Goal: Task Accomplishment & Management: Complete application form

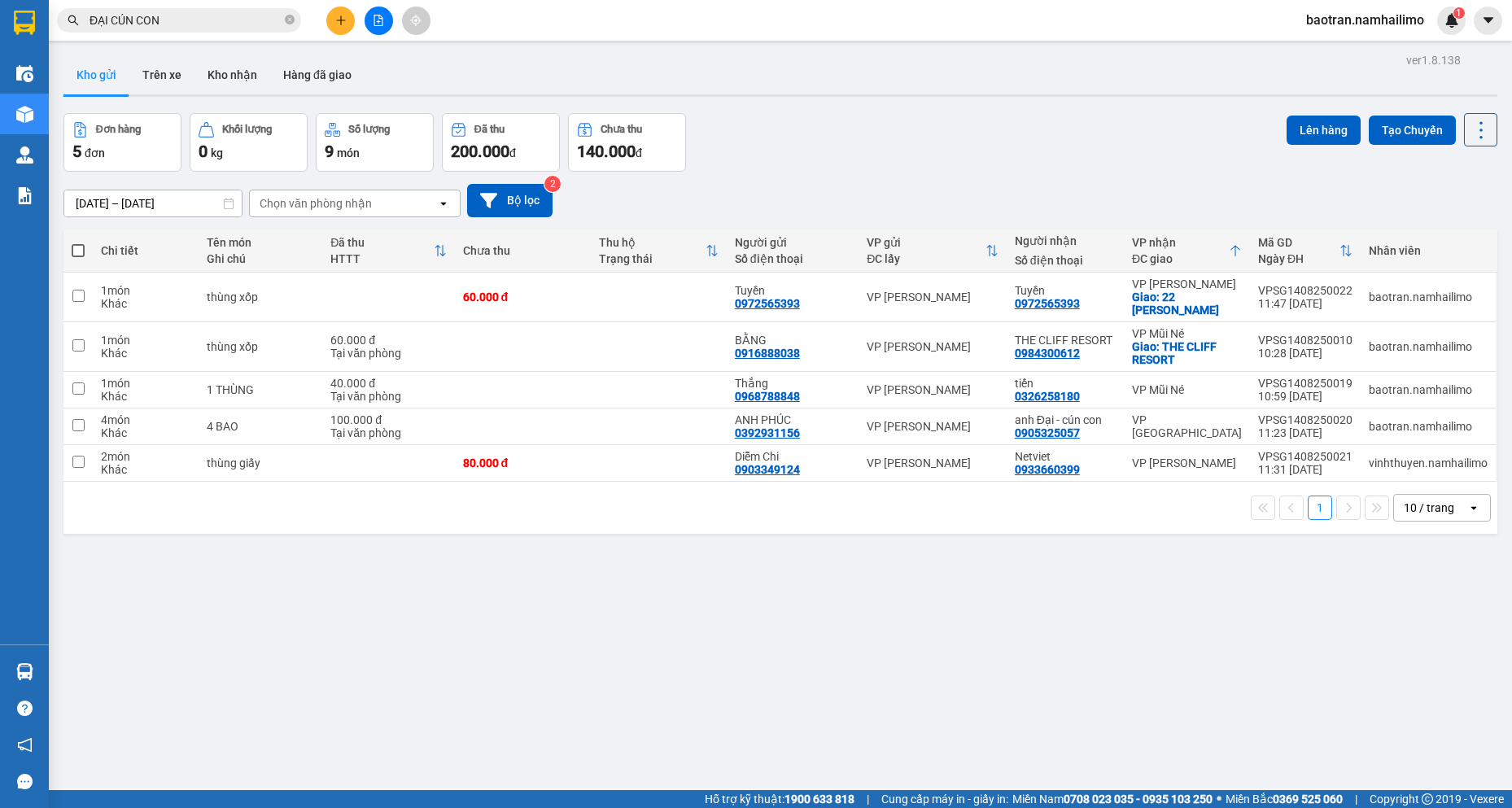
drag, startPoint x: 39, startPoint y: 658, endPoint x: 668, endPoint y: 409, distance: 676.5
click at [41, 658] on div "Hàng sắp về" at bounding box center [24, 671] width 49 height 36
click at [49, 676] on div "Điều hành xe Kho hàng mới Quản [PERSON_NAME] lý chuyến Quản lý khách hàng Quản …" at bounding box center [24, 404] width 49 height 808
click at [21, 662] on div at bounding box center [24, 672] width 29 height 29
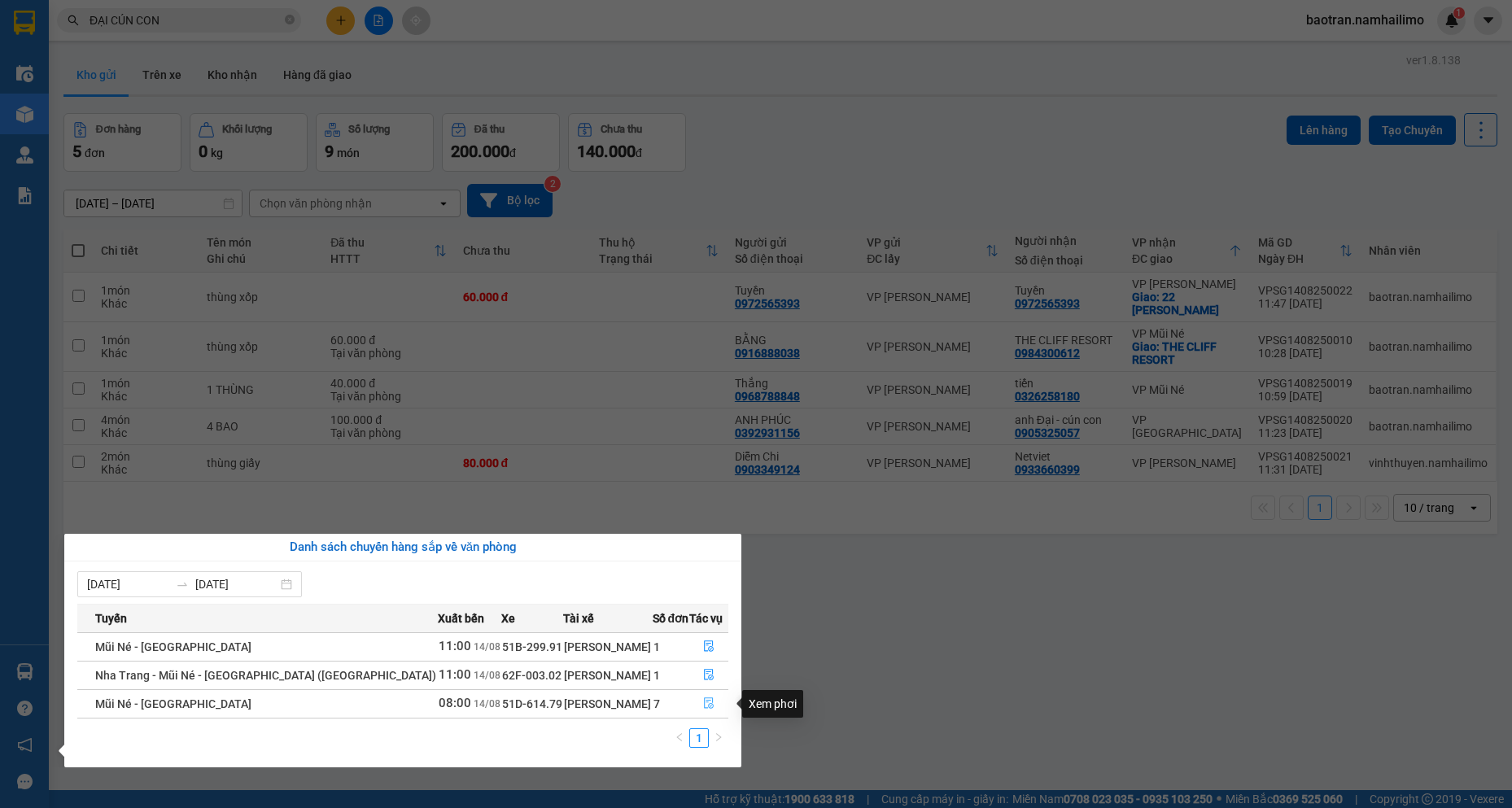
click at [709, 696] on button "button" at bounding box center [709, 704] width 37 height 26
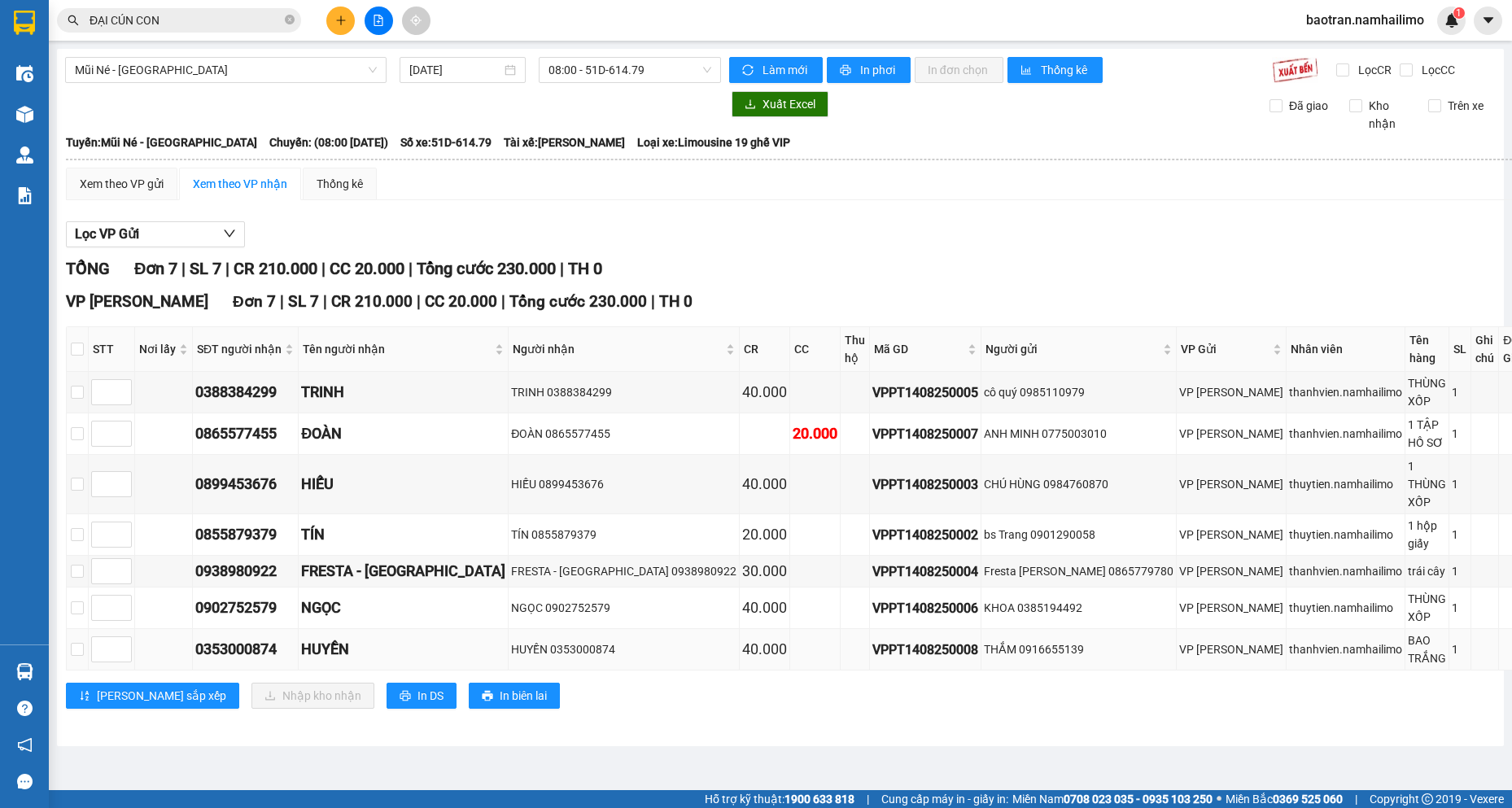
click at [873, 639] on div "VPPT1408250008" at bounding box center [925, 649] width 105 height 21
copy div "VPPT1408250008"
click at [89, 335] on th at bounding box center [78, 350] width 22 height 45
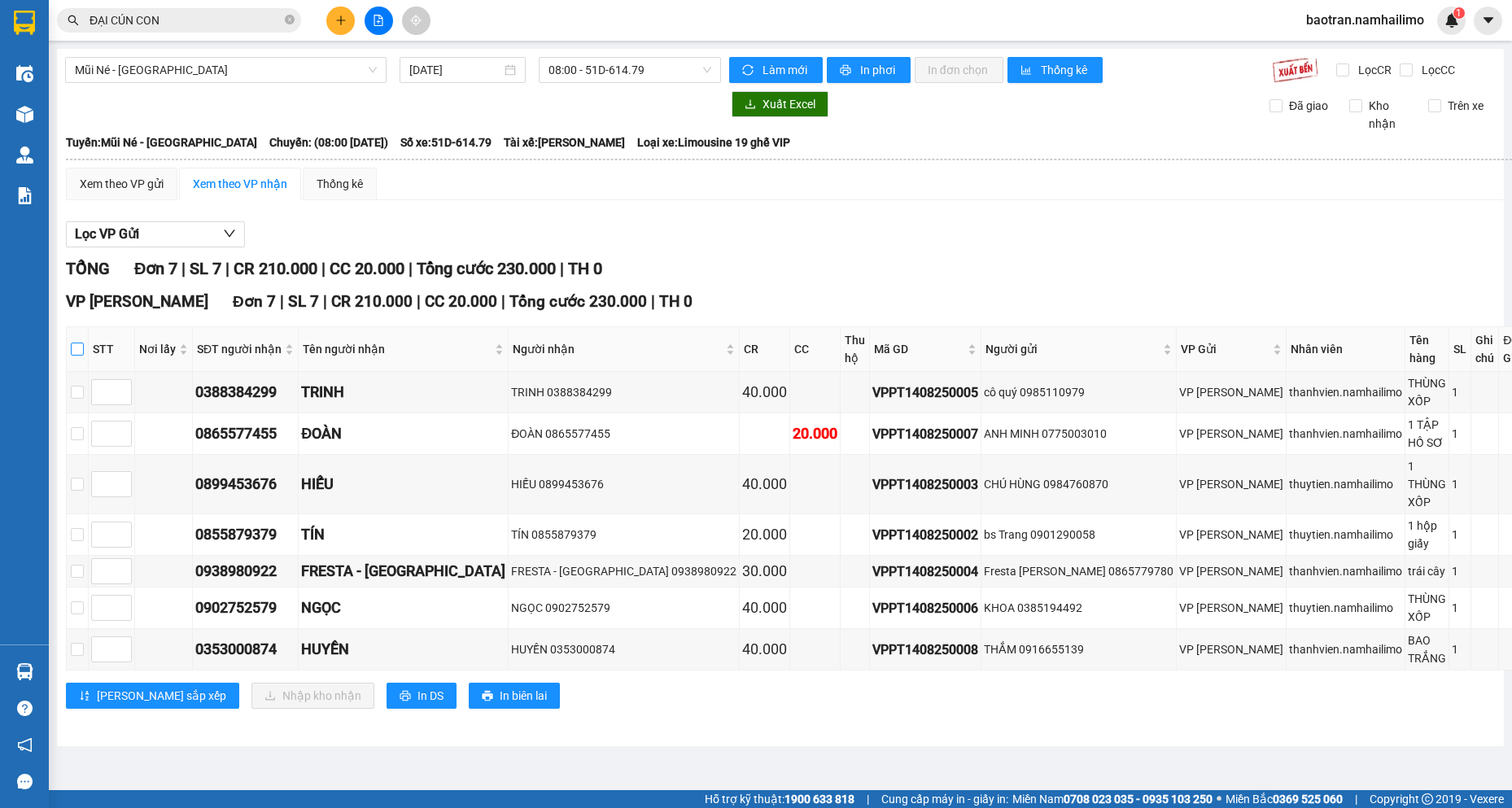
click at [84, 342] on input "checkbox" at bounding box center [77, 349] width 13 height 13
checkbox input "true"
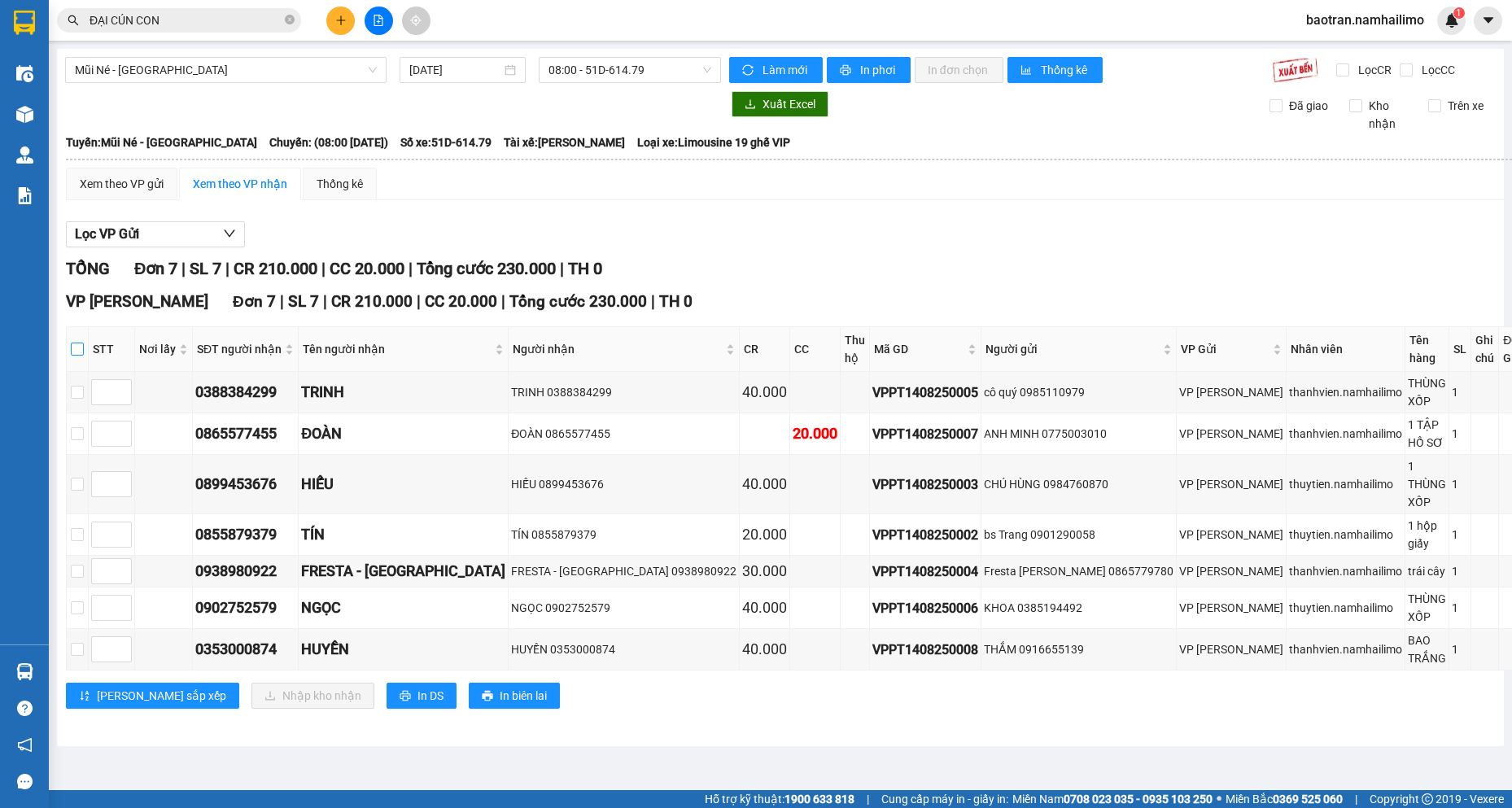
checkbox input "true"
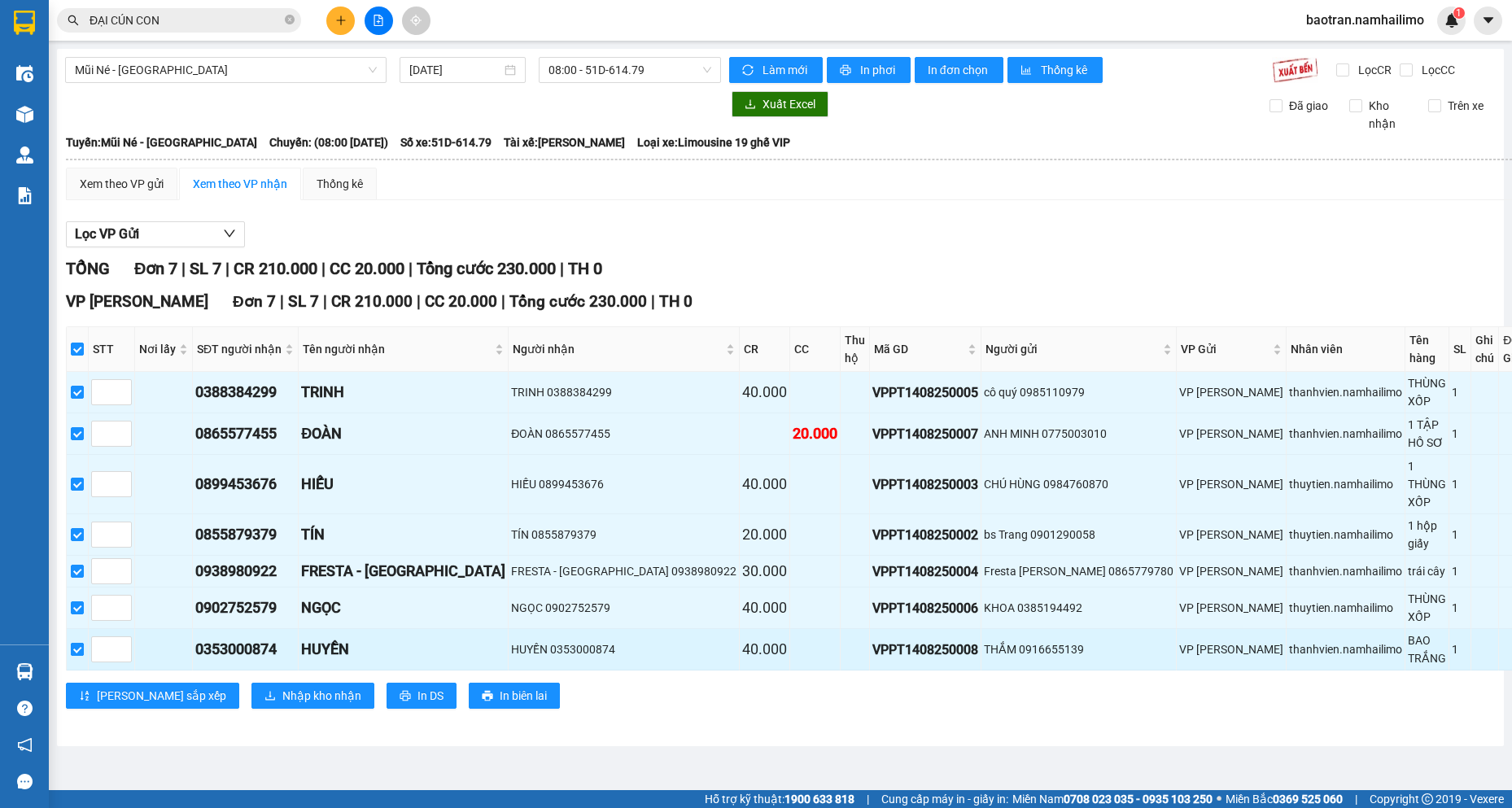
click at [83, 640] on label at bounding box center [77, 648] width 13 height 18
click at [83, 643] on input "checkbox" at bounding box center [77, 649] width 13 height 13
checkbox input "false"
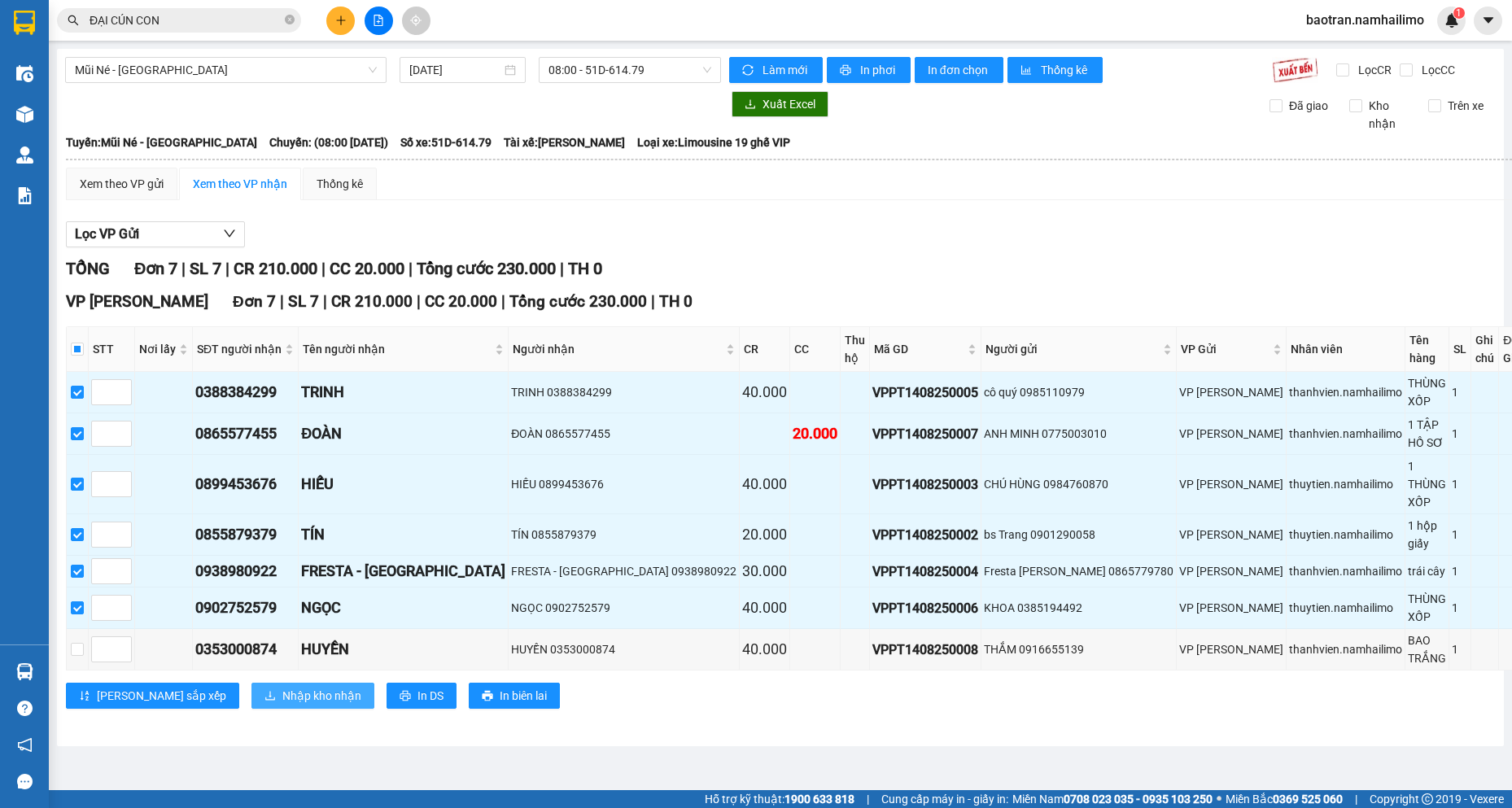
click at [283, 687] on span "Nhập kho nhận" at bounding box center [322, 695] width 79 height 18
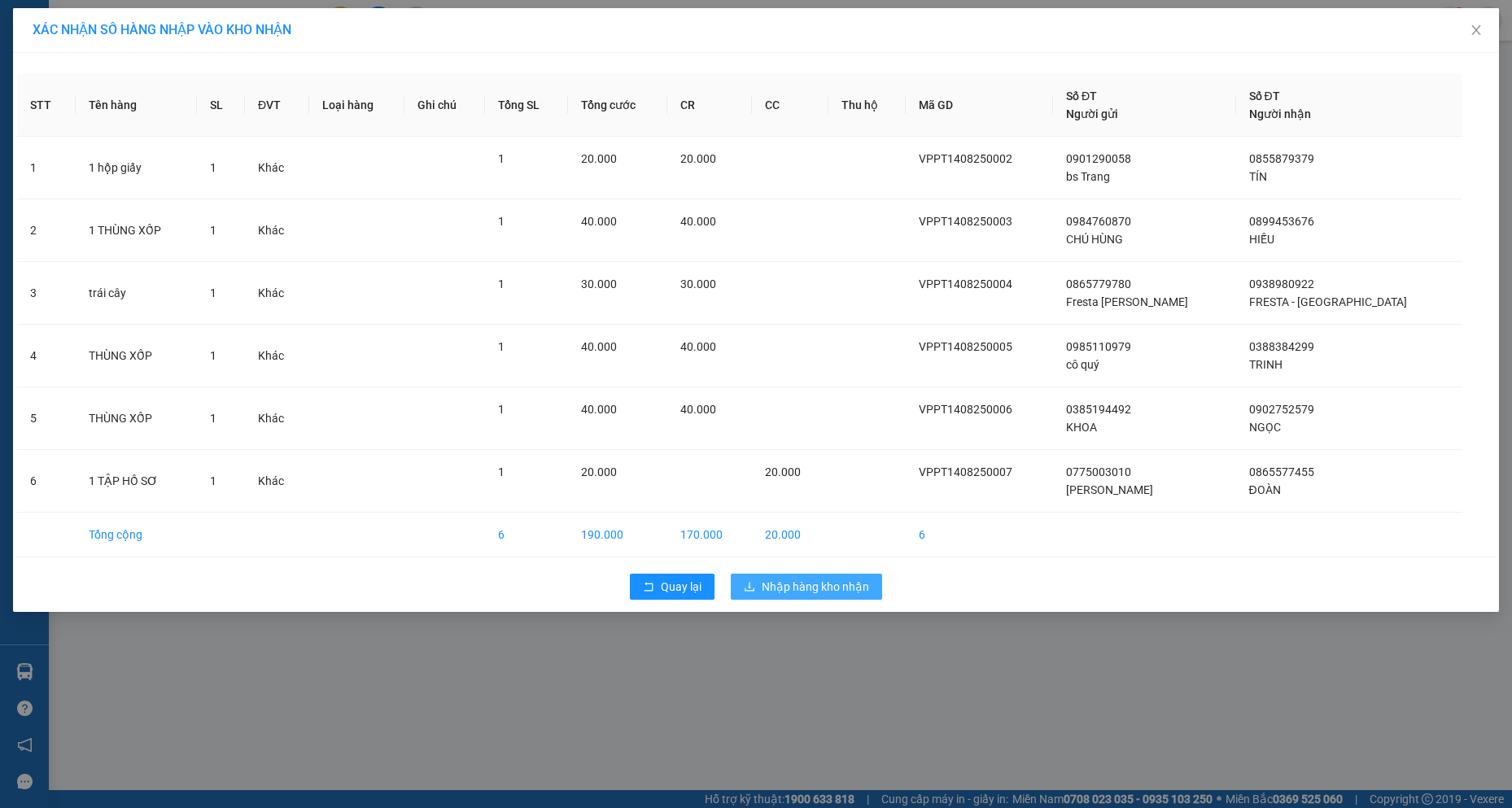
click at [802, 582] on span "Nhập hàng kho nhận" at bounding box center [815, 586] width 107 height 18
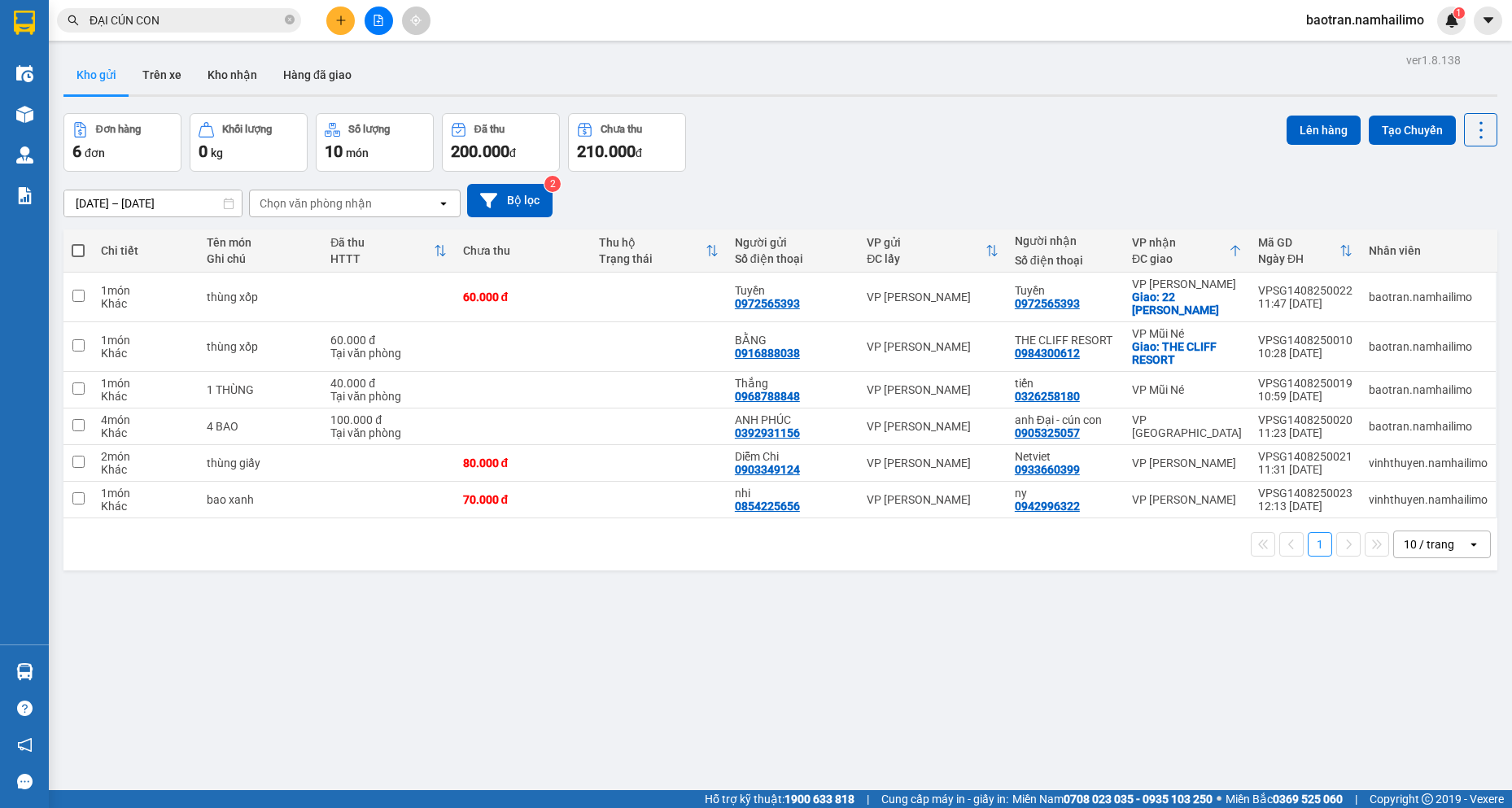
click at [203, 662] on div "ver 1.8.138 Kho gửi Trên xe Kho nhận Hàng đã giao Đơn hàng 6 đơn Khối lượng 0 k…" at bounding box center [780, 453] width 1448 height 808
click at [238, 87] on button "Kho nhận" at bounding box center [231, 75] width 76 height 39
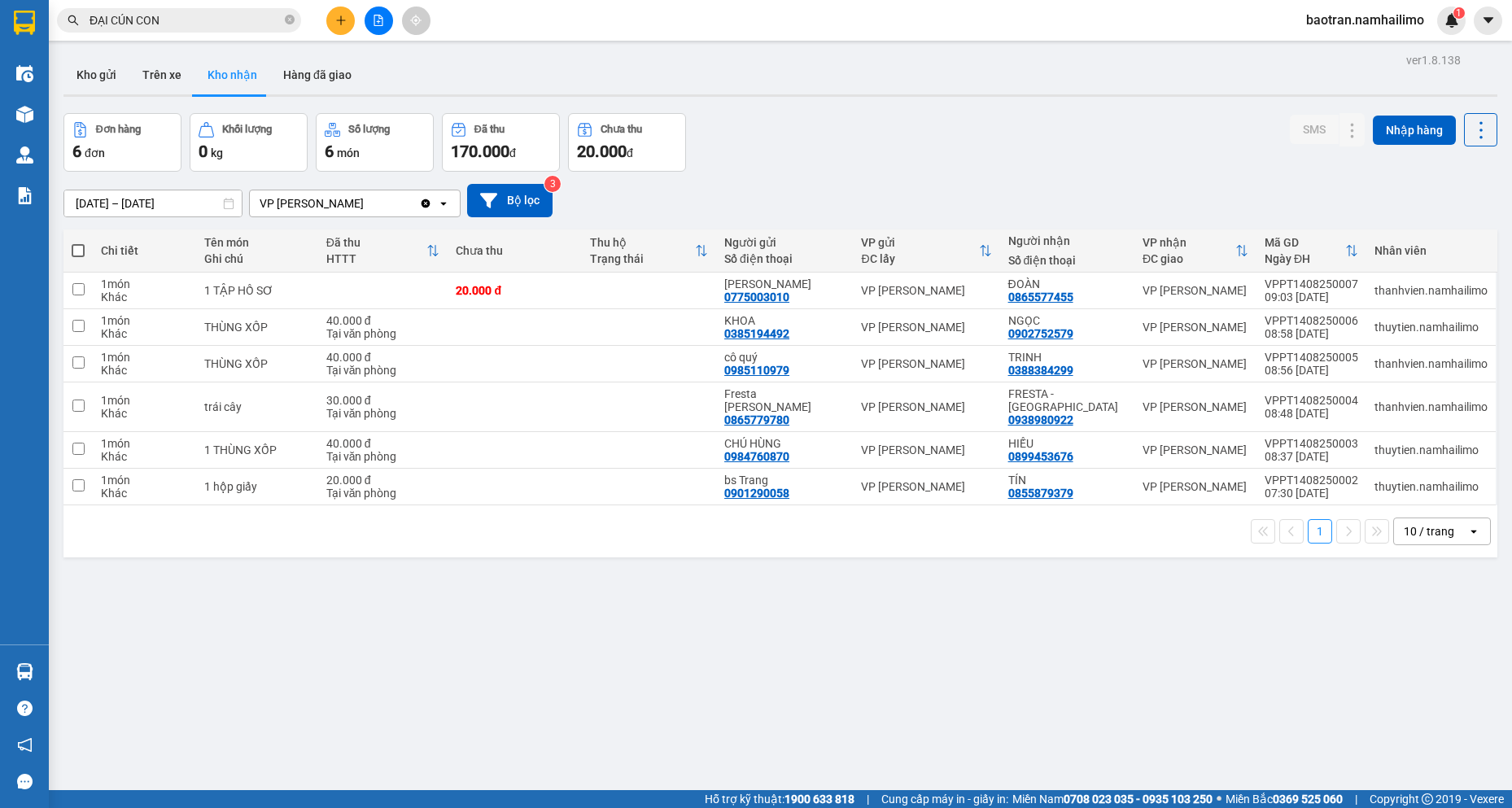
click at [1352, 189] on div "[DATE] – [DATE] Press the down arrow key to interact with the calendar and sele…" at bounding box center [780, 201] width 1435 height 34
click at [1314, 444] on icon at bounding box center [1320, 450] width 11 height 11
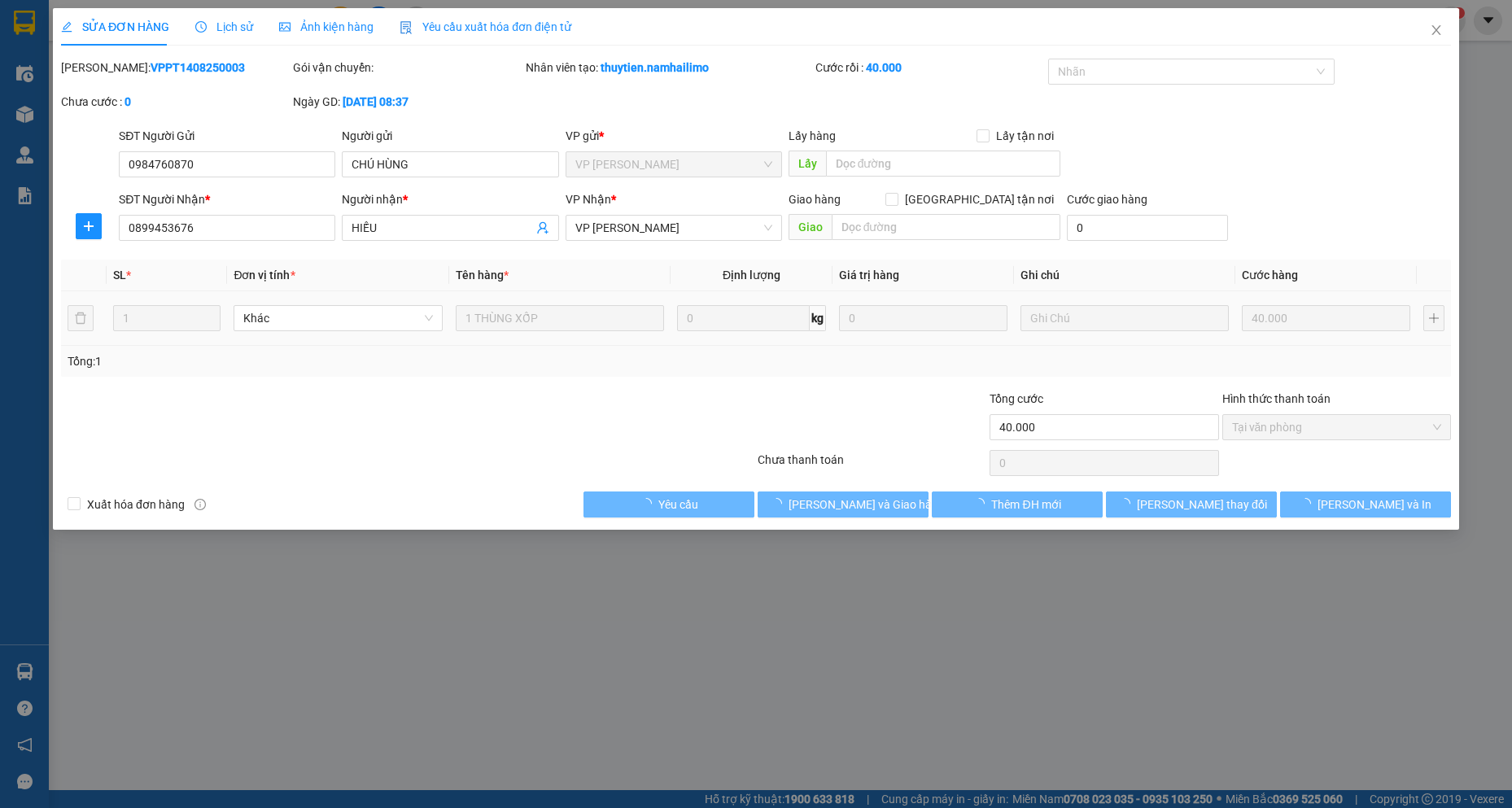
type input "0984760870"
type input "CHÚ HÙNG"
type input "0899453676"
type input "HIẾU"
type input "40.000"
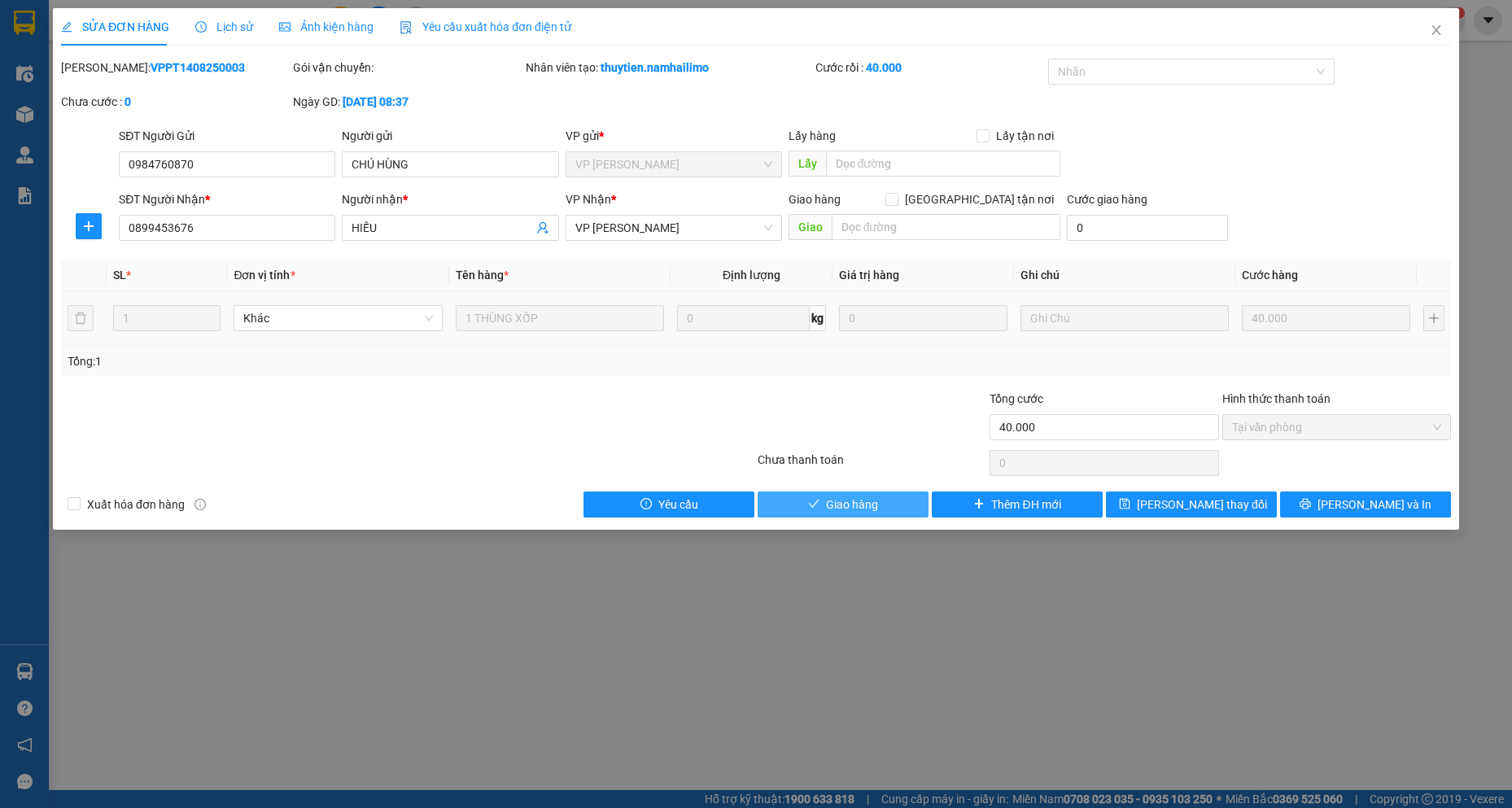
click at [865, 506] on span "Giao hàng" at bounding box center [852, 504] width 52 height 18
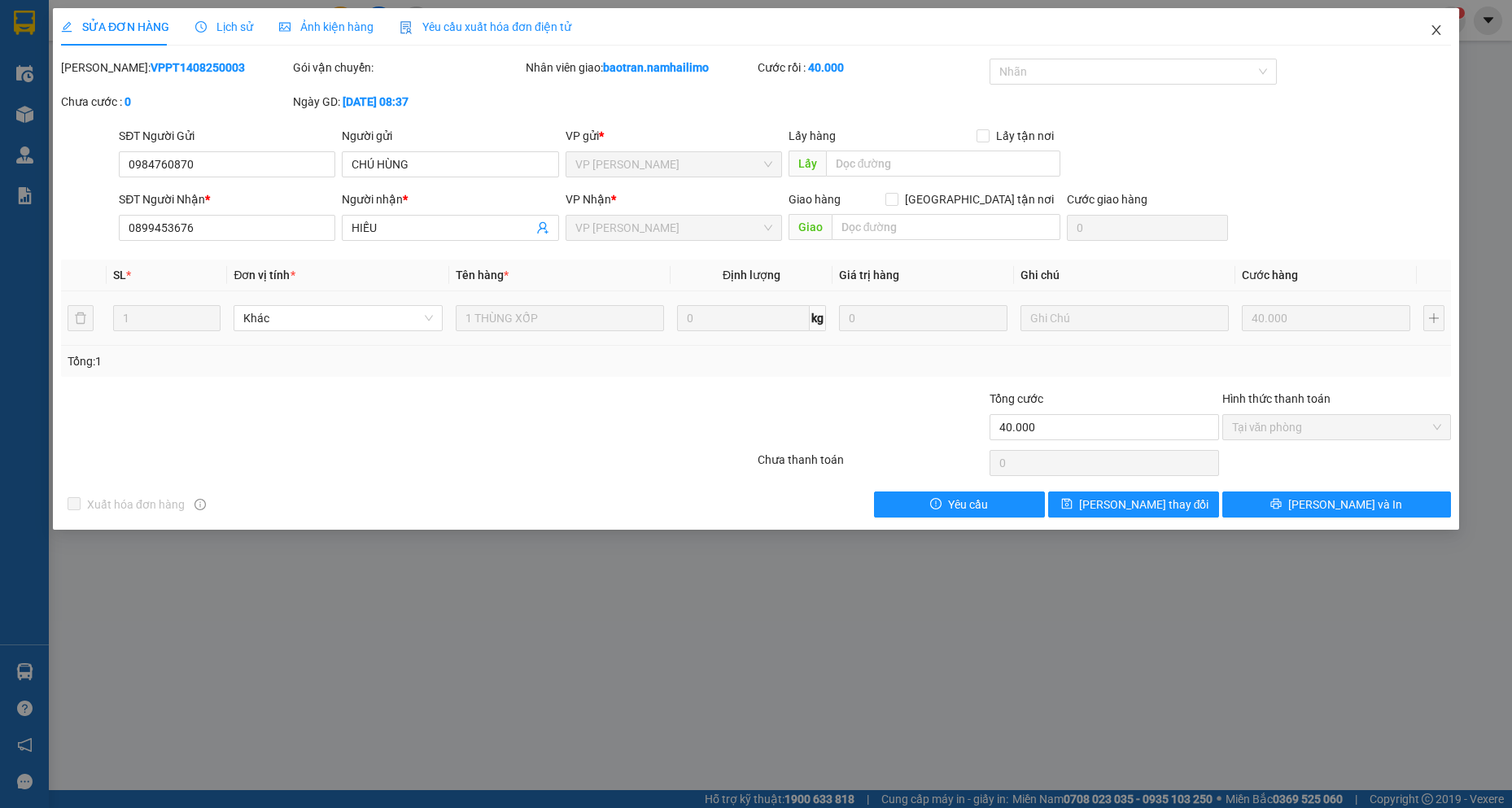
click at [1441, 27] on icon "close" at bounding box center [1436, 30] width 9 height 9
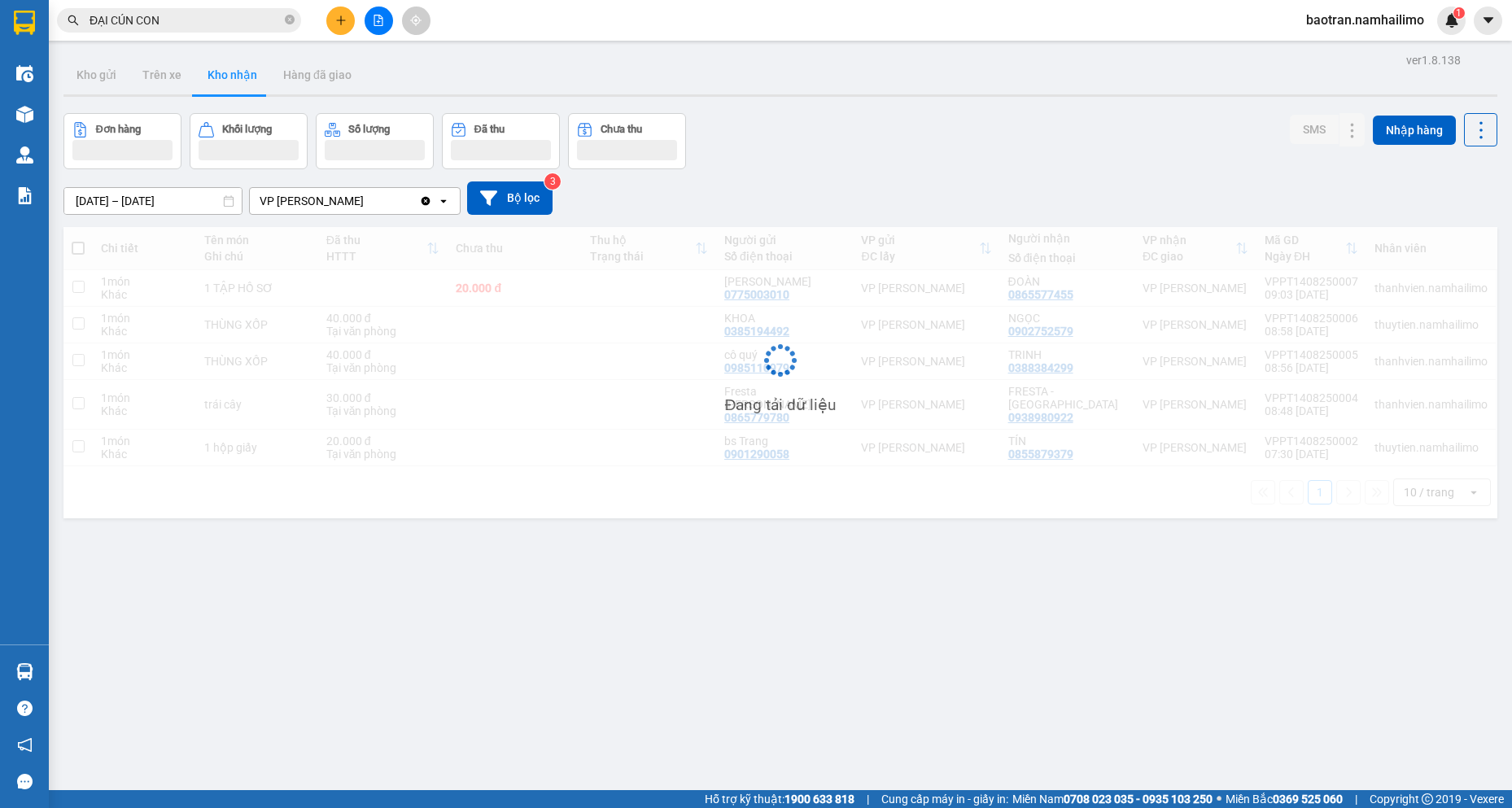
click at [339, 12] on button at bounding box center [341, 21] width 29 height 29
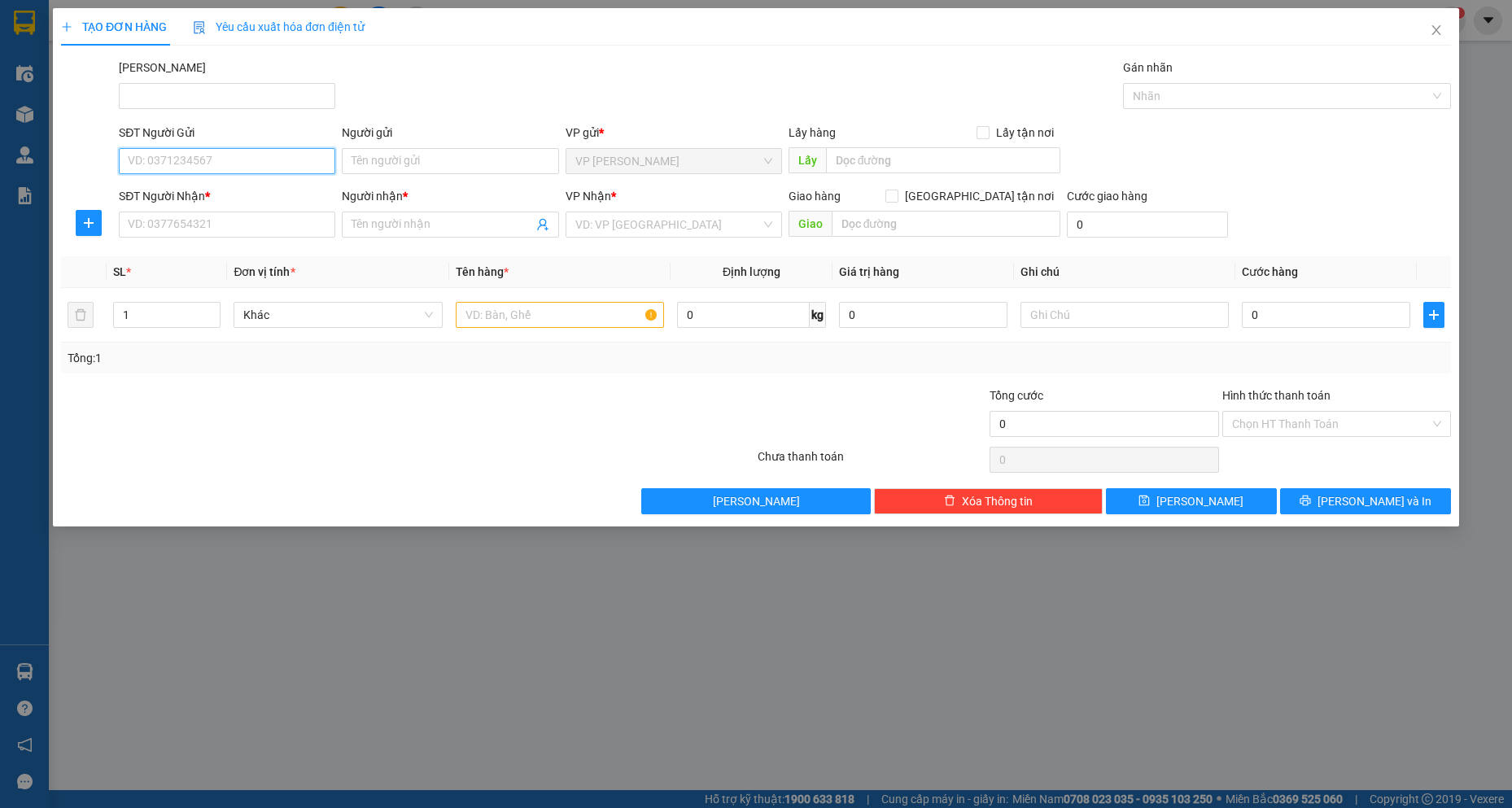
click at [194, 164] on input "SĐT Người Gửi" at bounding box center [227, 161] width 217 height 26
type input "0352620824"
click at [421, 162] on input "Người gửi" at bounding box center [450, 161] width 217 height 26
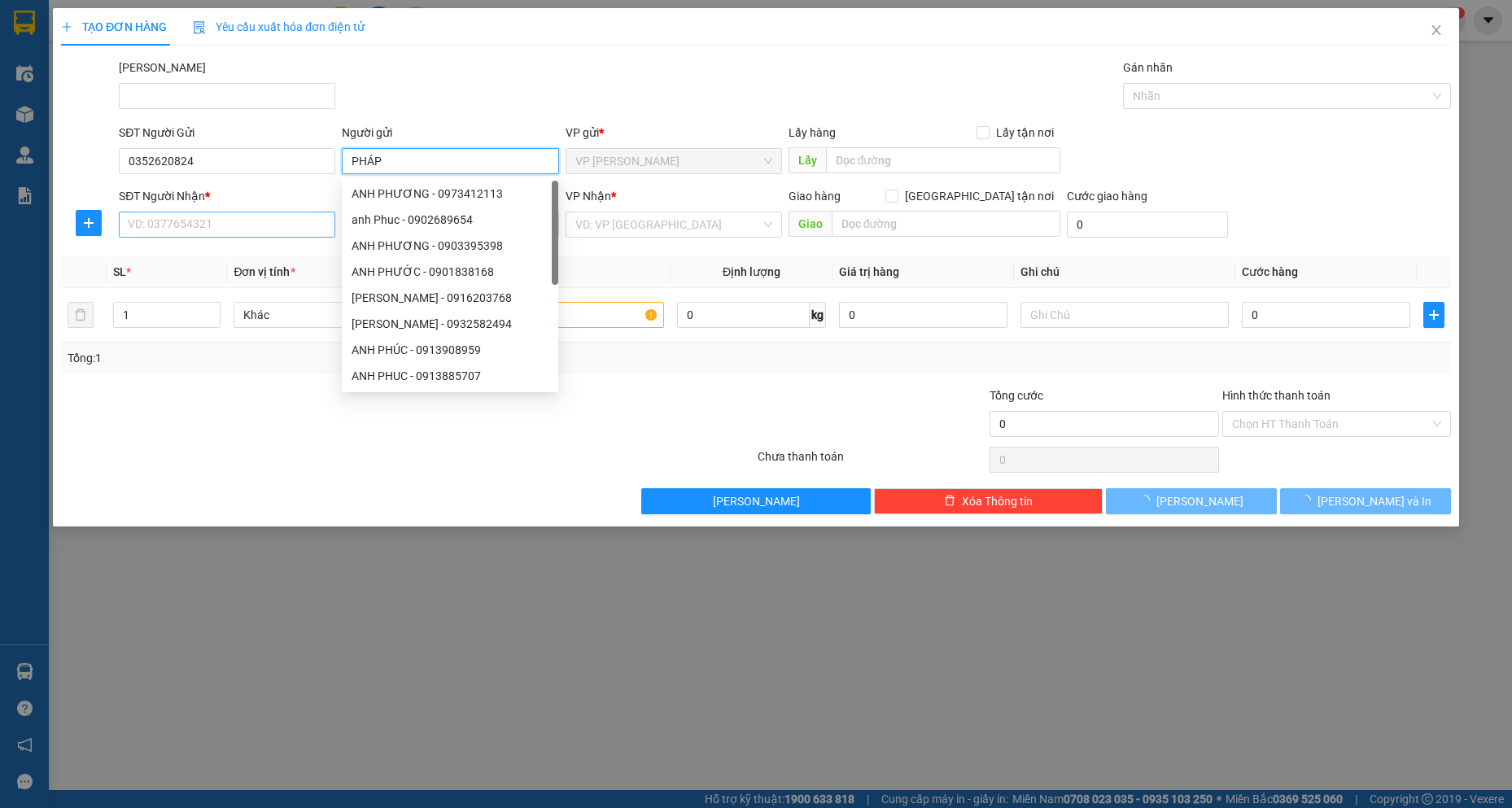
type input "PHÁP"
click at [242, 212] on div "SĐT Người Nhận * VD: 0377654321" at bounding box center [227, 216] width 217 height 57
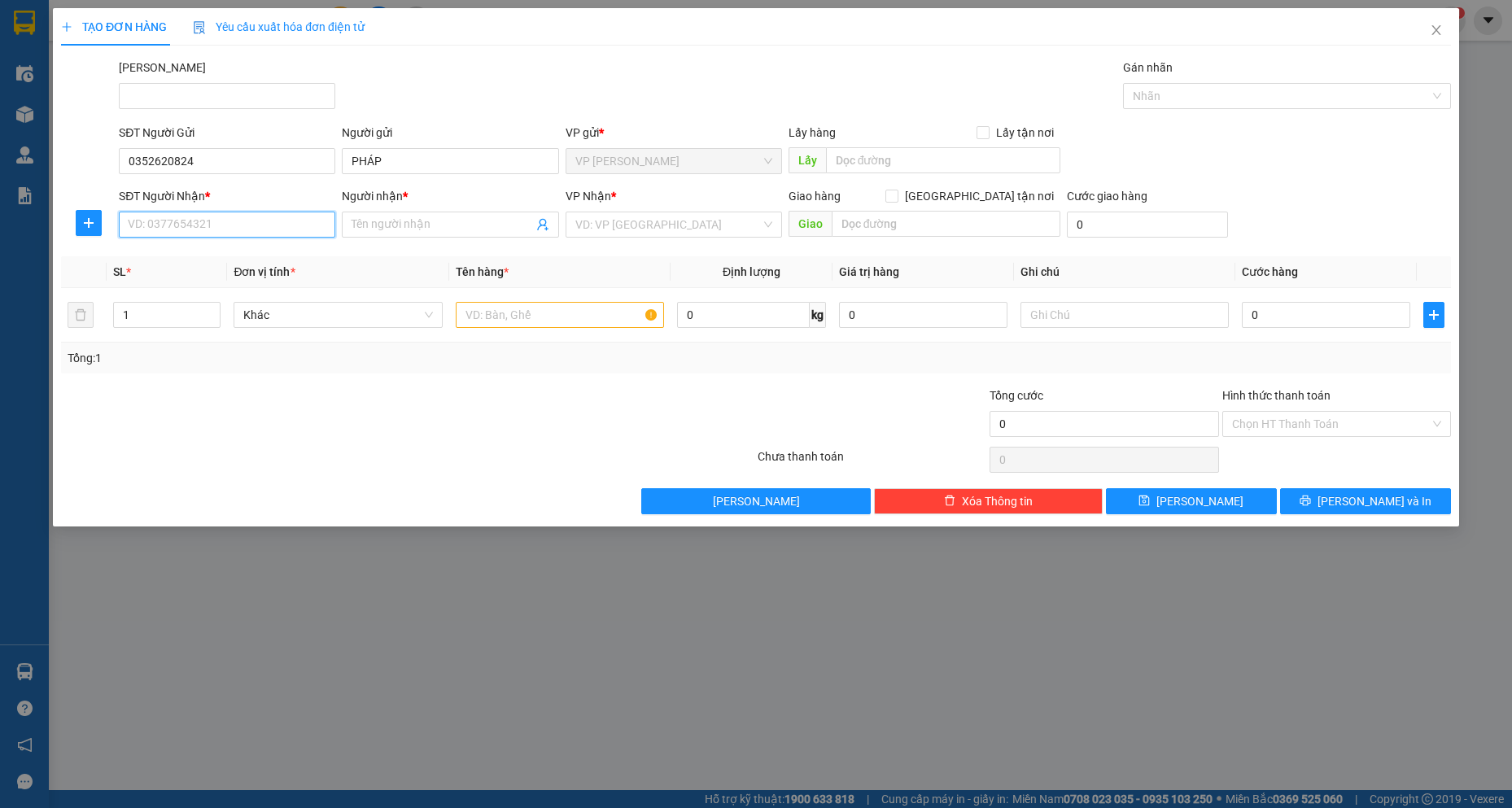
click at [235, 221] on input "SĐT Người Nhận *" at bounding box center [227, 225] width 217 height 26
click at [178, 250] on div "0935815404 - TƯỜNG" at bounding box center [227, 257] width 197 height 18
type input "0935815404"
type input "TƯỜNG"
checkbox input "true"
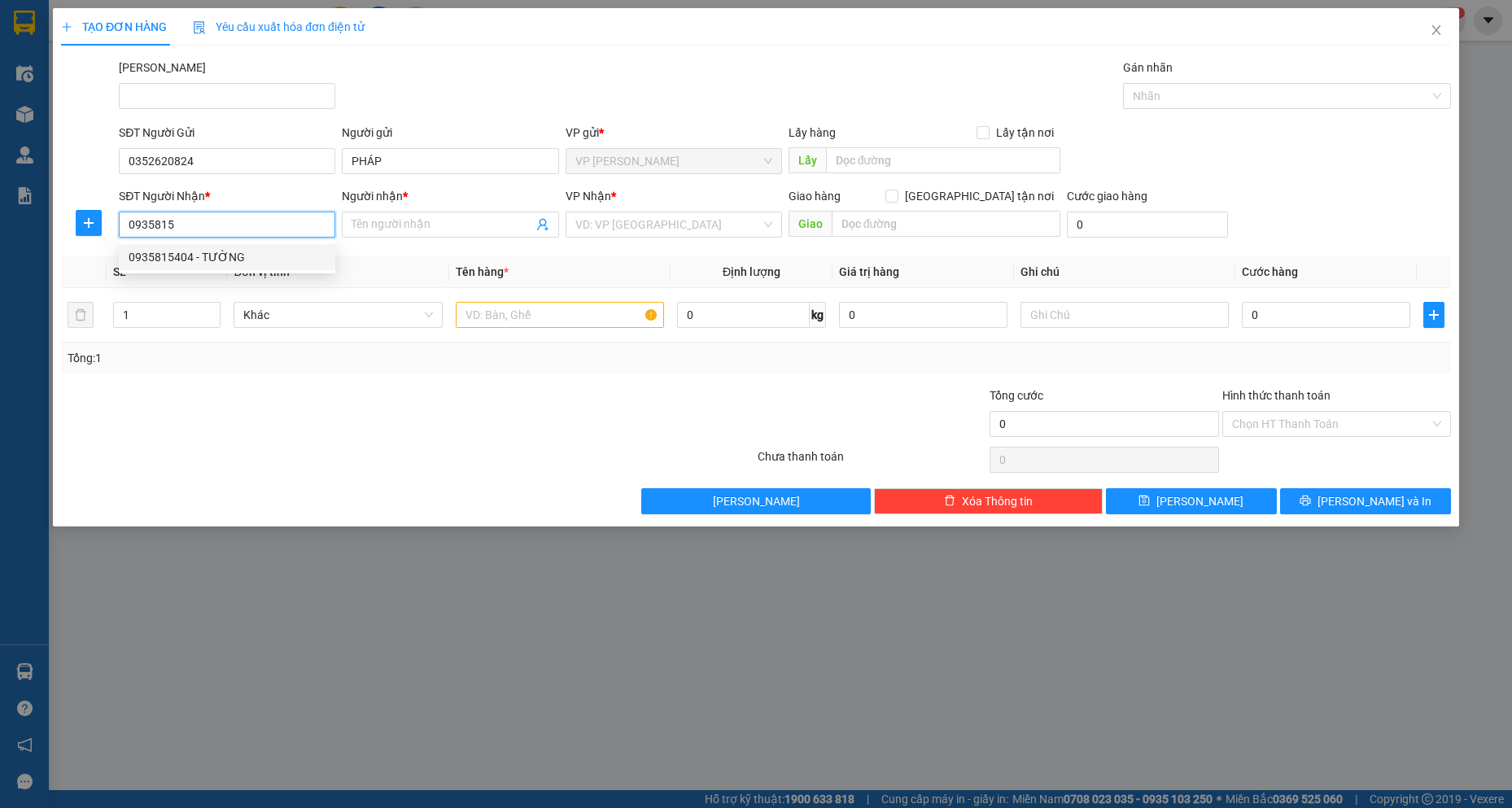
type input "125 [PERSON_NAME]"
type input "20.000"
type input "50.000"
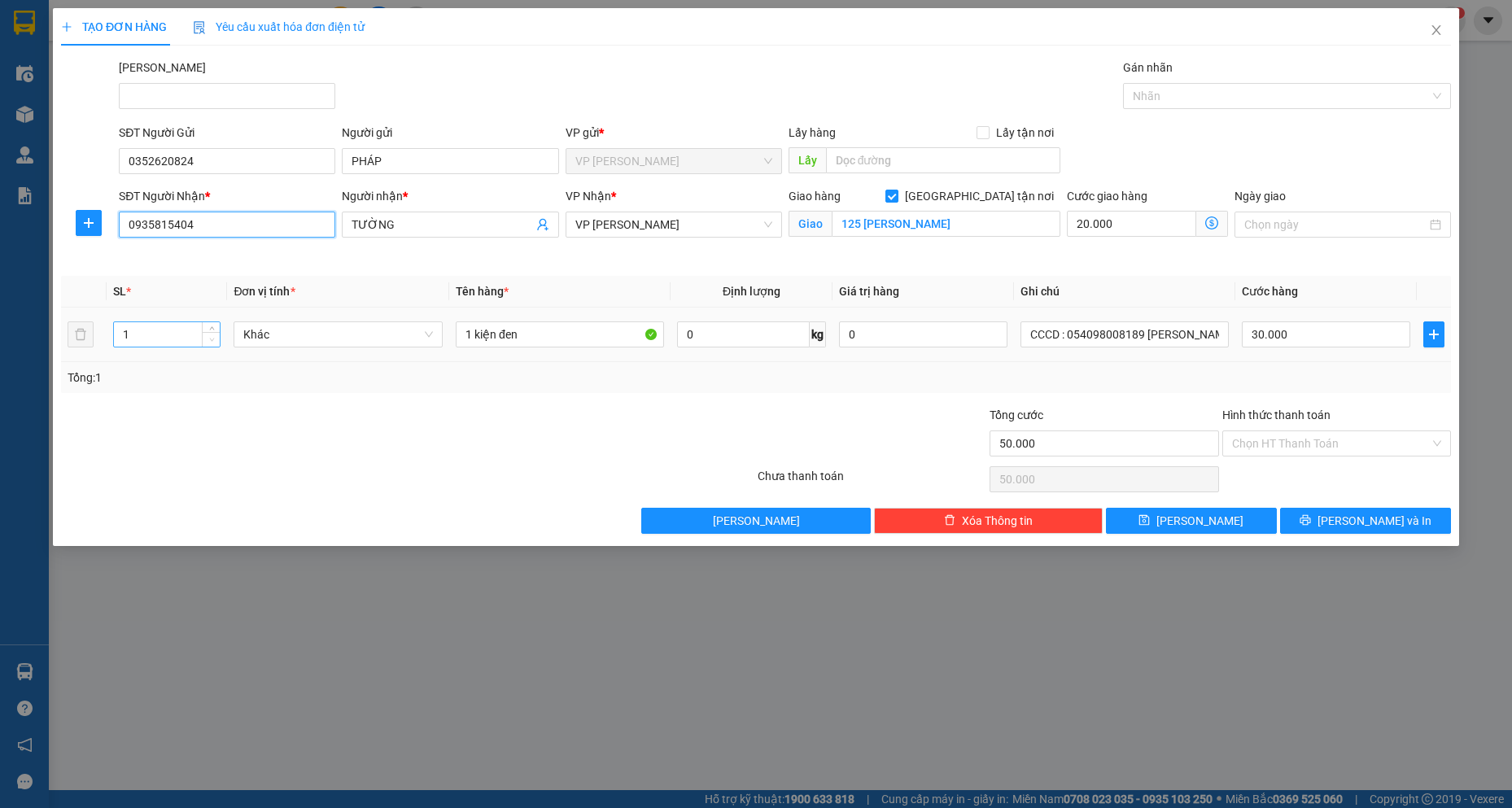
click at [213, 332] on span "Decrease Value" at bounding box center [210, 340] width 18 height 15
type input "0935815404"
click at [209, 328] on icon "up" at bounding box center [212, 330] width 6 height 6
type input "3"
click at [209, 328] on icon "up" at bounding box center [212, 330] width 6 height 6
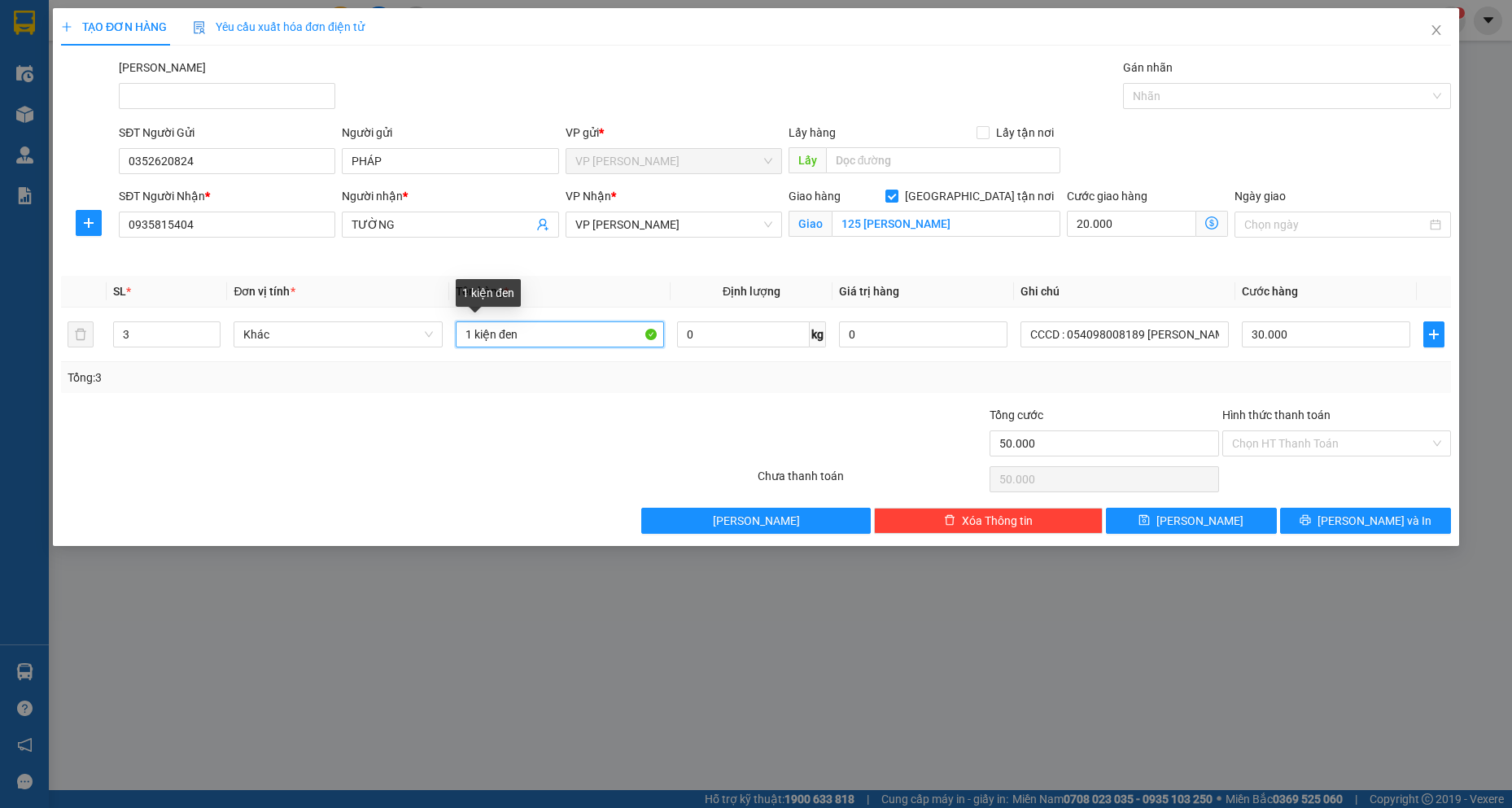
drag, startPoint x: 611, startPoint y: 333, endPoint x: 2, endPoint y: 313, distance: 609.3
click at [2, 313] on div "TẠO ĐƠN HÀNG Yêu cầu xuất hóa đơn điện tử Transit Pickup Surcharge Ids Transit …" at bounding box center [756, 404] width 1512 height 808
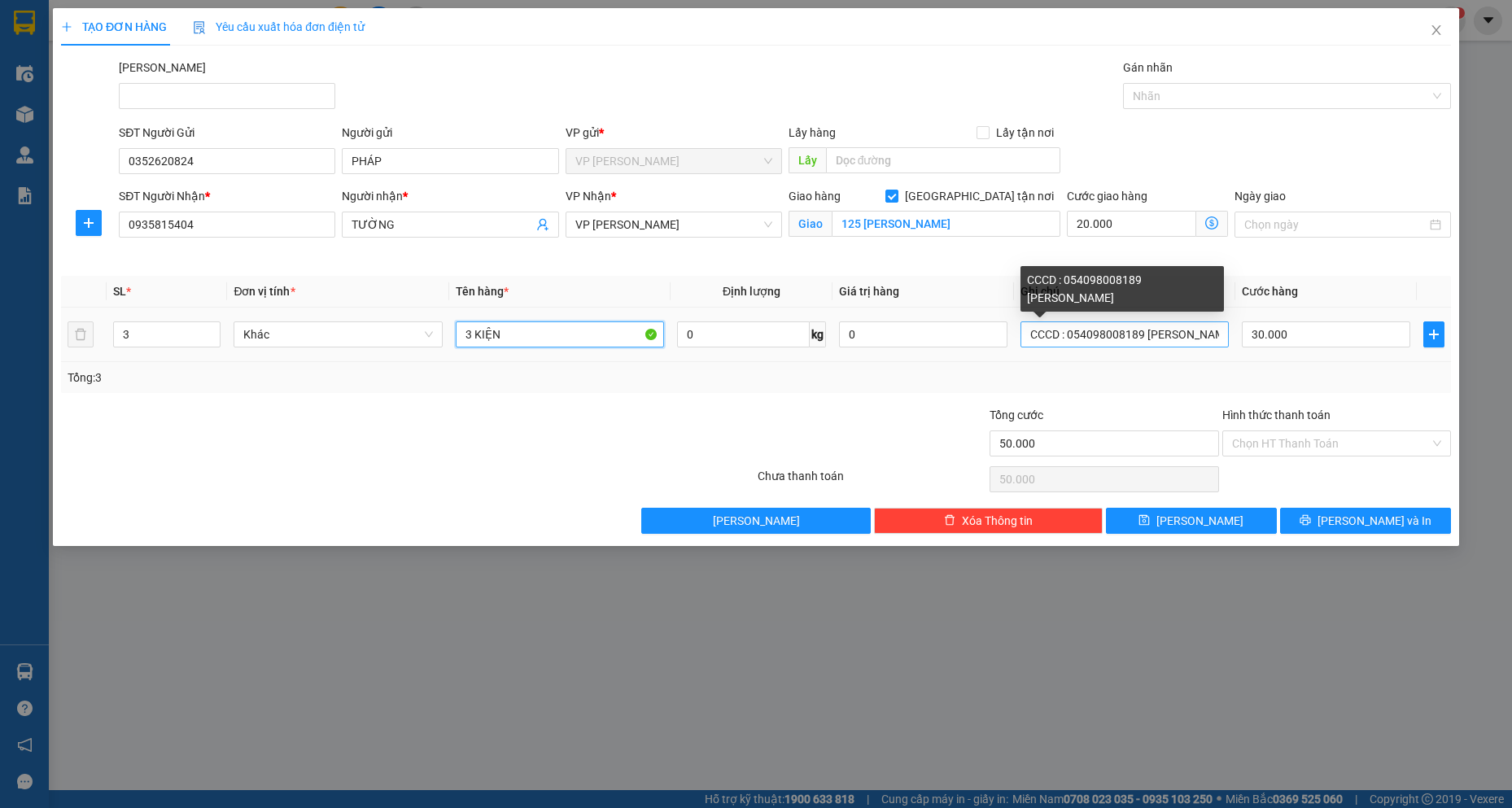
type input "3 KIỆN"
click at [1141, 346] on input "CCCD : 054098008189 [PERSON_NAME]" at bounding box center [1126, 334] width 209 height 26
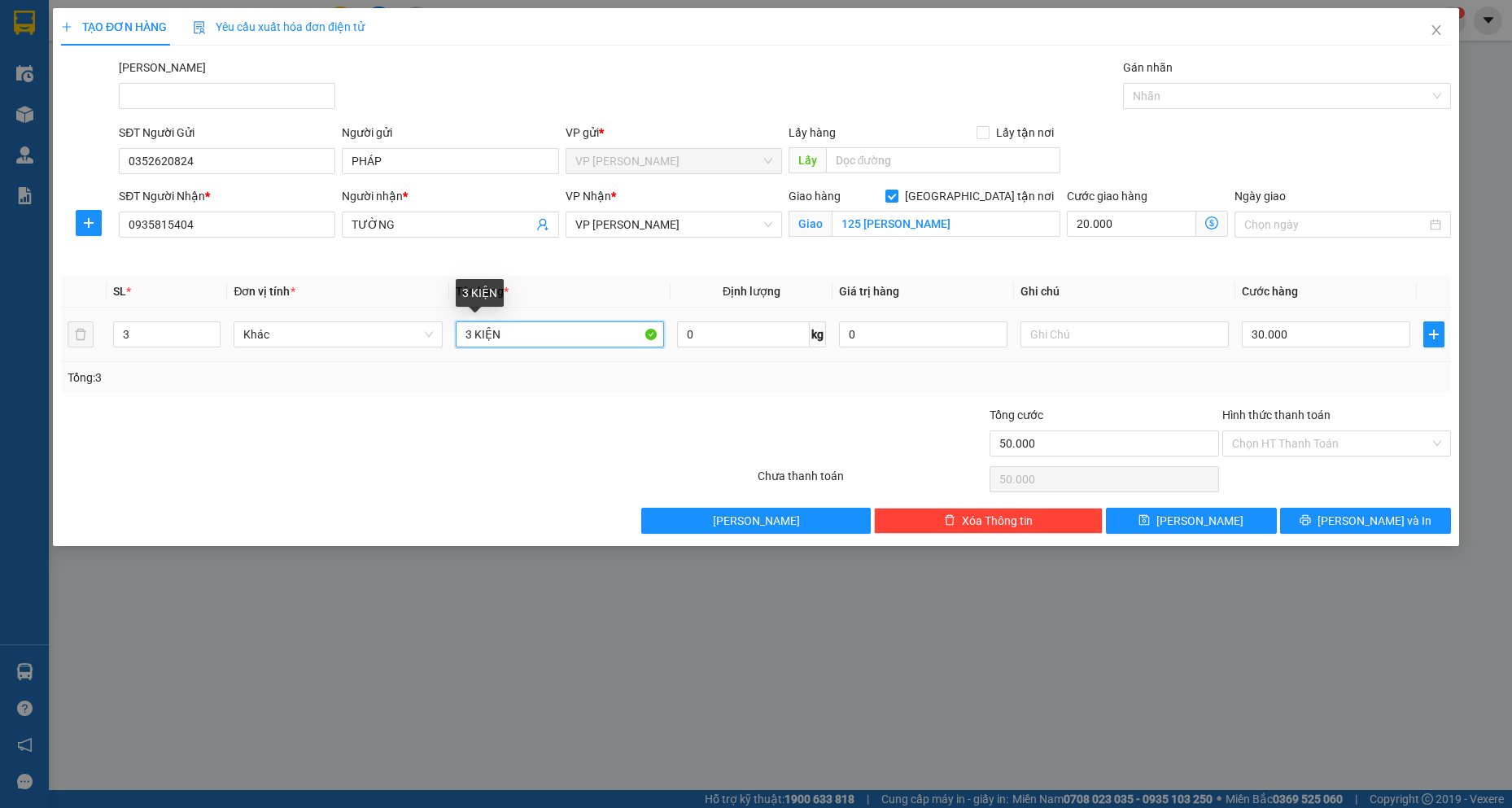
click at [599, 338] on input "3 KIỆN" at bounding box center [560, 334] width 209 height 26
type input "3 KIỆN NẶNG"
click at [1330, 327] on input "30.000" at bounding box center [1326, 334] width 169 height 26
type input "20.001"
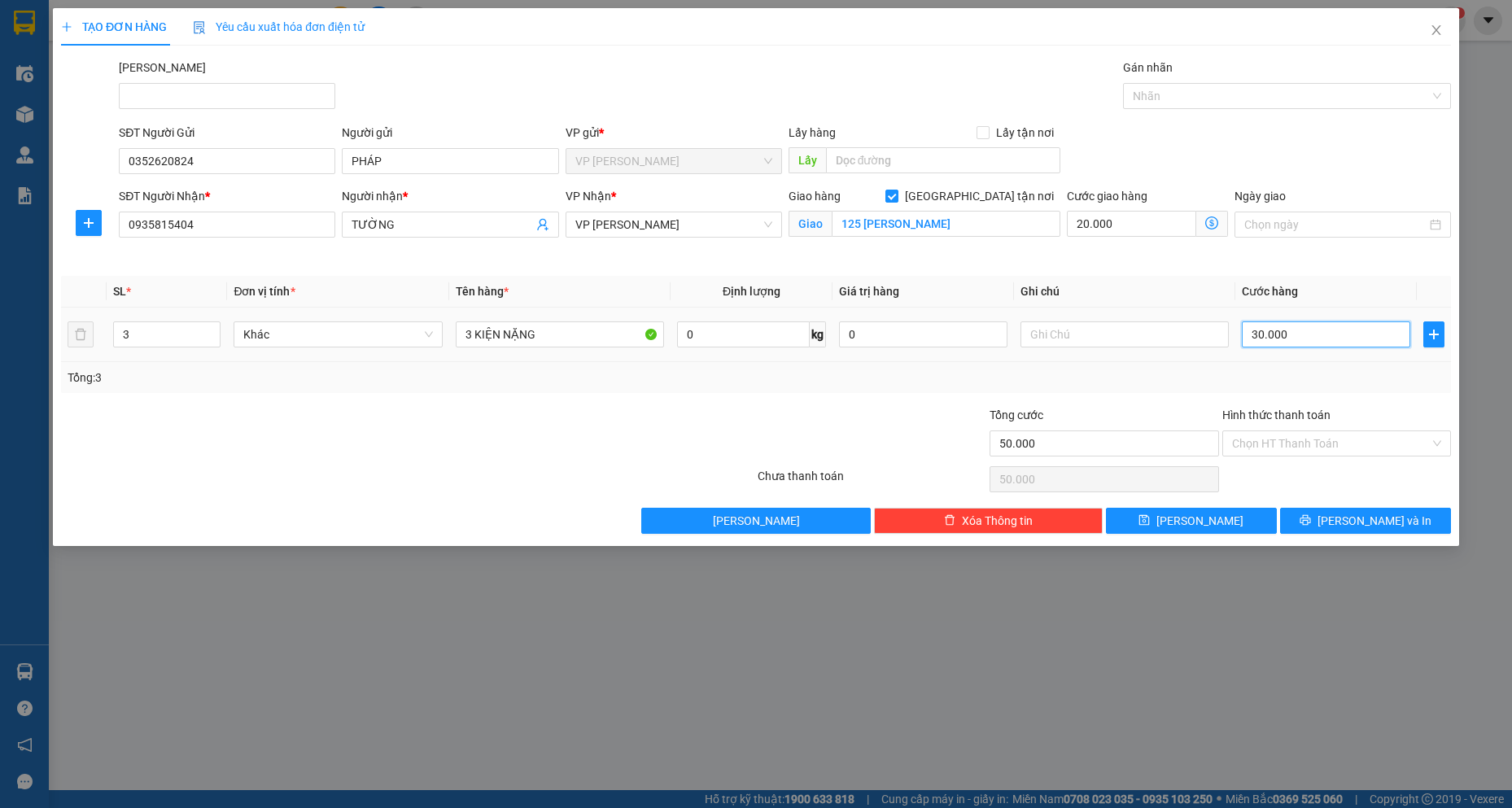
type input "1"
type input "20.010"
type input "10"
type input "20.100"
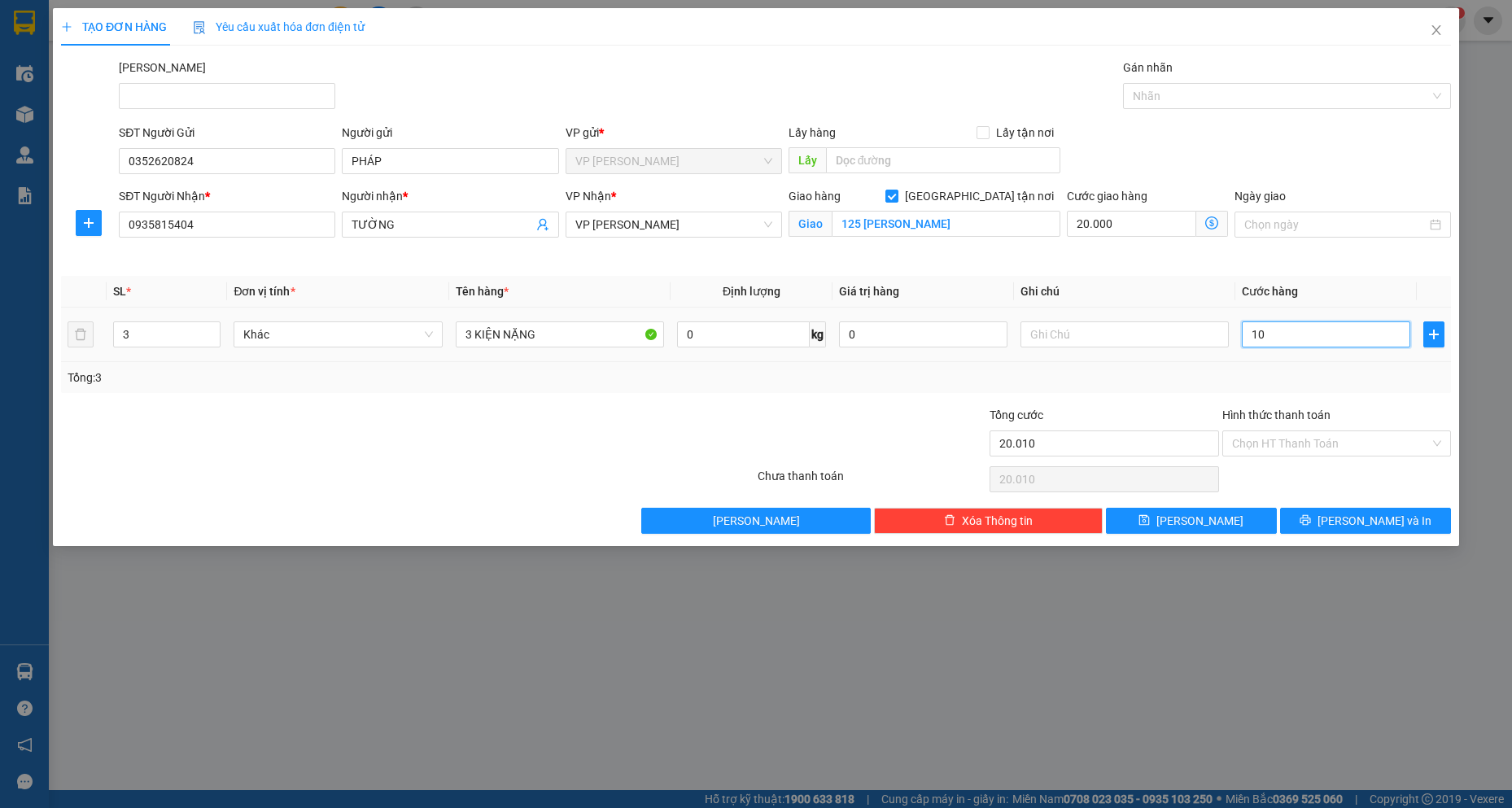
type input "20.100"
type input "100"
type input "21.000"
type input "1.000"
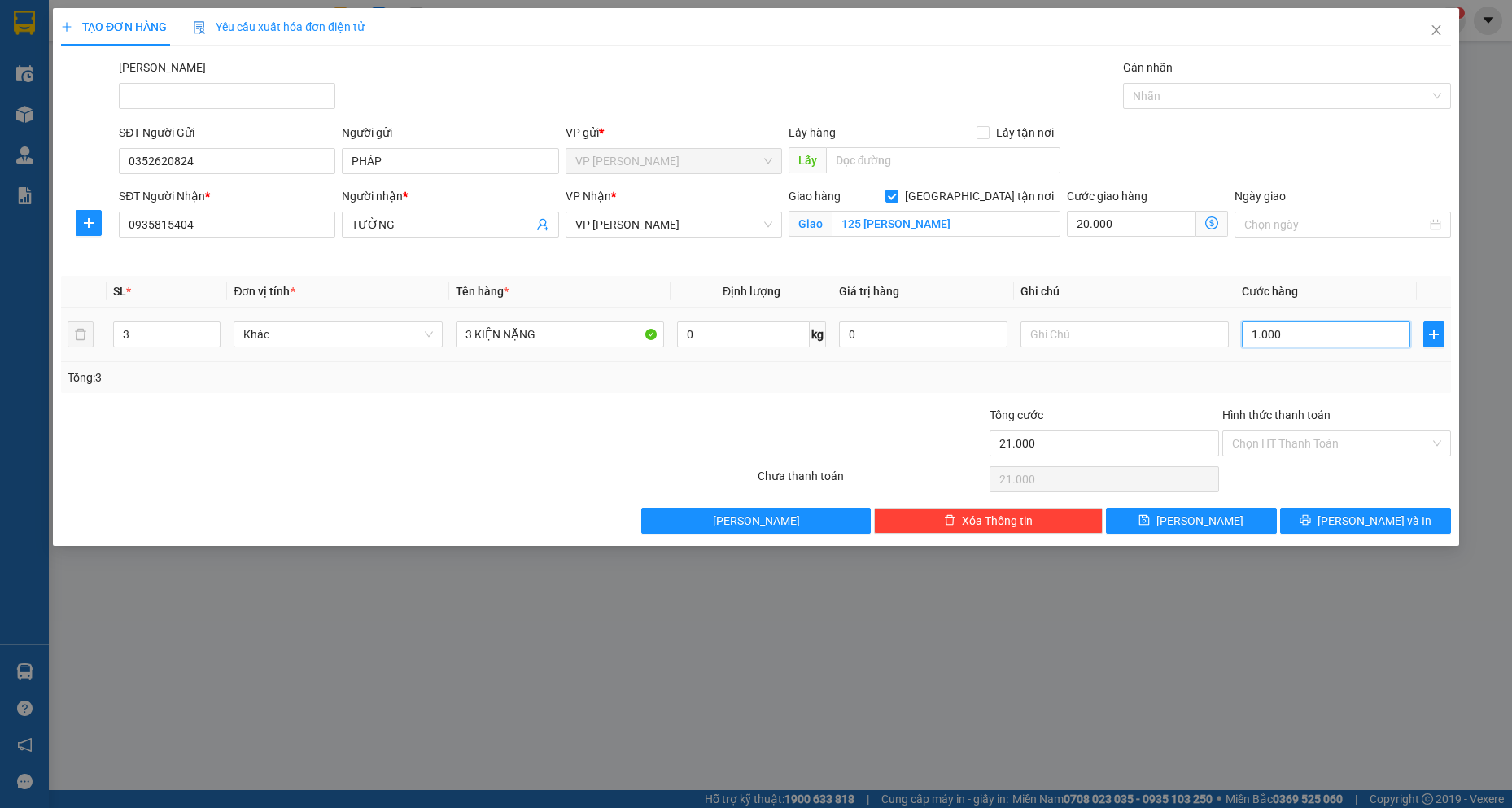
type input "30.000"
type input "100.000"
type input "120.000"
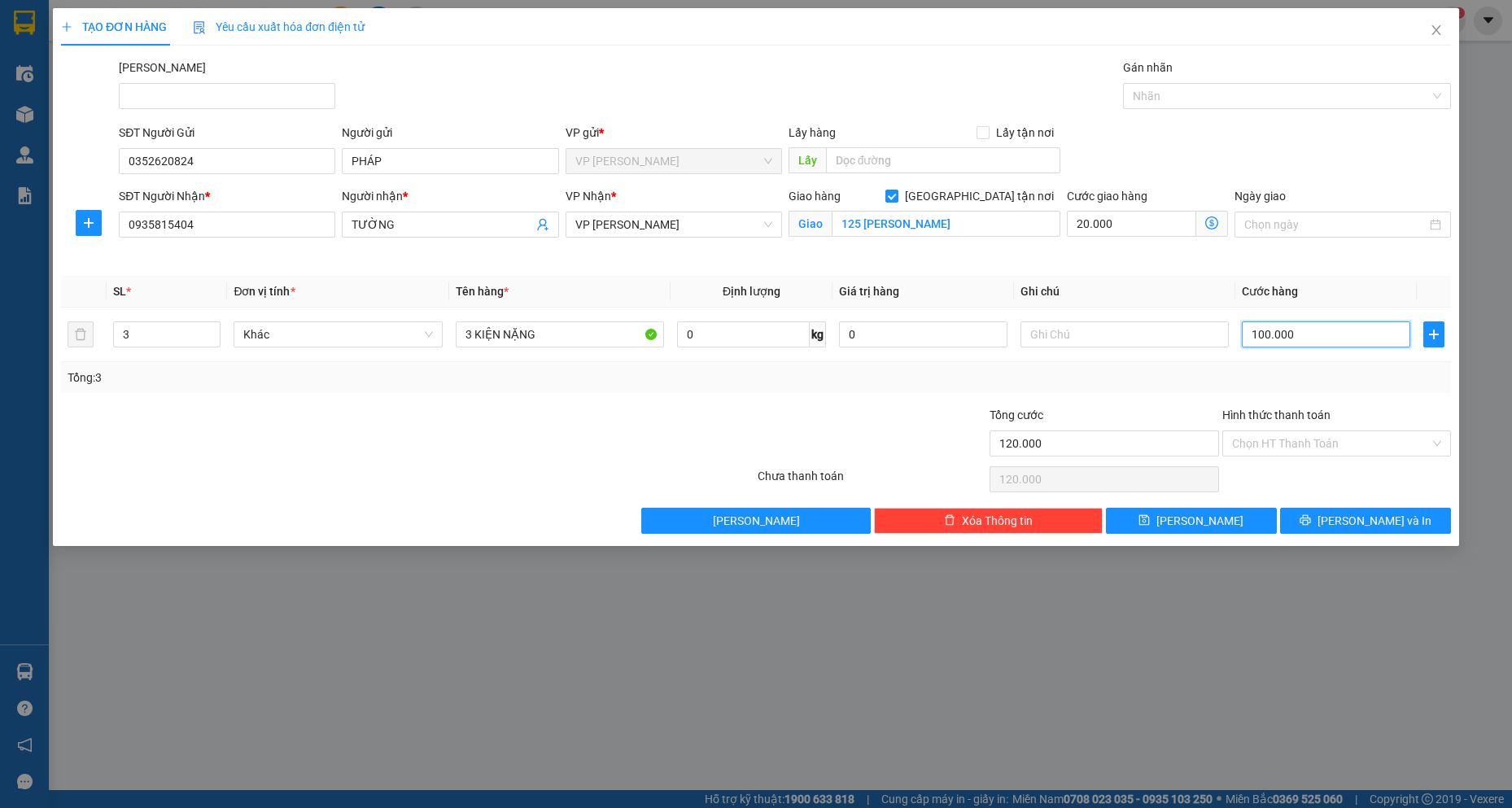
type input "100.000"
click at [1395, 535] on div "TẠO ĐƠN HÀNG Yêu cầu xuất hóa đơn điện tử Transit Pickup Surcharge Ids Transit …" at bounding box center [756, 277] width 1407 height 537
drag, startPoint x: 1383, startPoint y: 510, endPoint x: 1351, endPoint y: 518, distance: 33.0
click at [1381, 510] on button "[PERSON_NAME] và In" at bounding box center [1365, 521] width 171 height 26
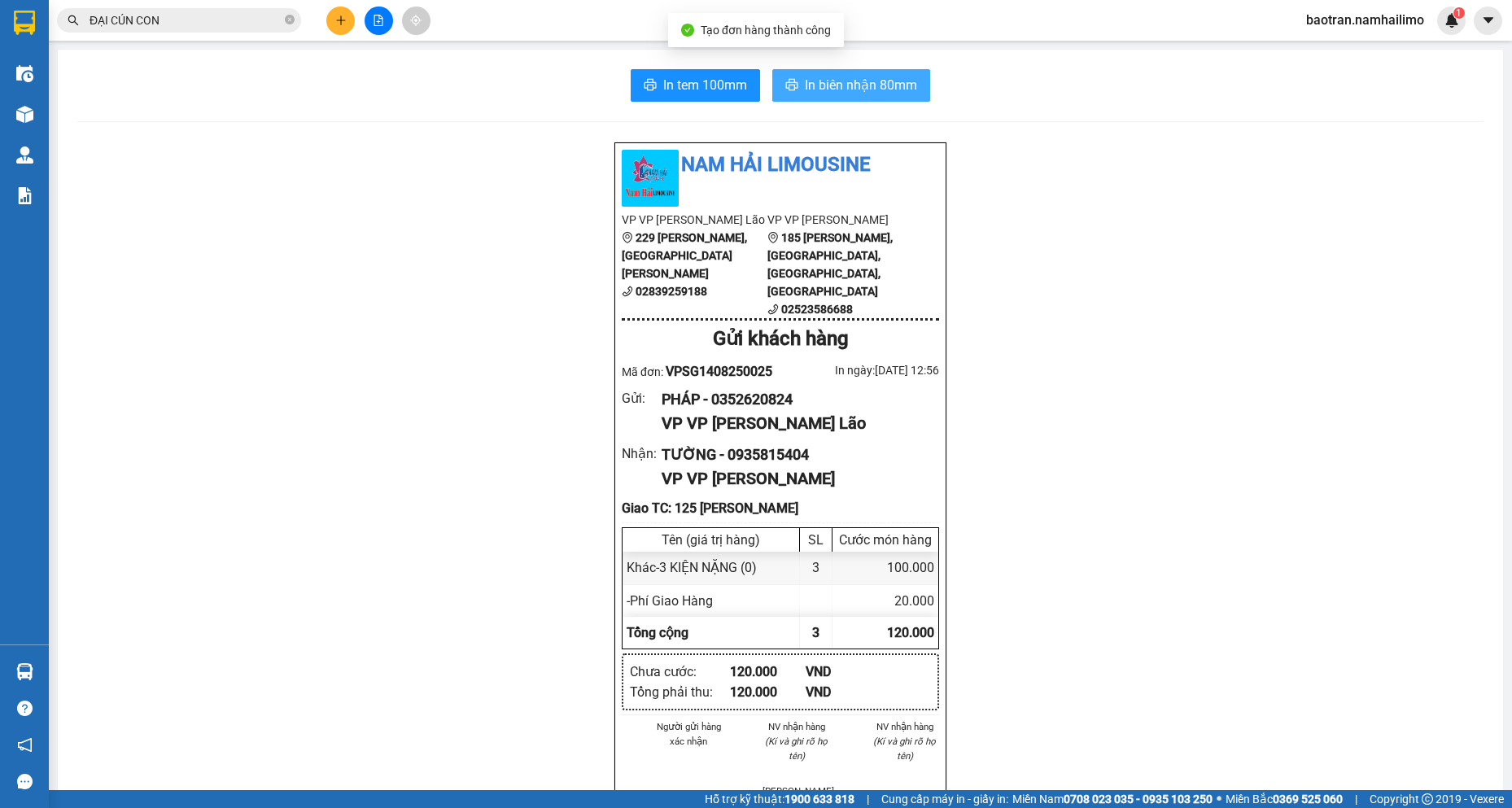
click at [875, 95] on span "In biên nhận 80mm" at bounding box center [861, 85] width 112 height 21
click at [203, 23] on input "ĐẠI CÚN CON" at bounding box center [186, 20] width 192 height 18
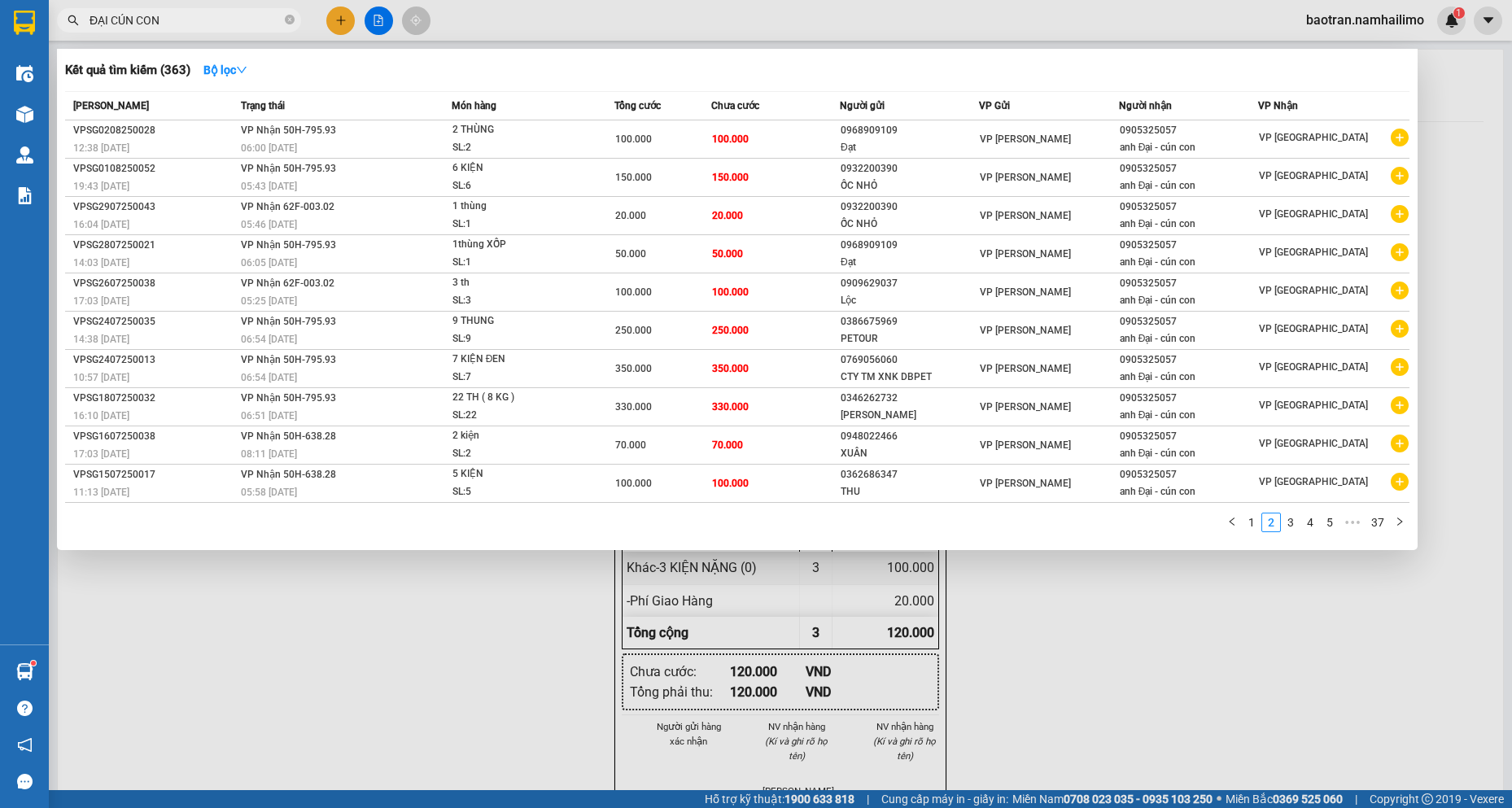
click at [203, 23] on input "ĐẠI CÚN CON" at bounding box center [186, 20] width 192 height 18
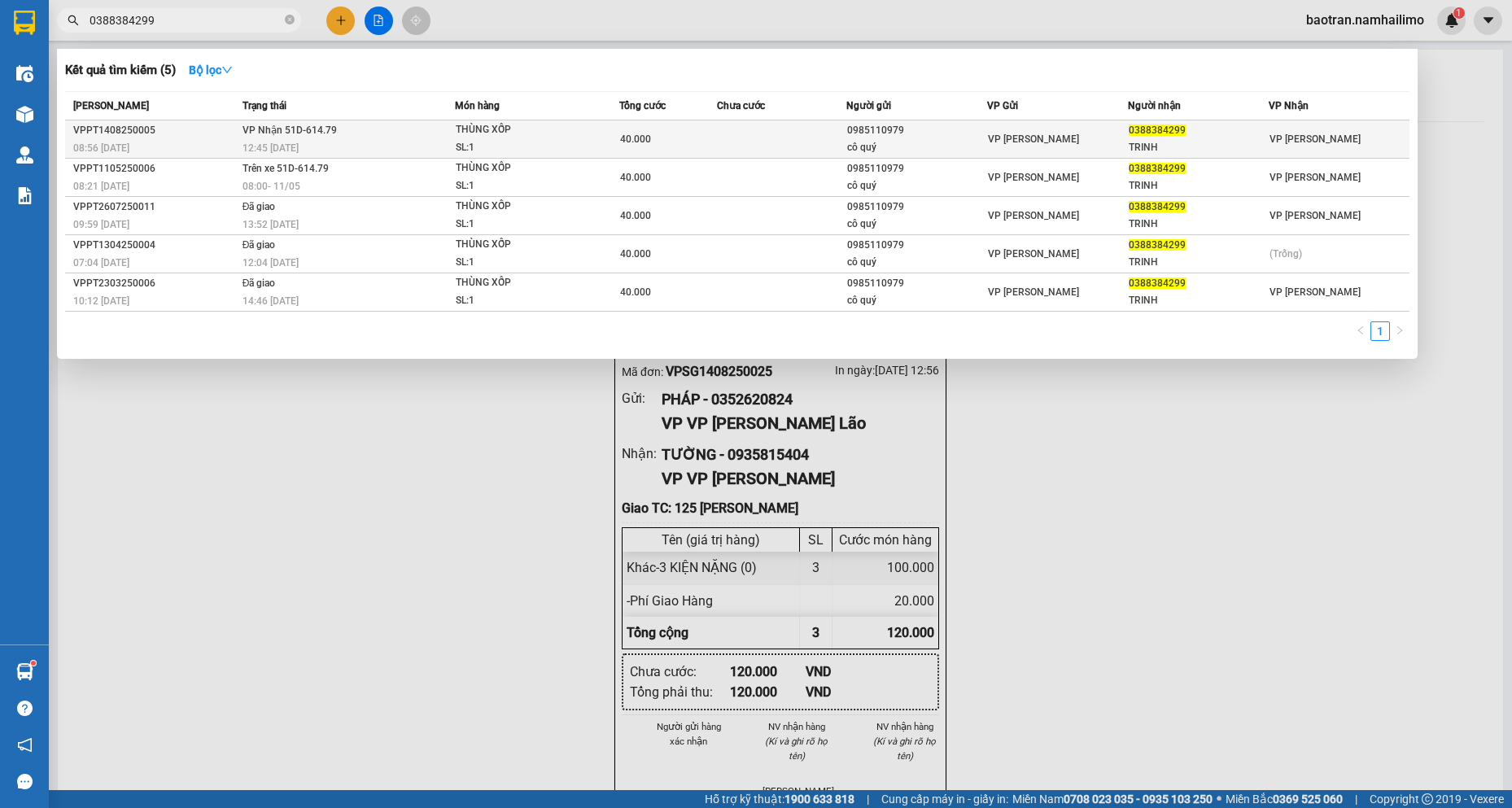
type input "0388384299"
click at [1253, 144] on div "TRINH" at bounding box center [1198, 147] width 139 height 17
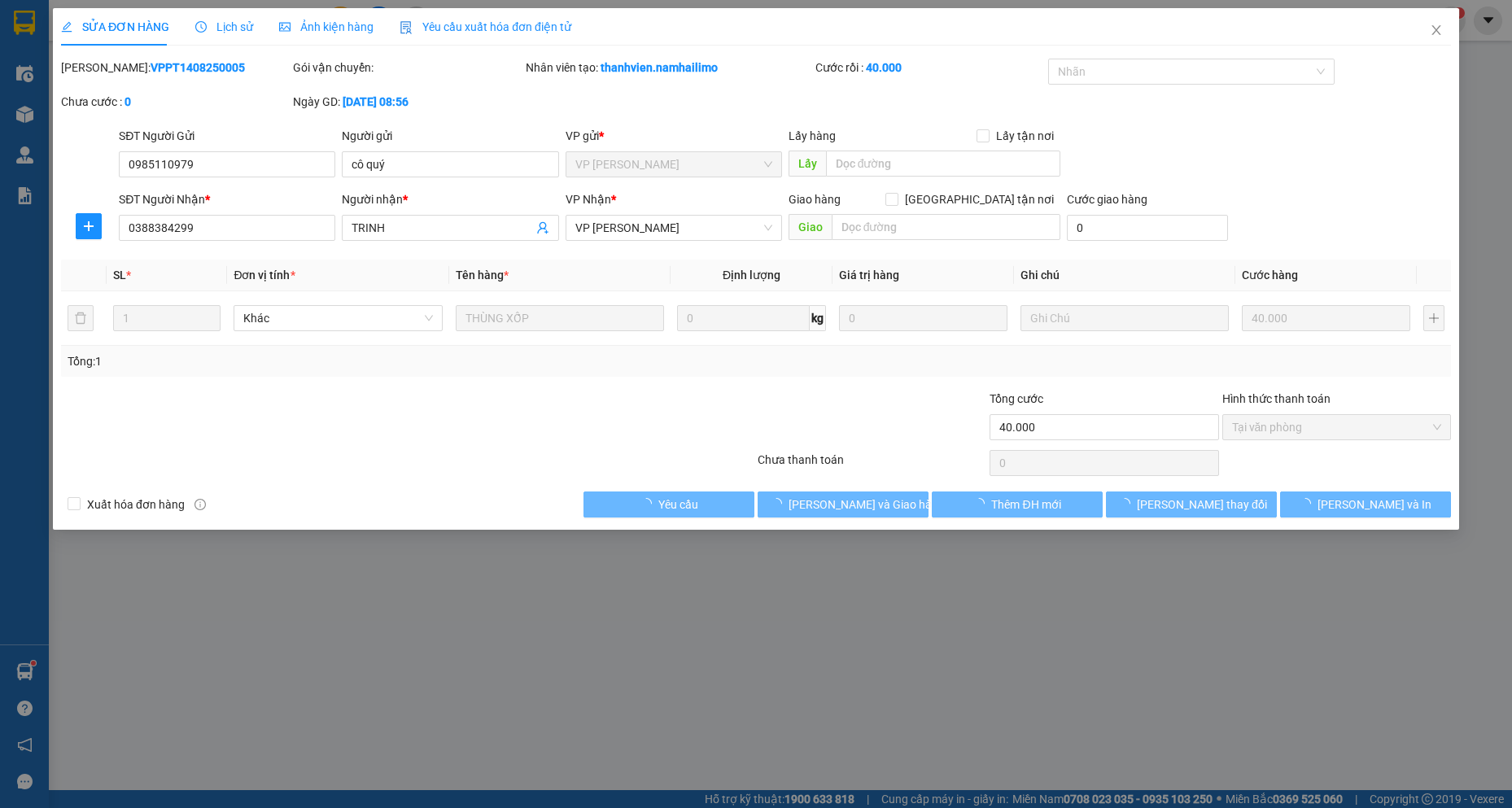
type input "0985110979"
type input "cô quý"
type input "0388384299"
type input "TRINH"
type input "40.000"
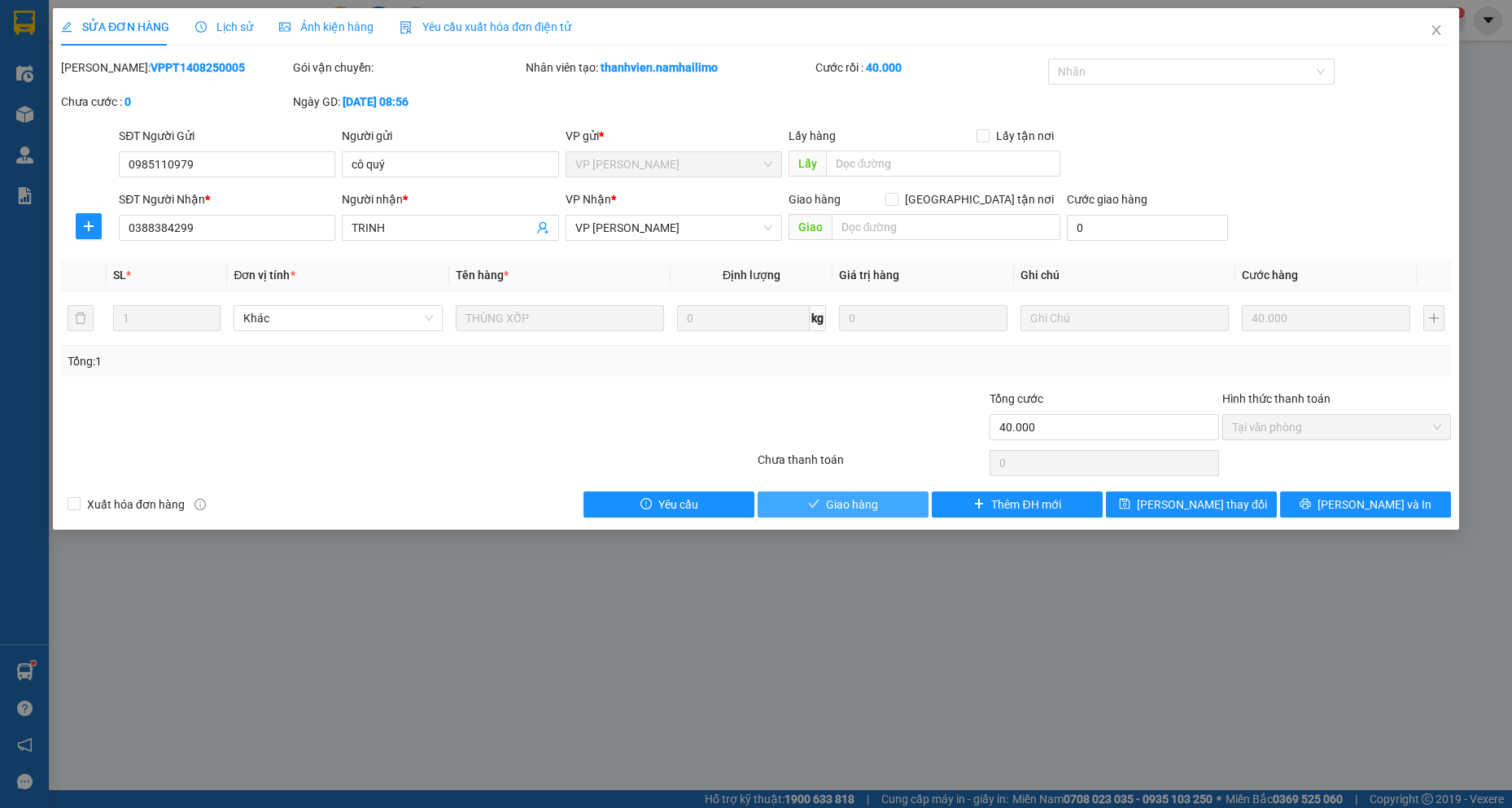
click at [868, 506] on span "Giao hàng" at bounding box center [852, 504] width 52 height 18
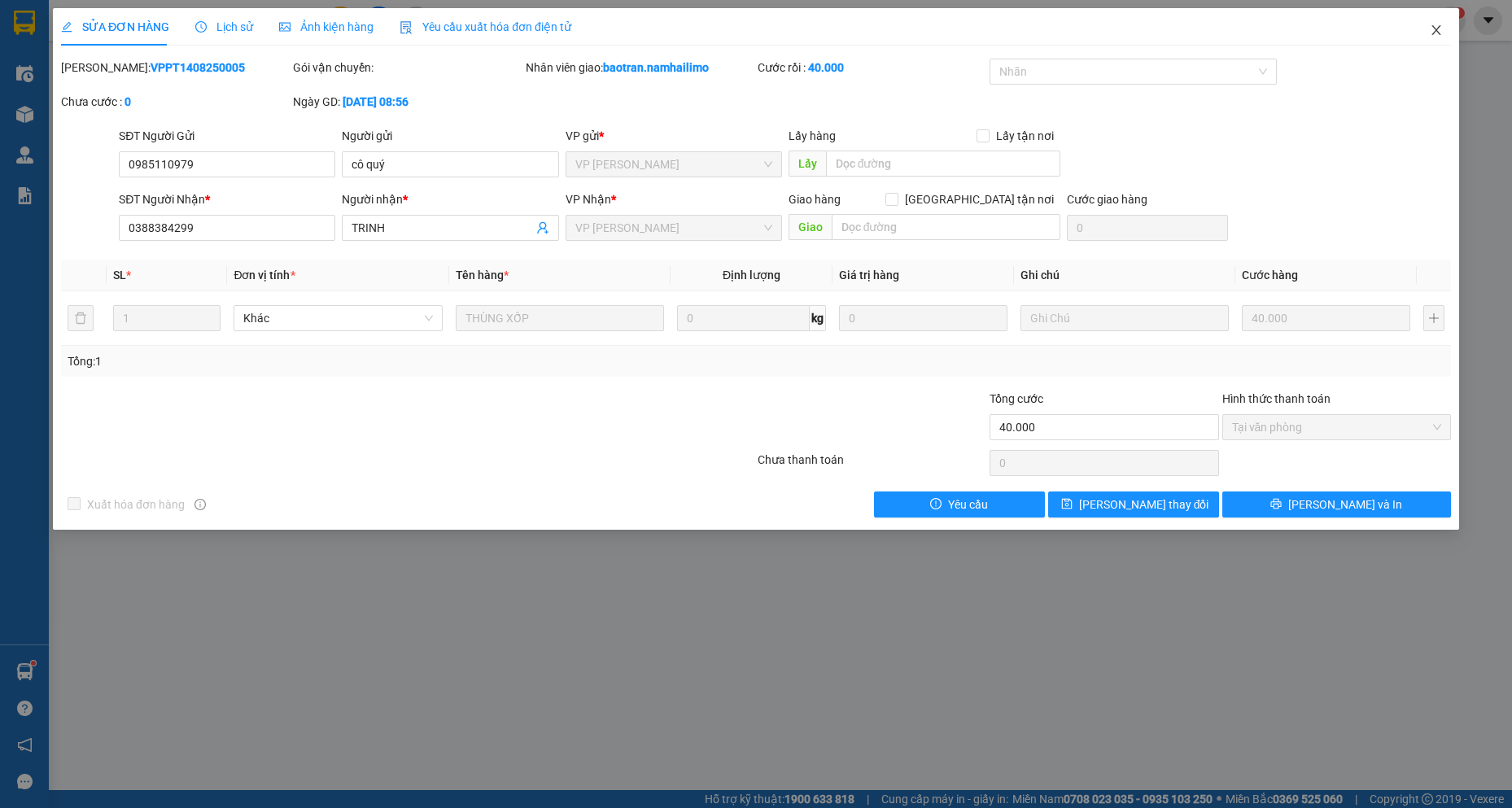
drag, startPoint x: 1443, startPoint y: 23, endPoint x: 1505, endPoint y: 82, distance: 85.6
click at [1444, 27] on span "Close" at bounding box center [1436, 31] width 46 height 46
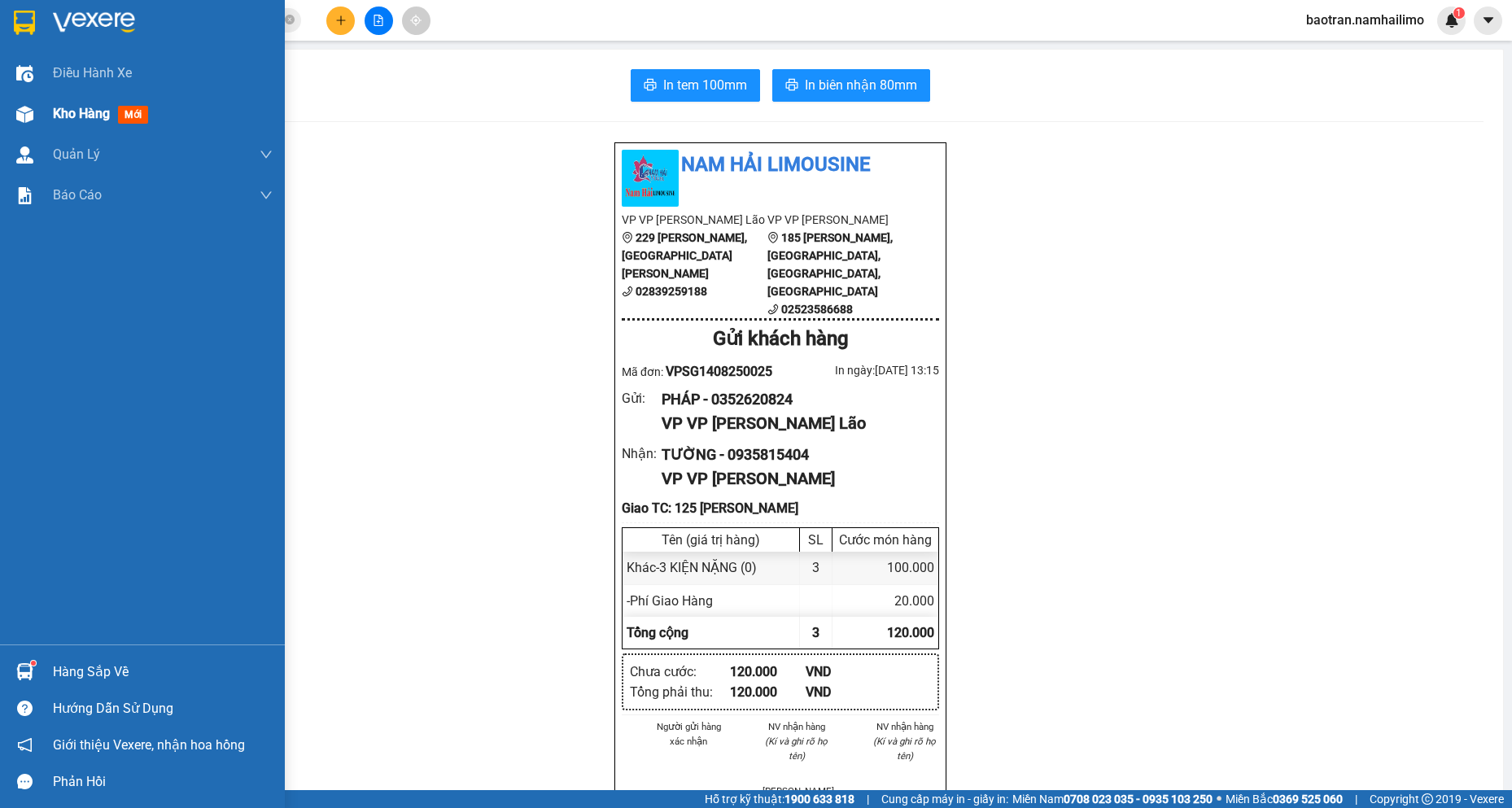
click at [100, 104] on div "Kho hàng mới" at bounding box center [104, 114] width 102 height 21
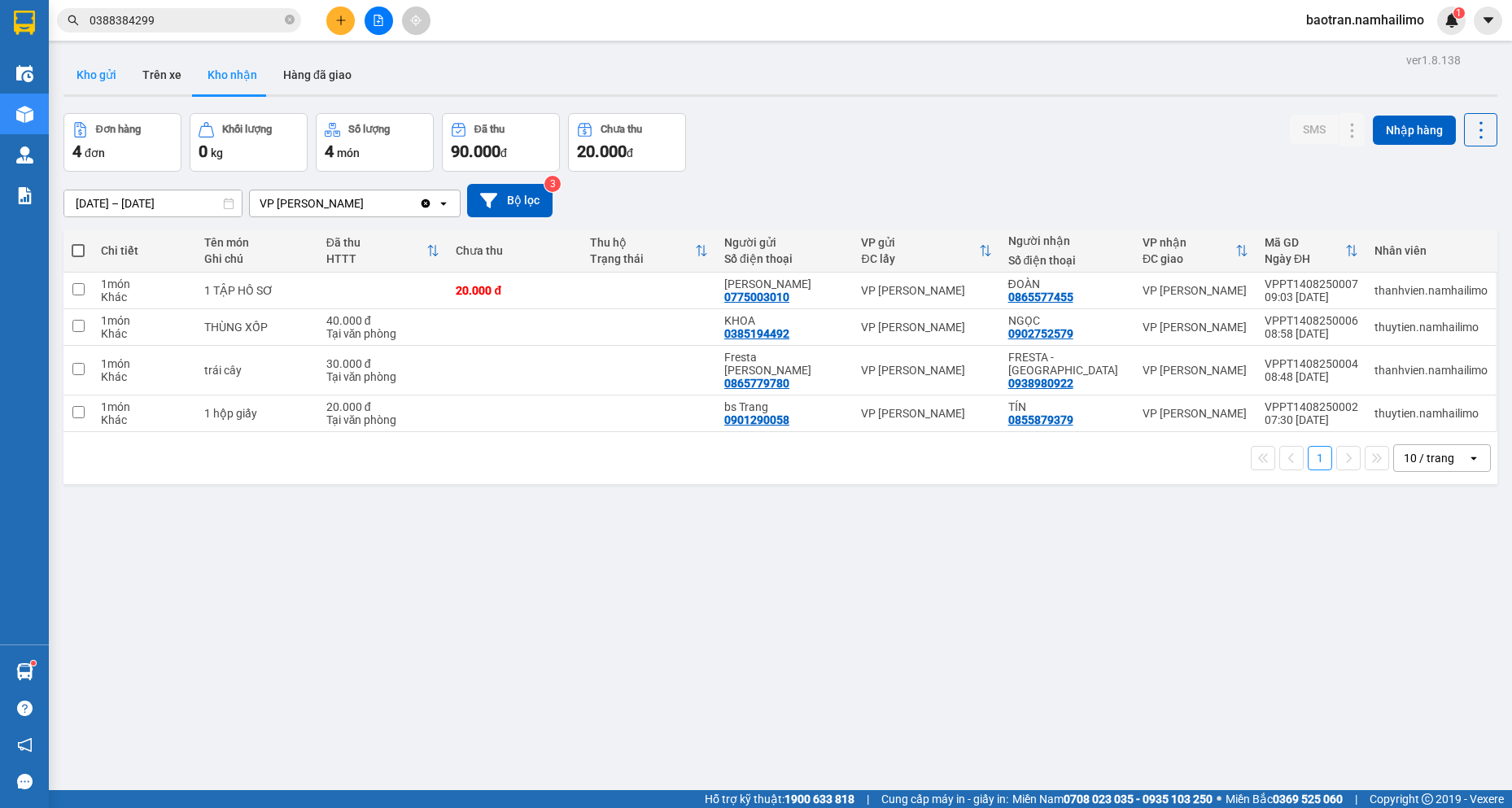
click at [92, 72] on button "Kho gửi" at bounding box center [96, 75] width 66 height 39
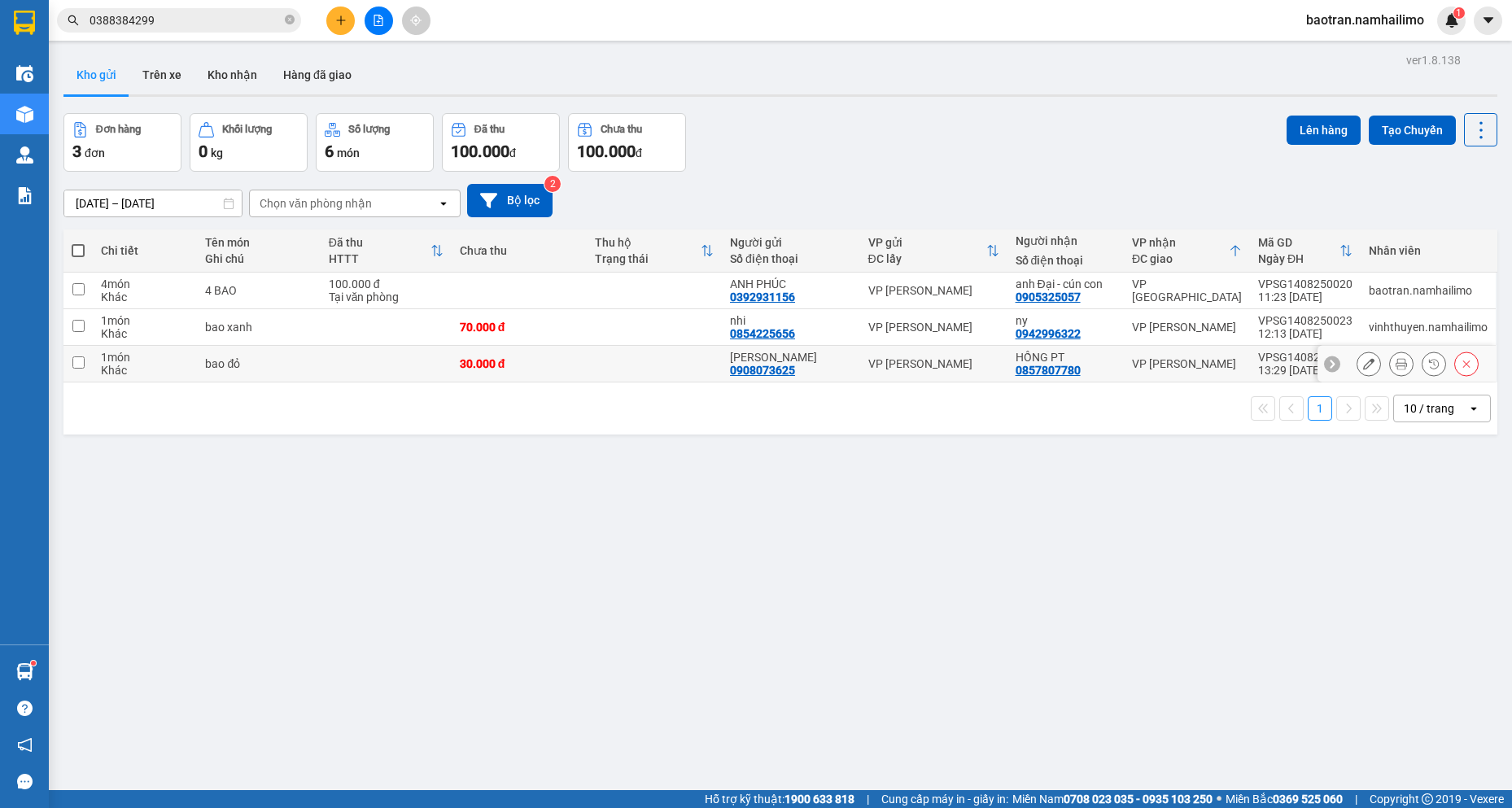
click at [1186, 369] on div "VP [PERSON_NAME]" at bounding box center [1187, 364] width 110 height 13
checkbox input "true"
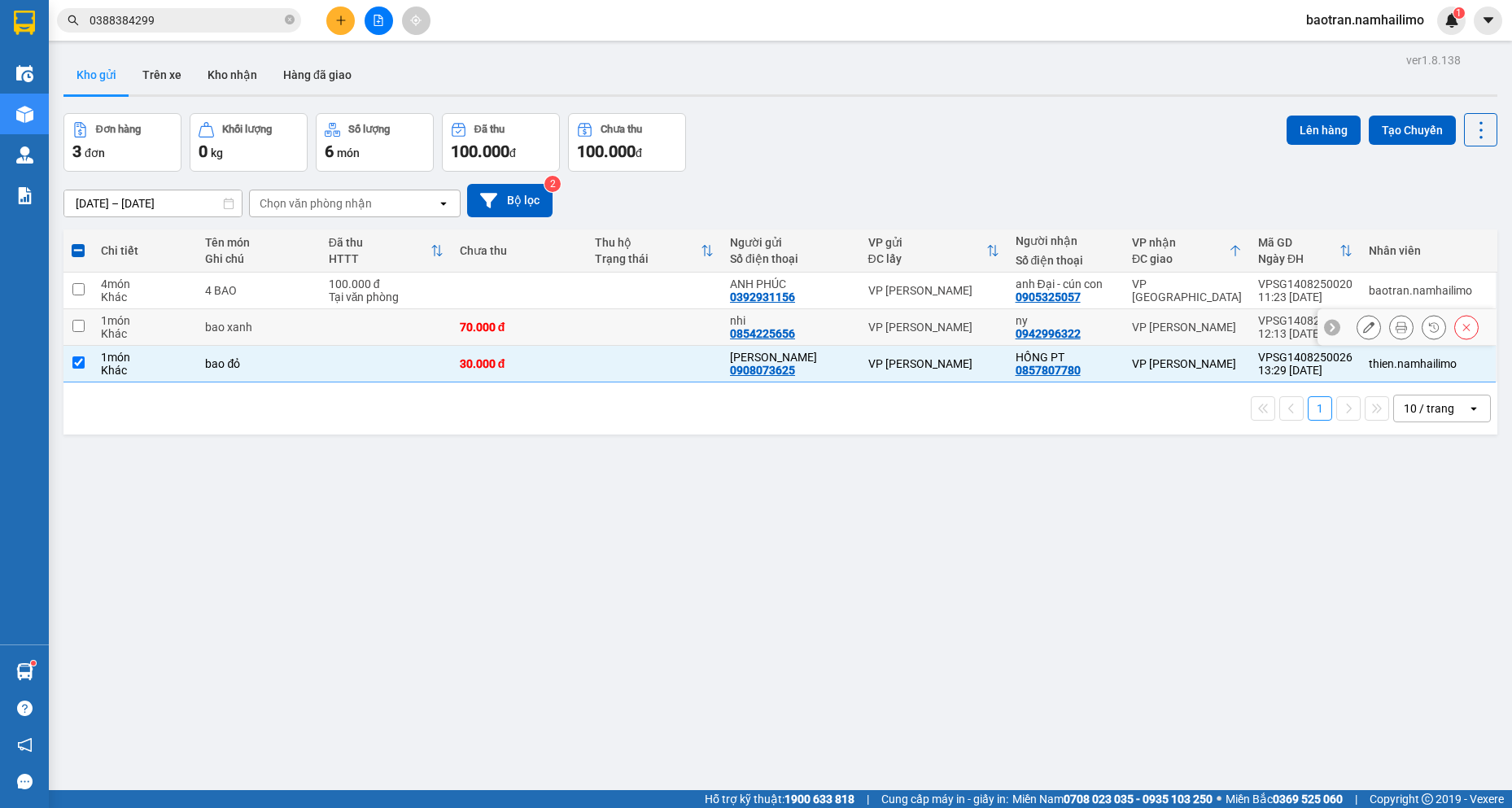
drag, startPoint x: 1197, startPoint y: 328, endPoint x: 1193, endPoint y: 321, distance: 8.1
click at [1196, 328] on div "VP [PERSON_NAME]" at bounding box center [1187, 327] width 110 height 13
checkbox input "true"
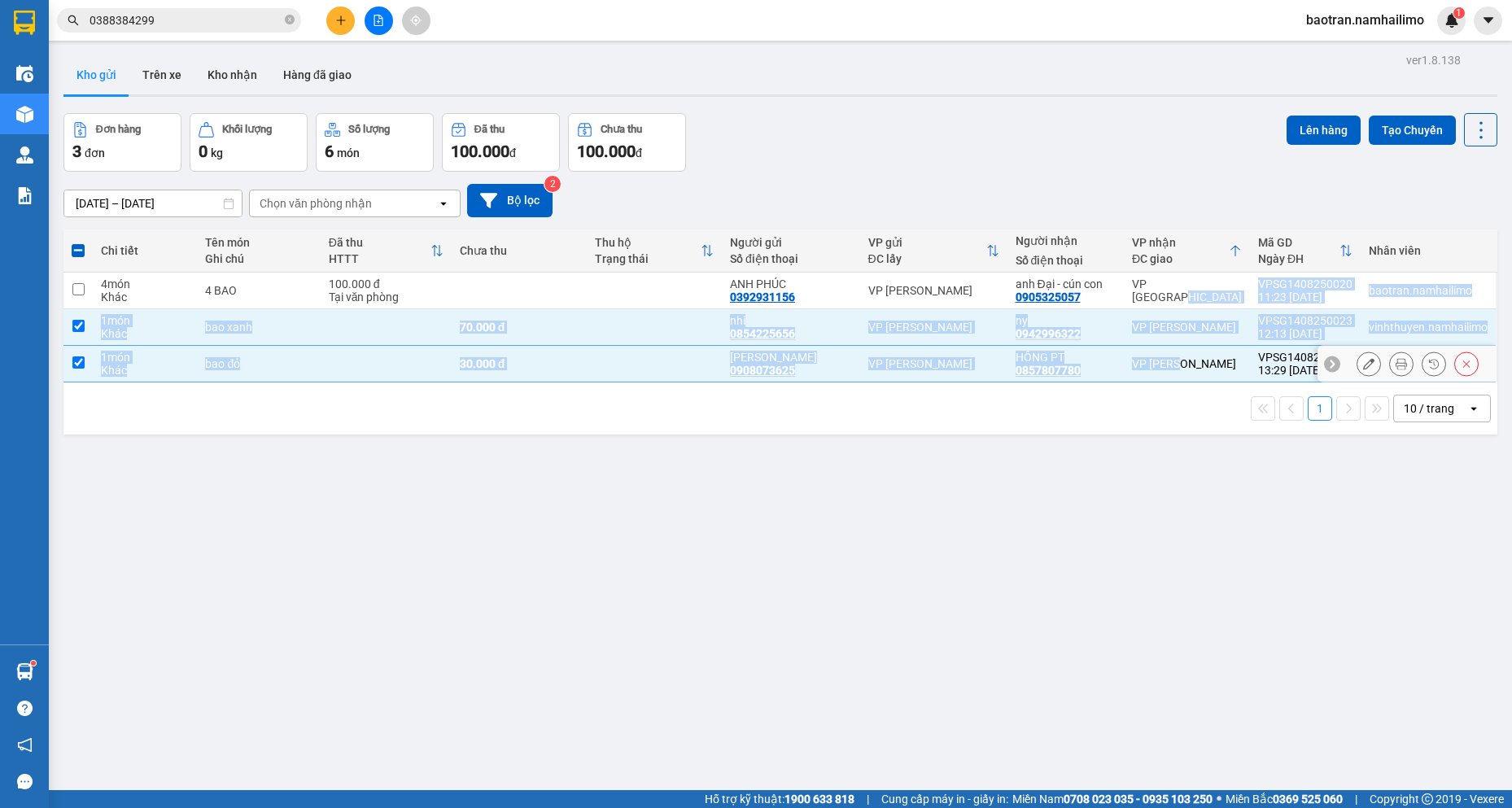
drag, startPoint x: 1194, startPoint y: 284, endPoint x: 1176, endPoint y: 375, distance: 92.8
click at [1176, 375] on tbody "4 món Khác 4 BAO 100.000 đ Tại văn phòng [GEOGRAPHIC_DATA] 0392931156 VP [PERSO…" at bounding box center [780, 327] width 1435 height 110
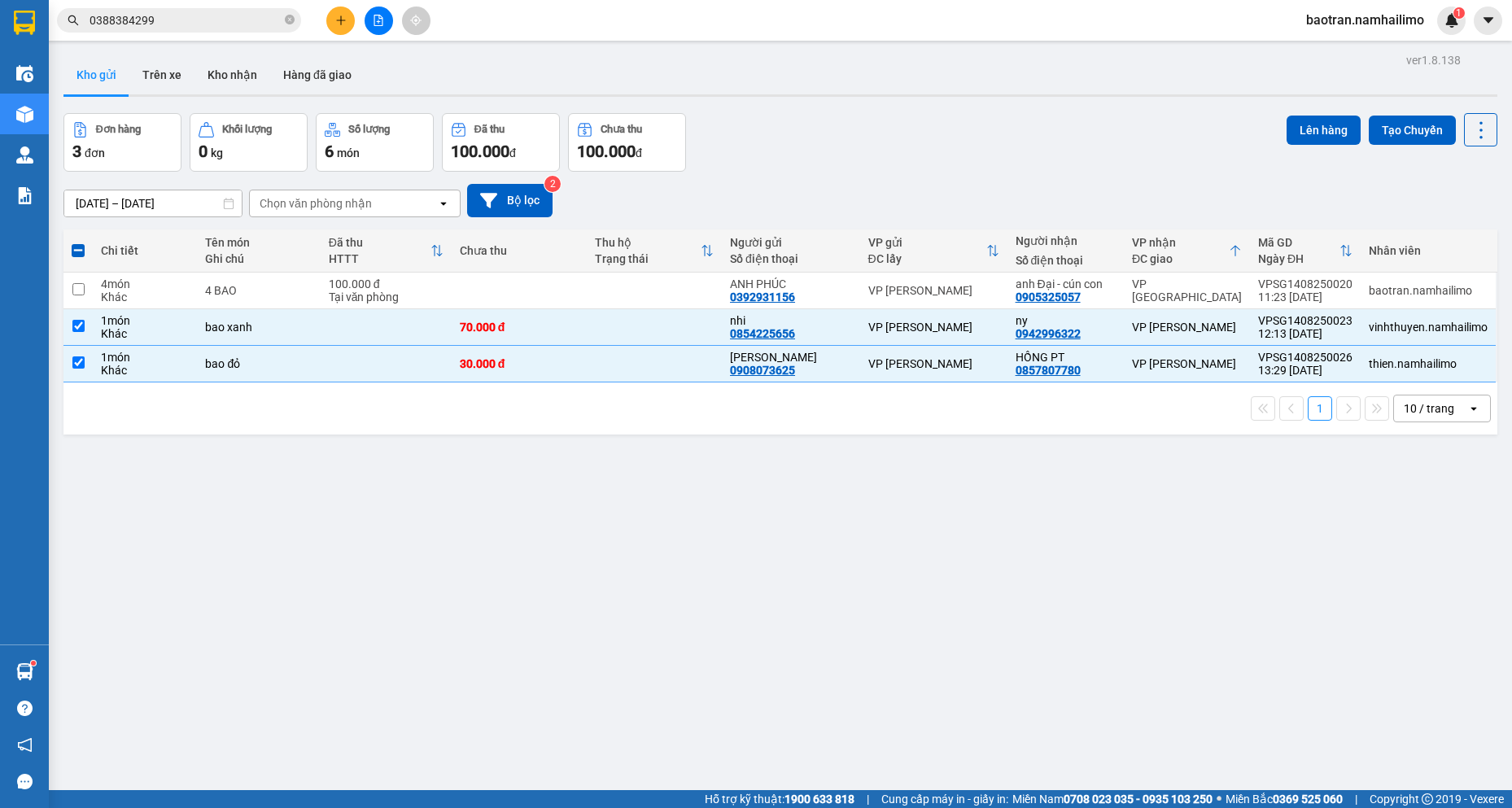
click at [1078, 501] on div "ver 1.8.138 Kho gửi Trên xe Kho nhận Hàng đã giao Đơn hàng 3 đơn Khối lượng 0 k…" at bounding box center [780, 453] width 1448 height 808
drag, startPoint x: 1124, startPoint y: 367, endPoint x: 1120, endPoint y: 327, distance: 40.2
click at [1122, 358] on tr "1 món Khác bao đỏ 30.000 đ NGỌC TIÊN 0908073625 VP [PERSON_NAME] Lão HỒNG PT 08…" at bounding box center [780, 364] width 1435 height 36
checkbox input "false"
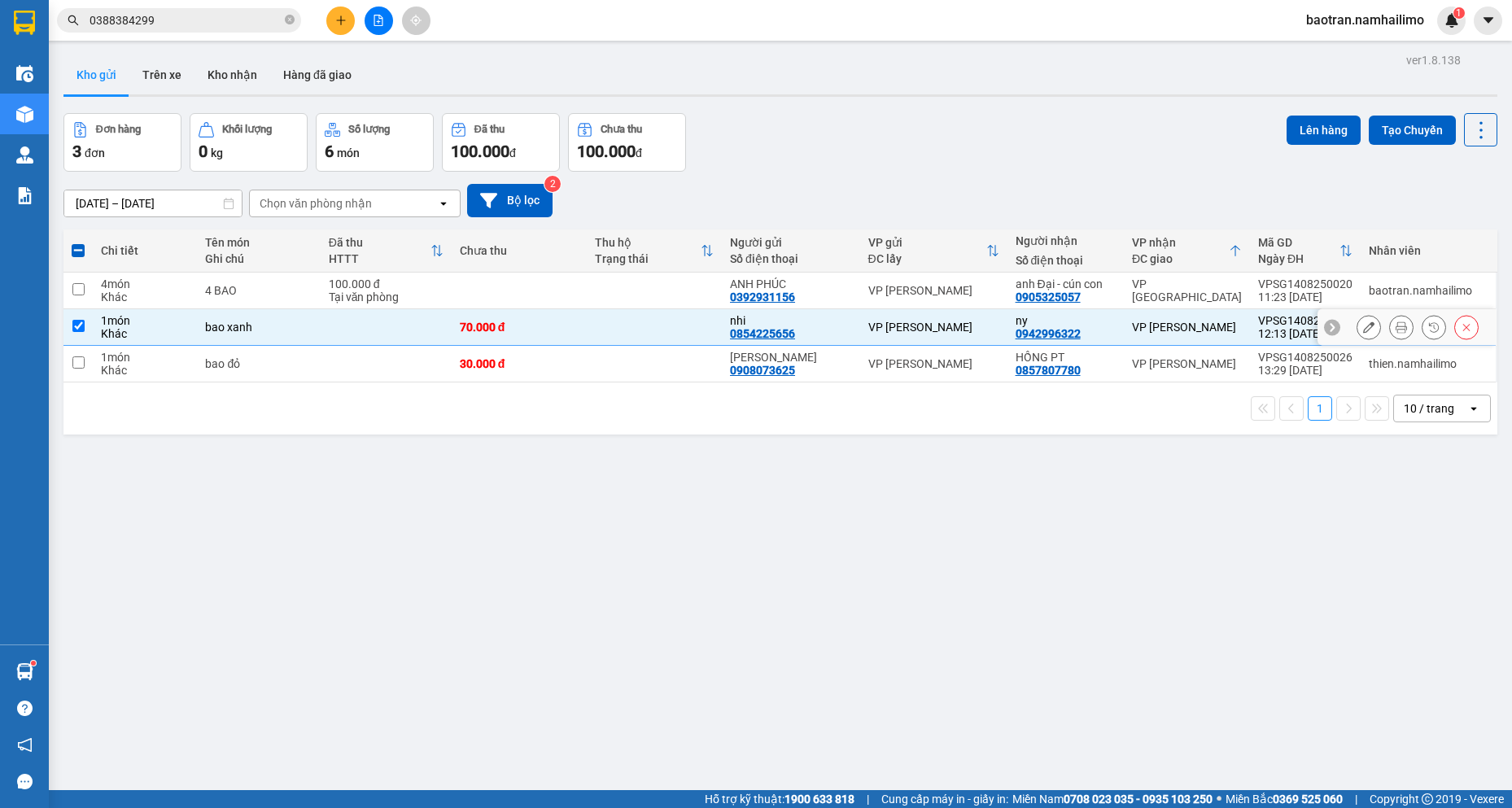
click at [1119, 310] on td "ny 0942996322" at bounding box center [1066, 327] width 117 height 36
checkbox input "false"
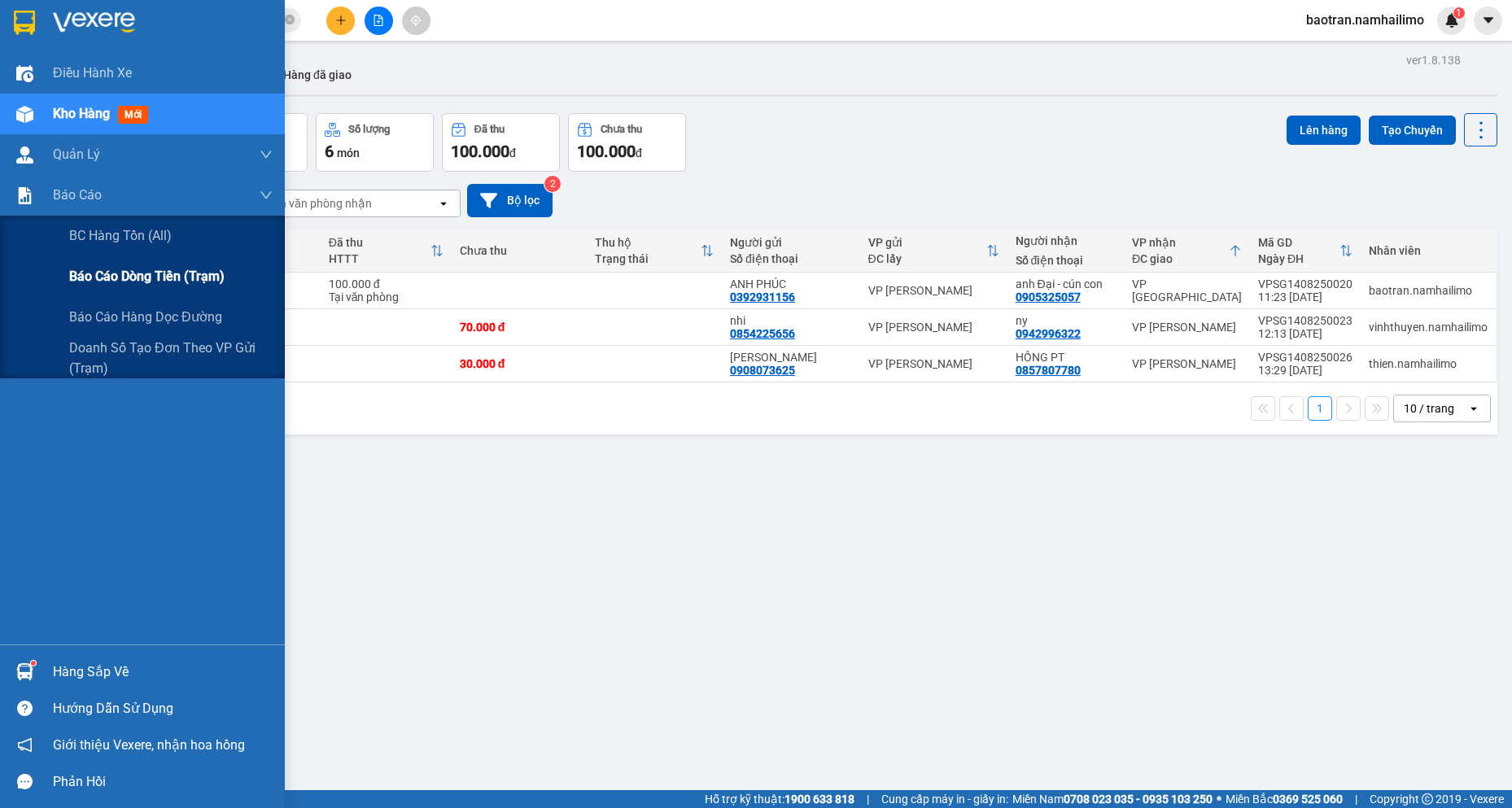
click at [157, 281] on span "Báo cáo dòng tiền (trạm)" at bounding box center [147, 276] width 156 height 21
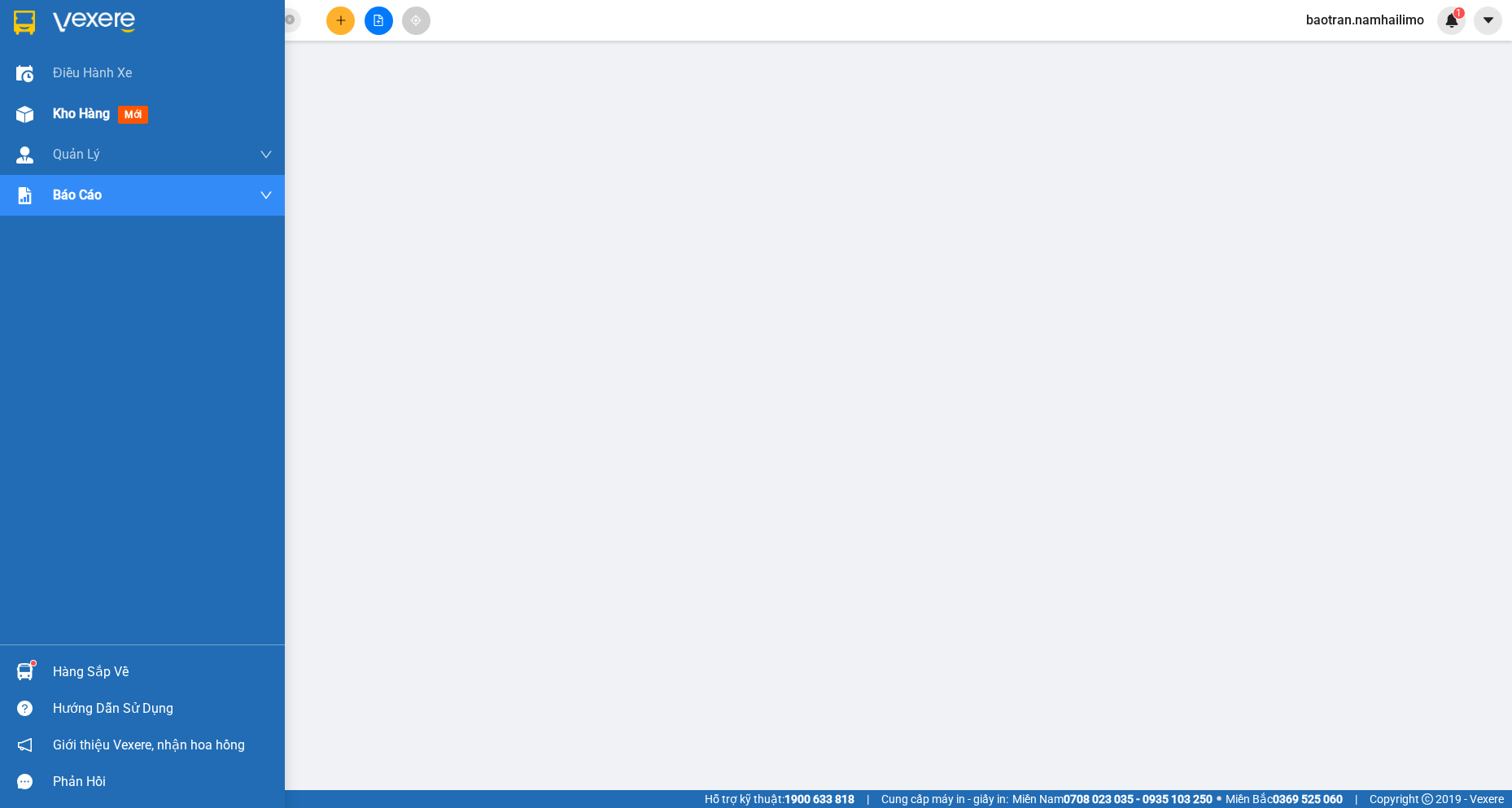
click at [24, 108] on img at bounding box center [24, 114] width 17 height 17
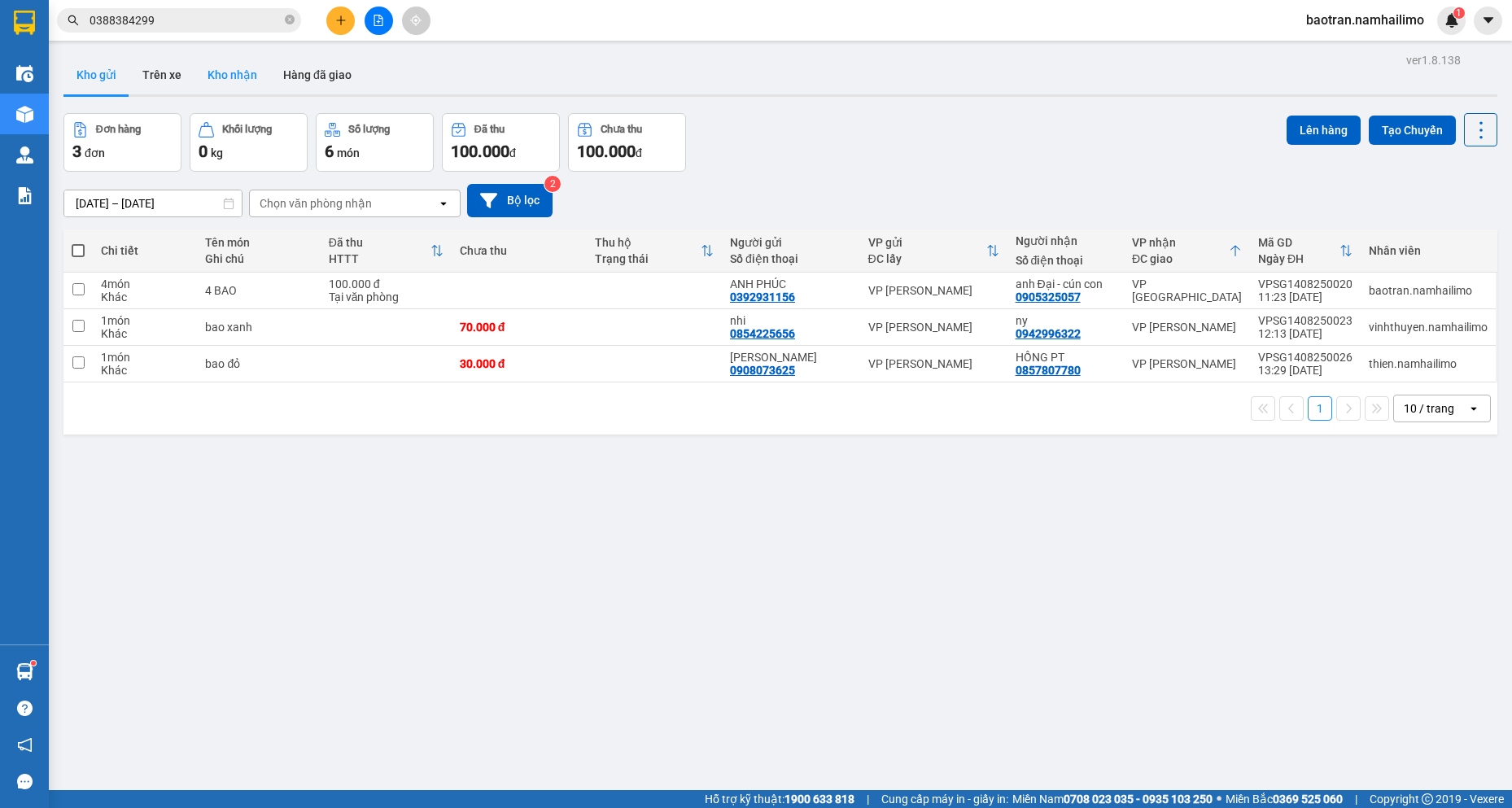
click at [217, 81] on button "Kho nhận" at bounding box center [231, 75] width 76 height 39
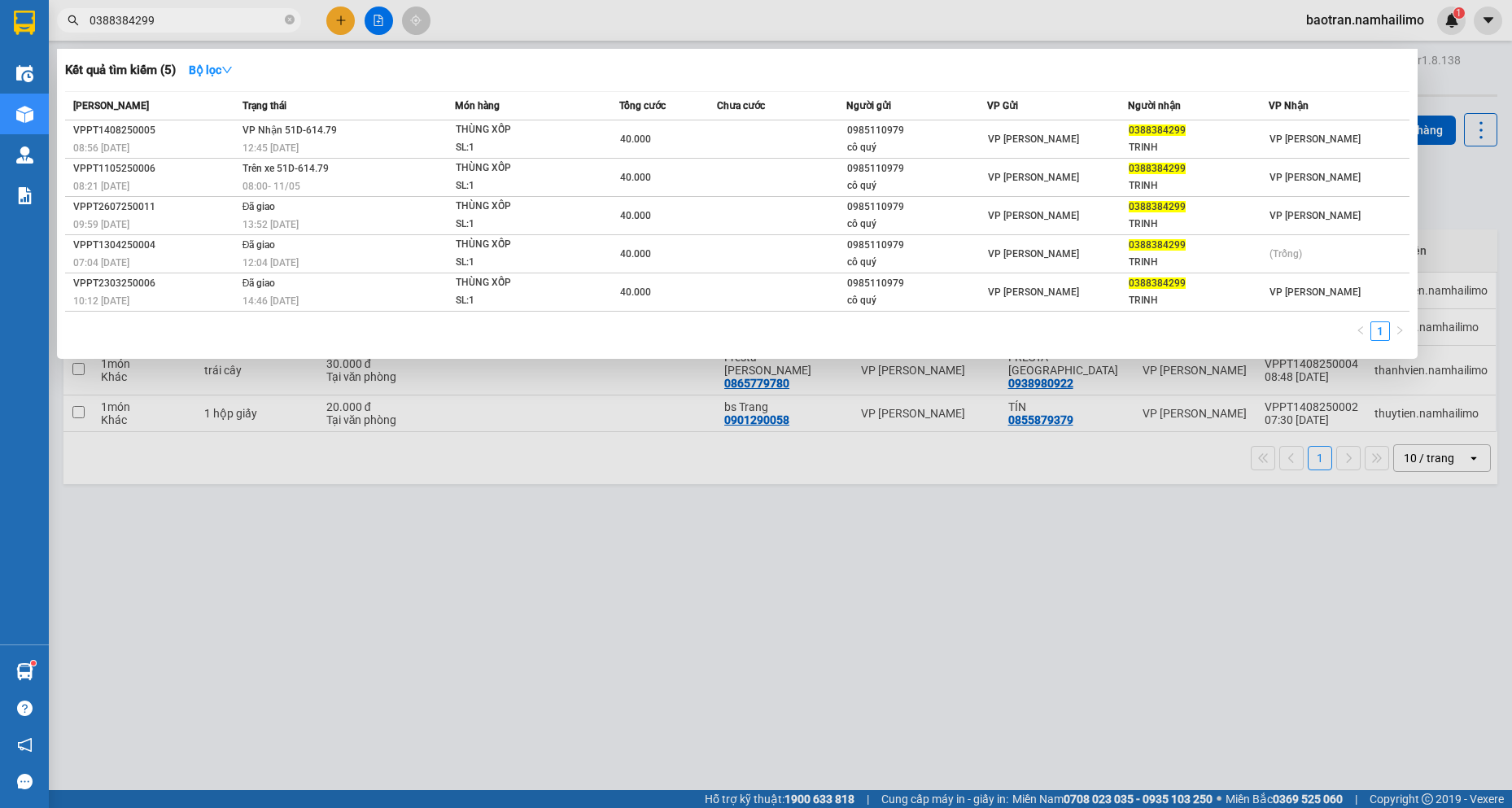
click at [215, 20] on input "0388384299" at bounding box center [186, 20] width 192 height 18
drag, startPoint x: 686, startPoint y: 685, endPoint x: 826, endPoint y: 436, distance: 285.7
click at [683, 676] on div at bounding box center [756, 404] width 1512 height 808
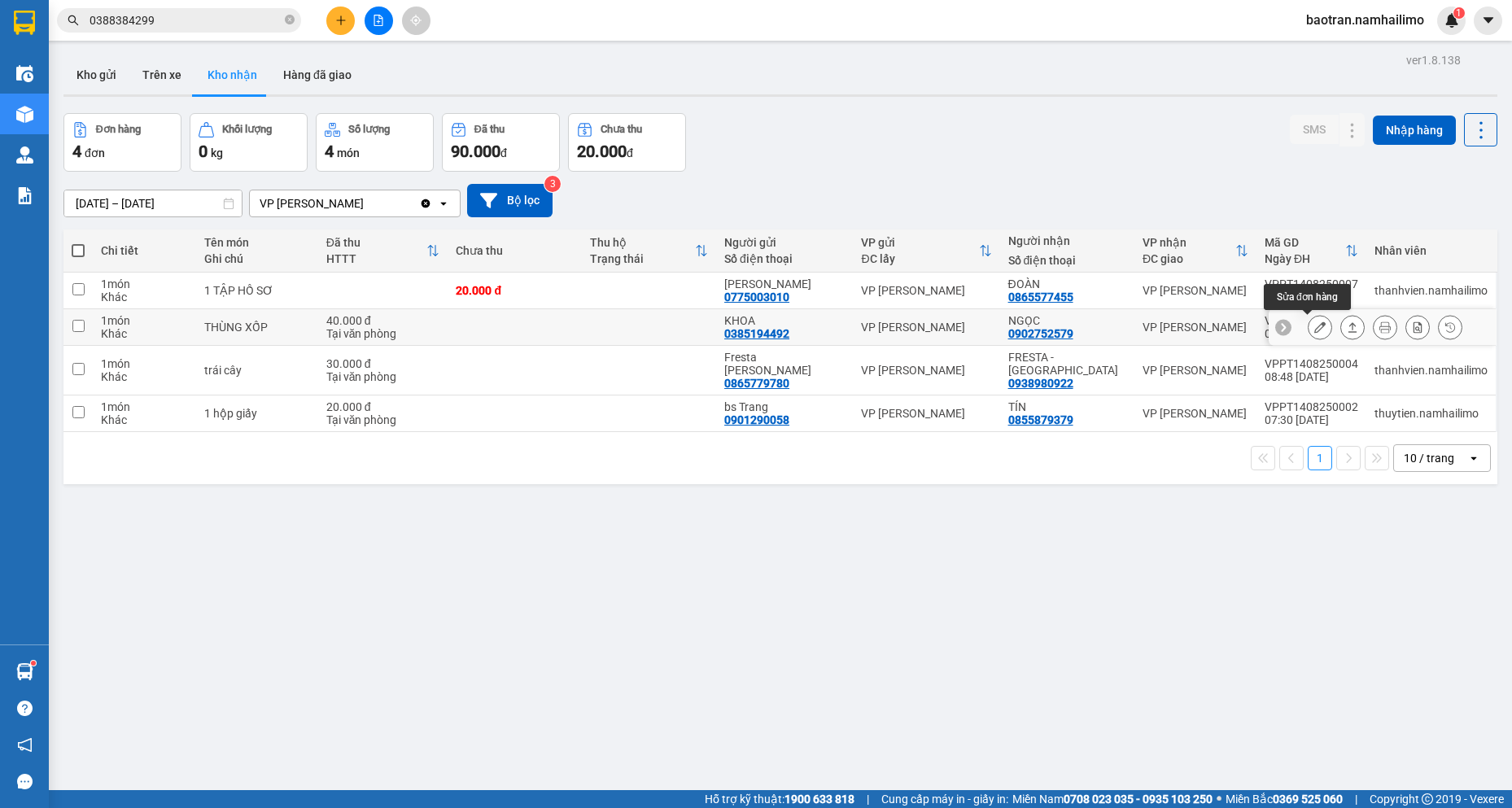
click at [1314, 327] on icon at bounding box center [1320, 327] width 11 height 11
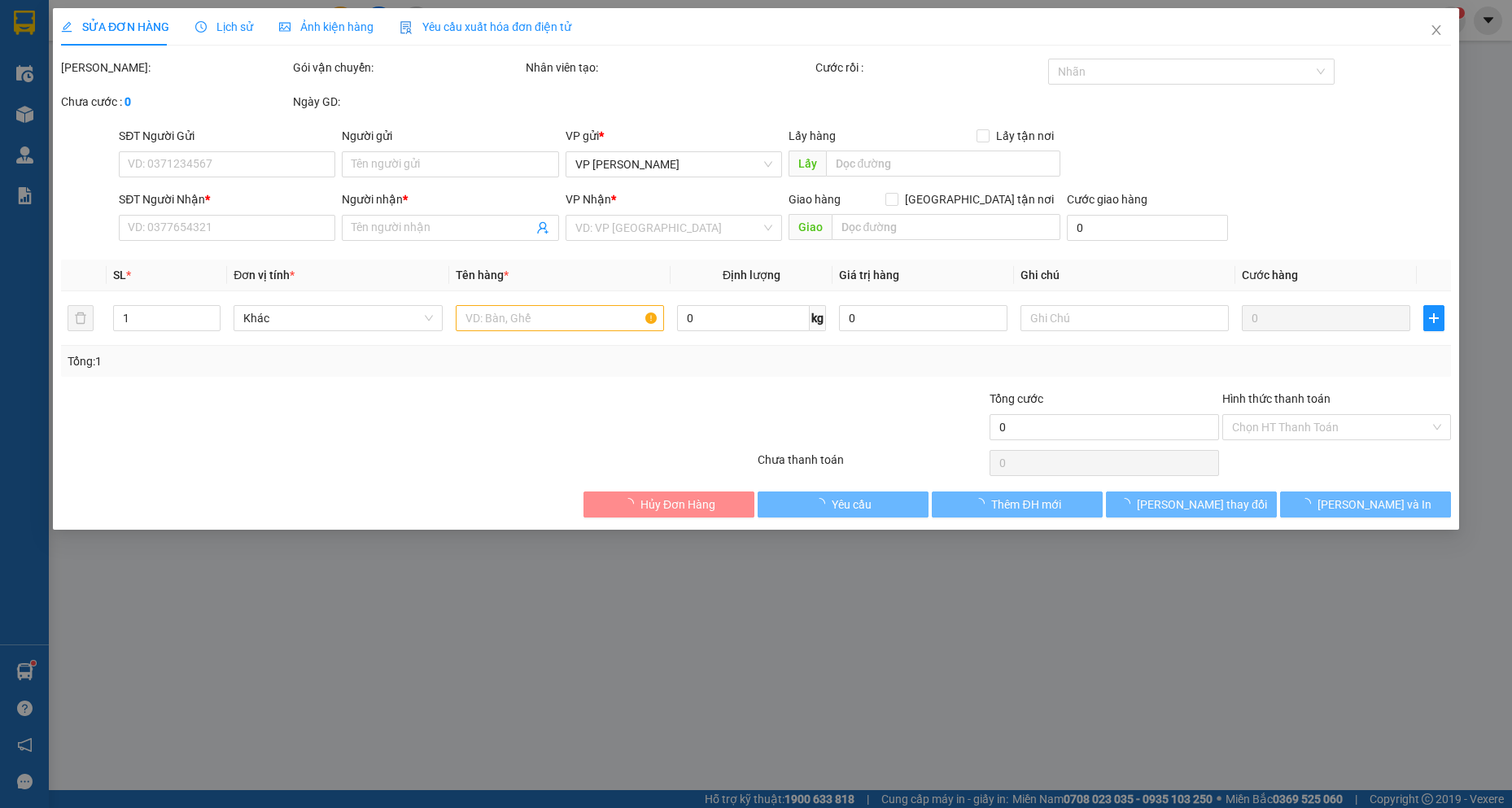
type input "0385194492"
type input "KHOA"
type input "0902752579"
type input "NGỌC"
type input "40.000"
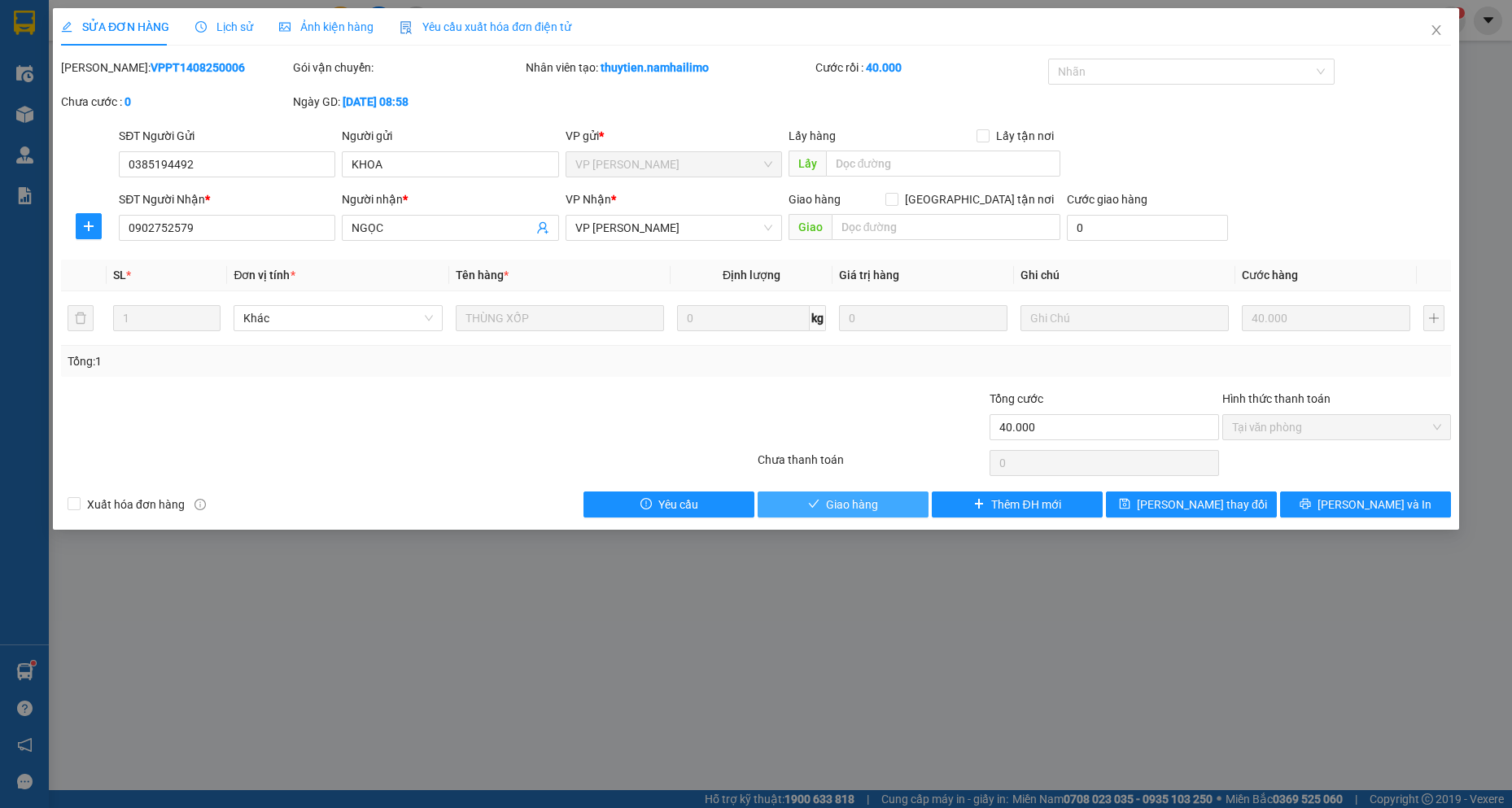
drag, startPoint x: 847, startPoint y: 501, endPoint x: 1506, endPoint y: 235, distance: 710.7
click at [849, 492] on button "Giao hàng" at bounding box center [843, 505] width 171 height 26
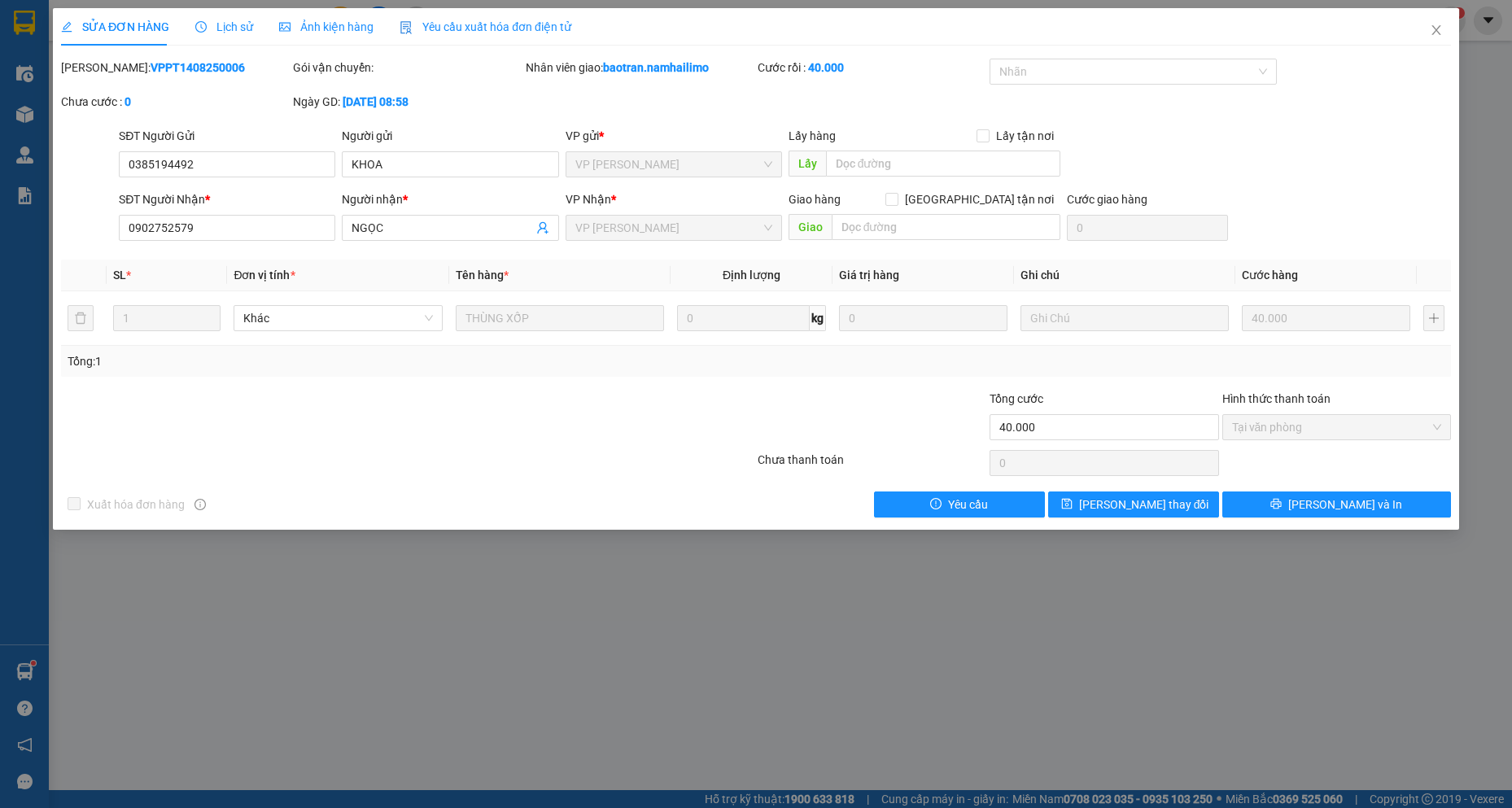
click at [343, 416] on div at bounding box center [292, 418] width 465 height 57
click at [1436, 38] on span "Close" at bounding box center [1436, 31] width 46 height 46
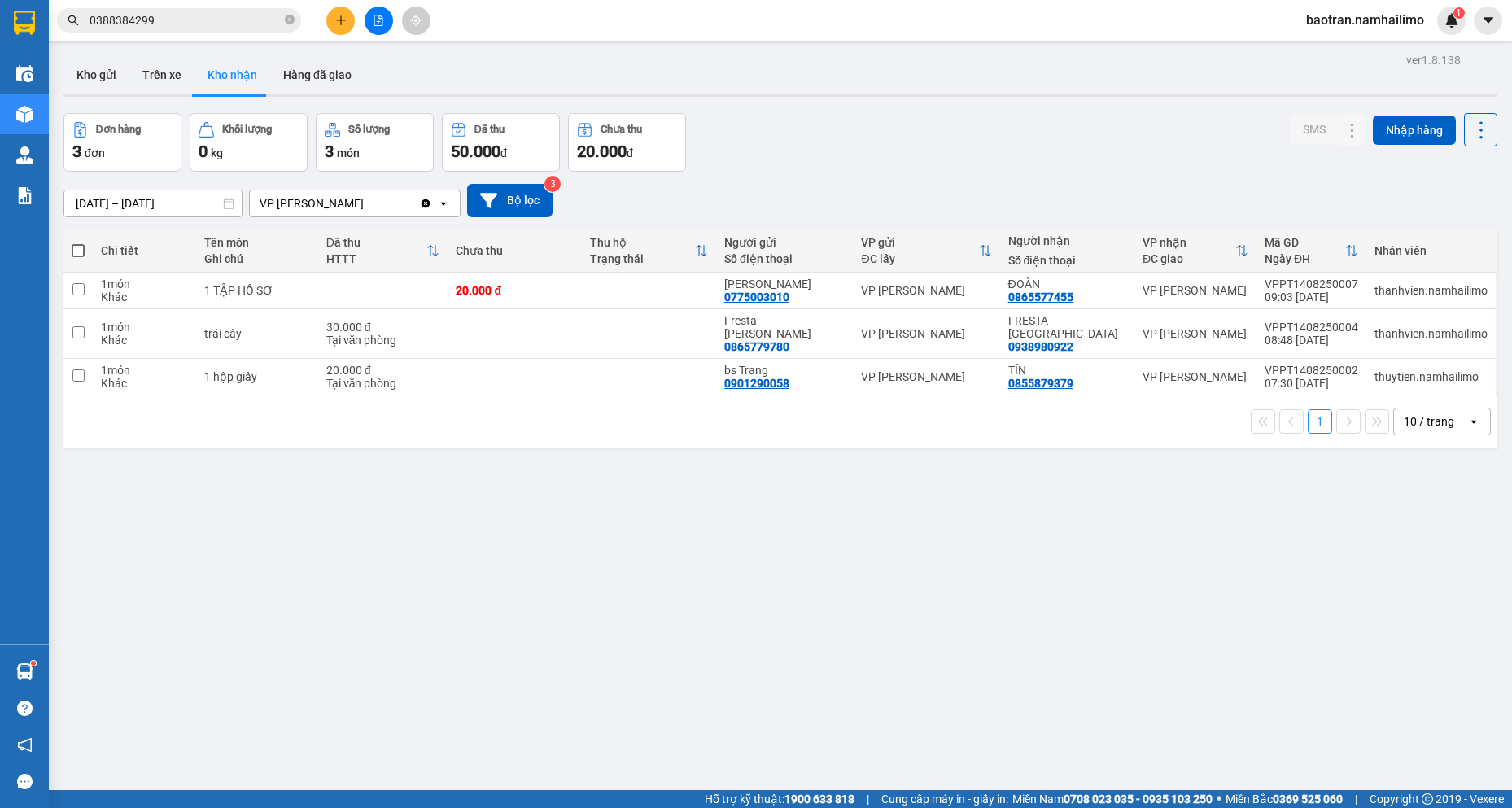
click at [1271, 216] on div "[DATE] – [DATE] Press the down arrow key to interact with the calendar and sele…" at bounding box center [780, 201] width 1435 height 34
click at [329, 77] on button "Hàng đã giao" at bounding box center [317, 75] width 94 height 39
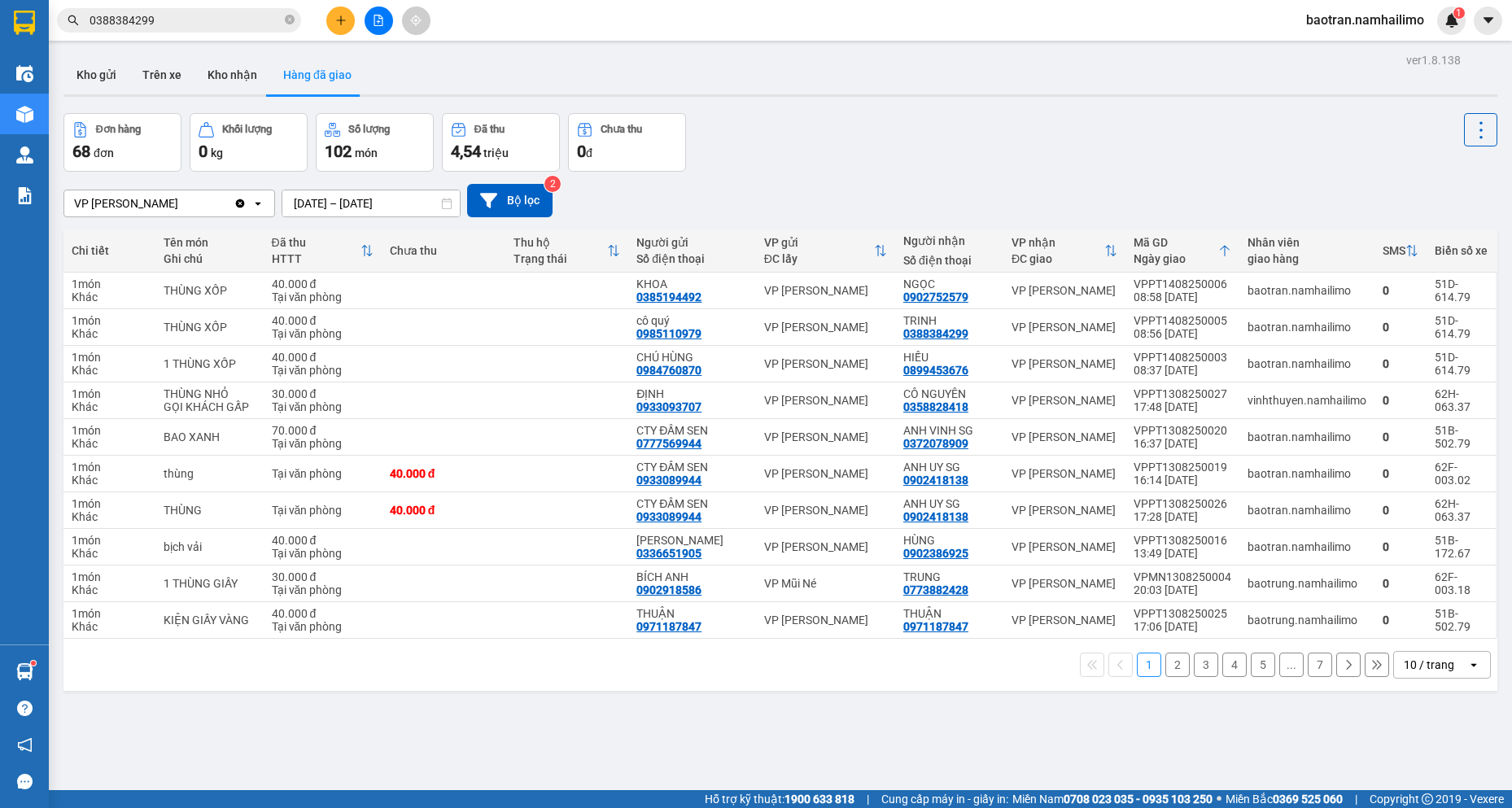
click at [1257, 166] on div "Đơn hàng 68 đơn Khối lượng 0 kg Số lượng 102 món Đã thu 4,54 triệu Chưa thu 0 đ" at bounding box center [780, 142] width 1435 height 59
click at [1043, 286] on div "VP [PERSON_NAME]" at bounding box center [1064, 290] width 105 height 13
drag, startPoint x: 1088, startPoint y: 126, endPoint x: 1046, endPoint y: 131, distance: 42.3
click at [1059, 131] on div "Đơn hàng 68 đơn Khối lượng 0 kg Số lượng 102 món Đã thu 4,54 triệu Chưa thu 0 đ" at bounding box center [780, 142] width 1435 height 59
click at [217, 89] on button "Kho nhận" at bounding box center [231, 75] width 76 height 39
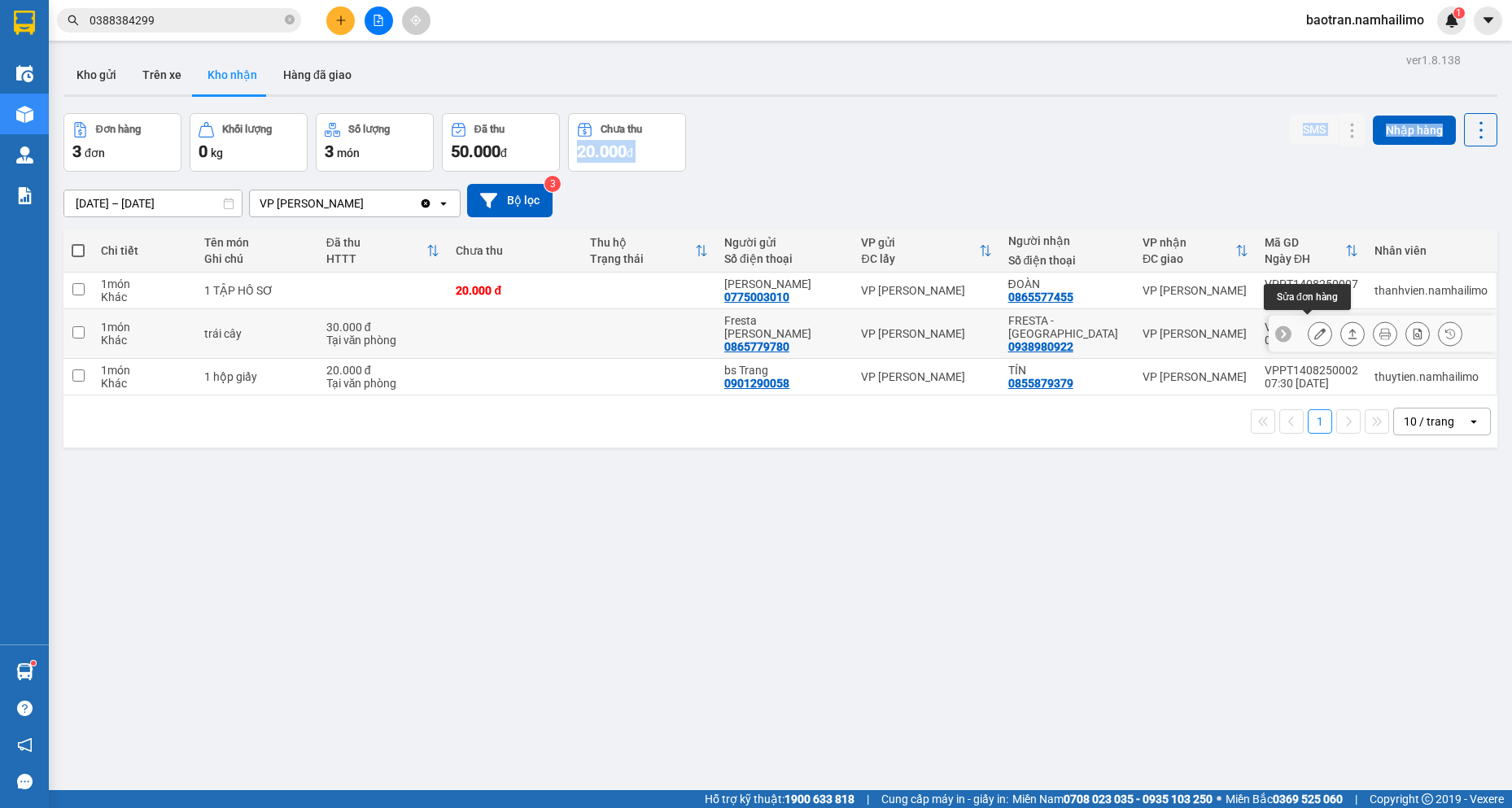
click at [1314, 327] on icon at bounding box center [1320, 333] width 11 height 11
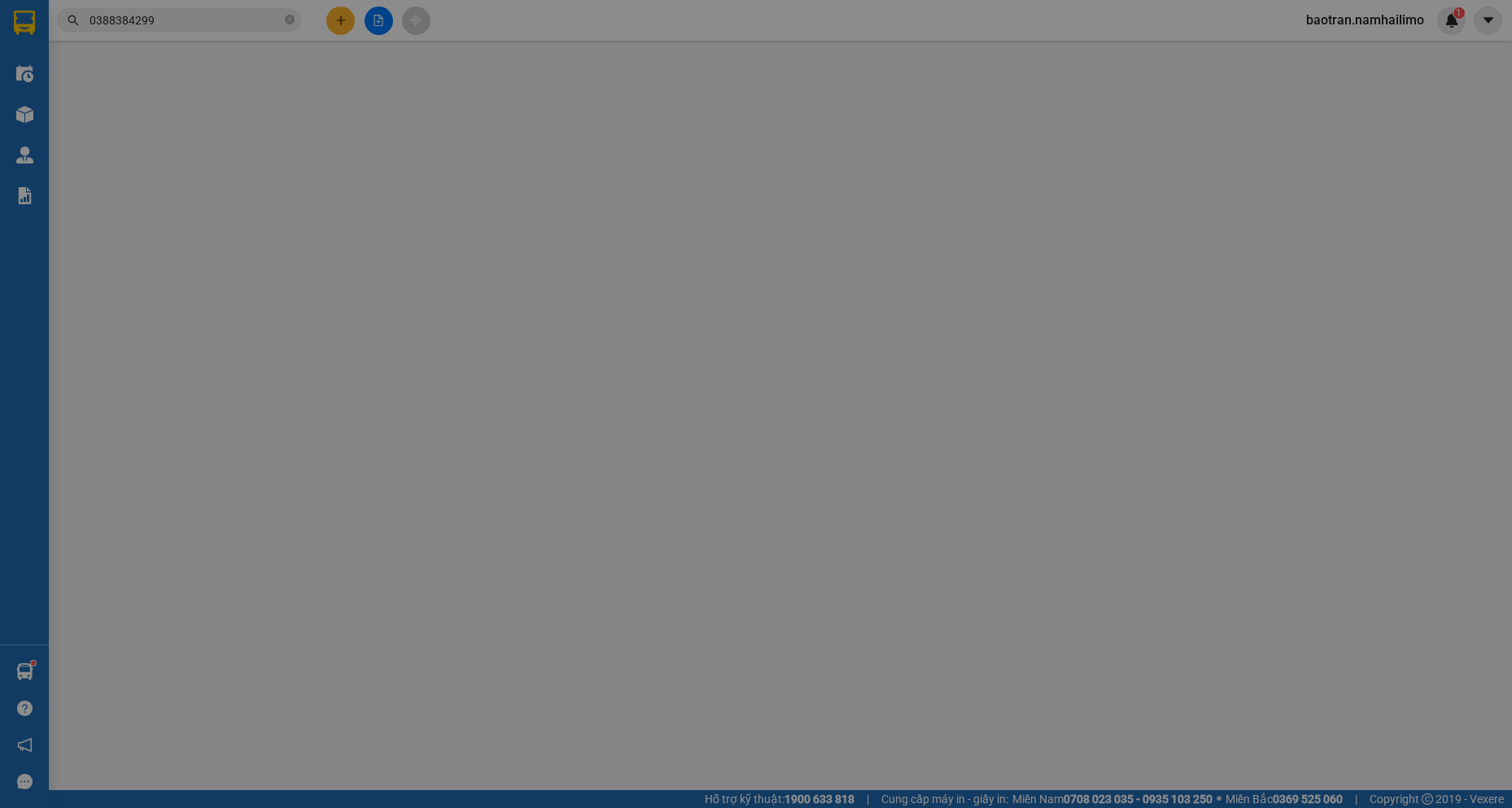
type input "0865779780"
type input "Fresta [PERSON_NAME]"
type input "0938980922"
type input "FRESTA - [GEOGRAPHIC_DATA]"
type input "30.000"
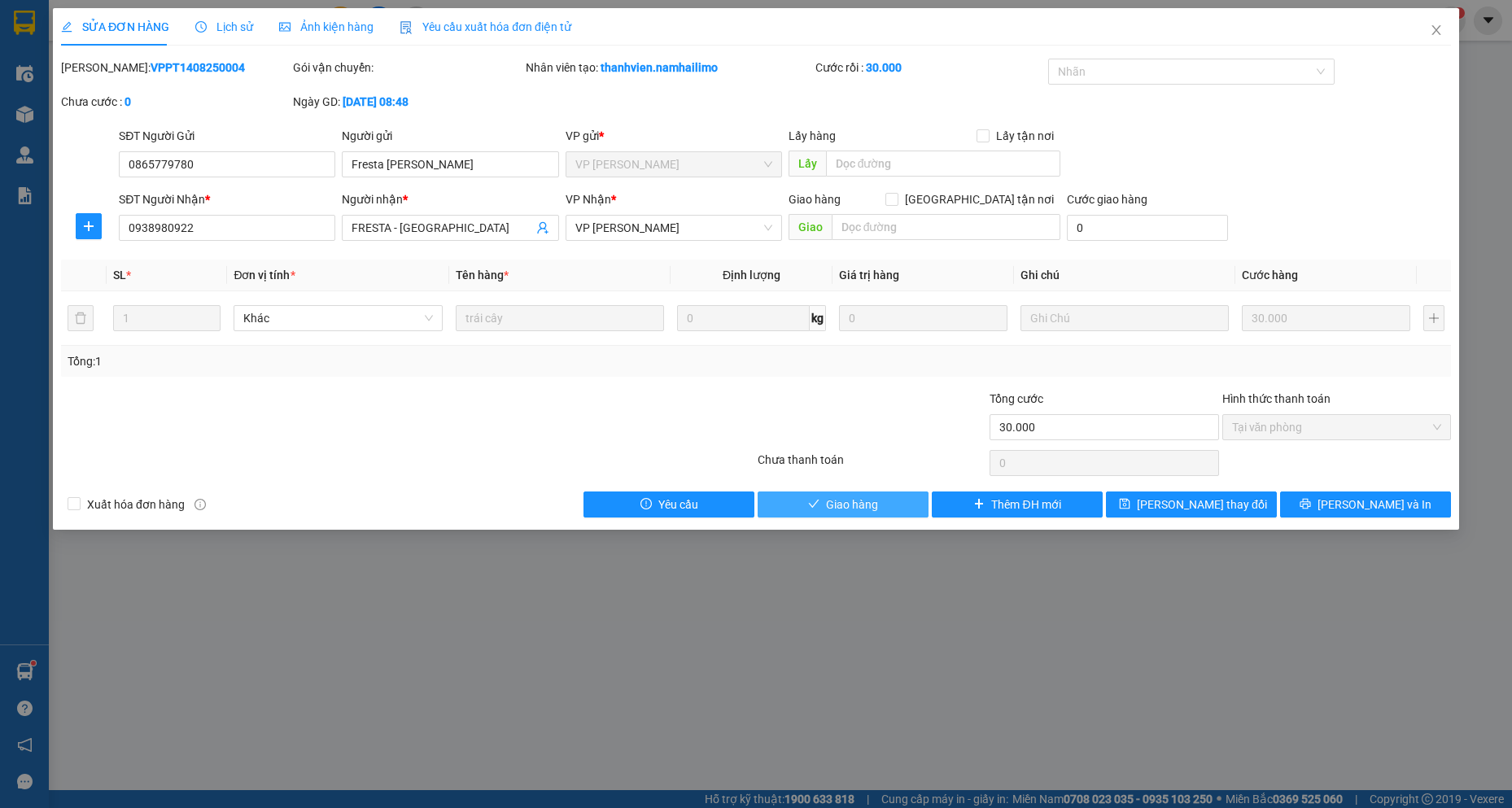
click at [894, 496] on button "Giao hàng" at bounding box center [843, 505] width 171 height 26
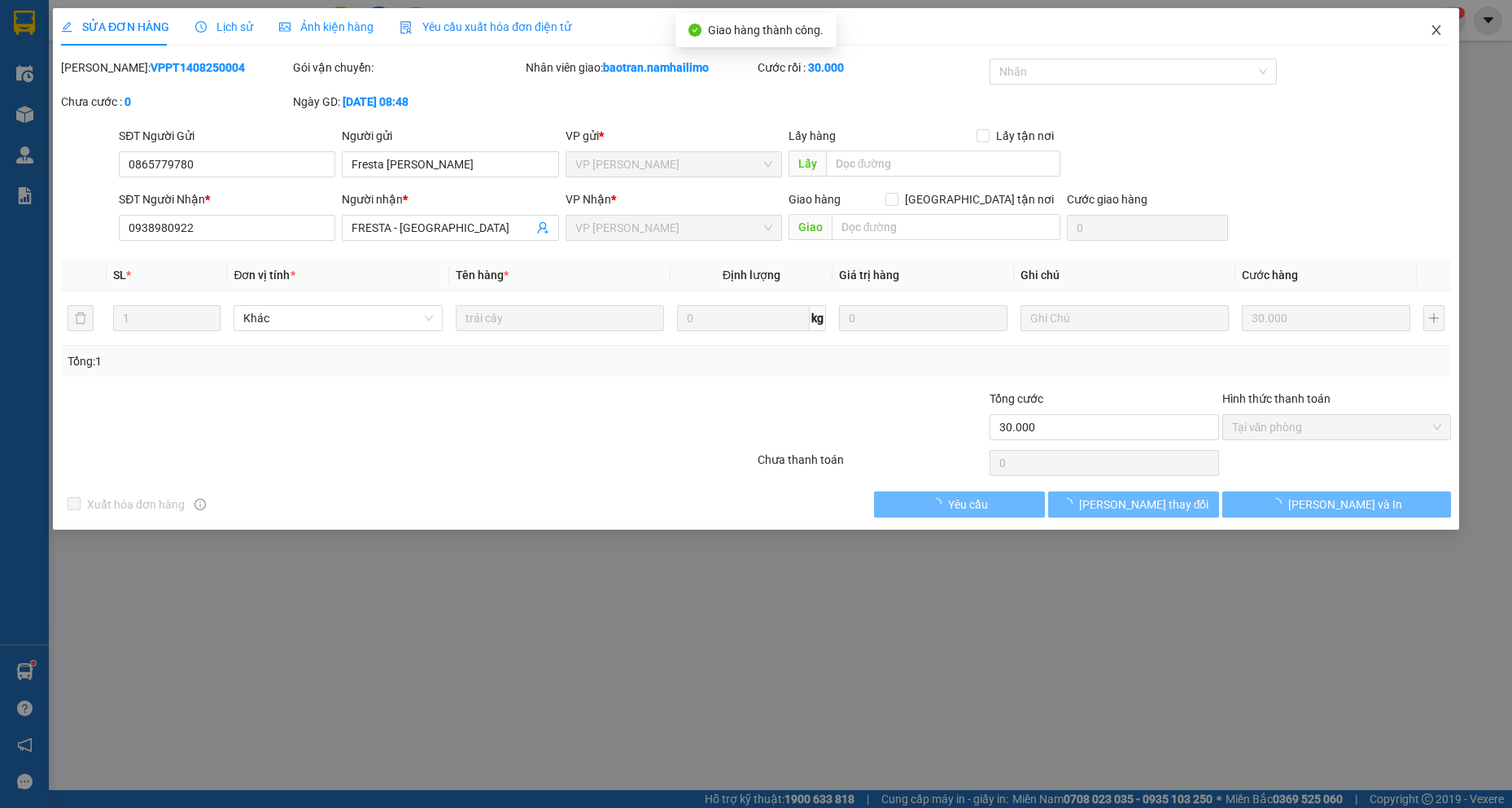
click at [1435, 34] on icon "close" at bounding box center [1436, 30] width 9 height 9
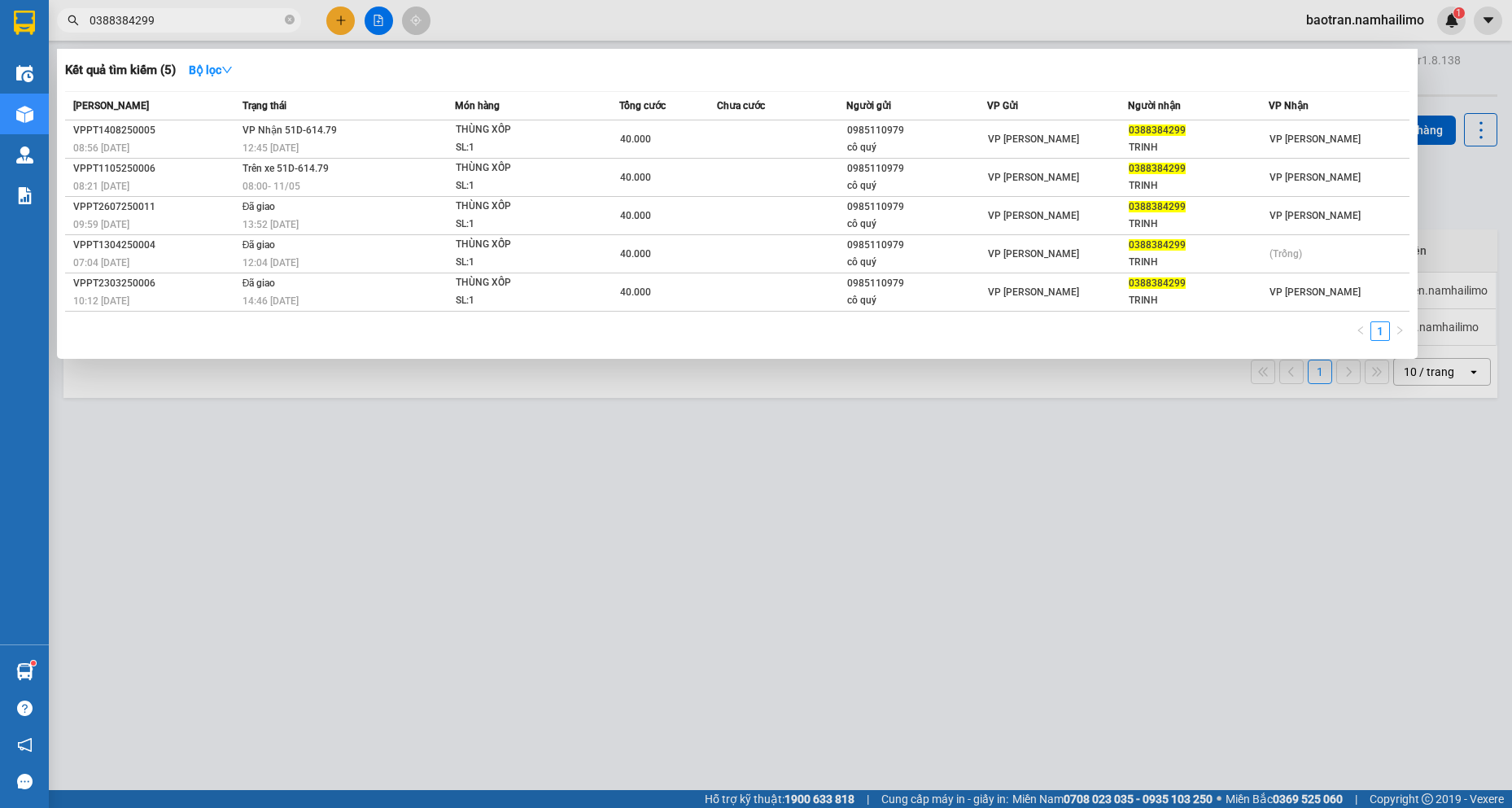
click at [189, 27] on input "0388384299" at bounding box center [186, 20] width 192 height 18
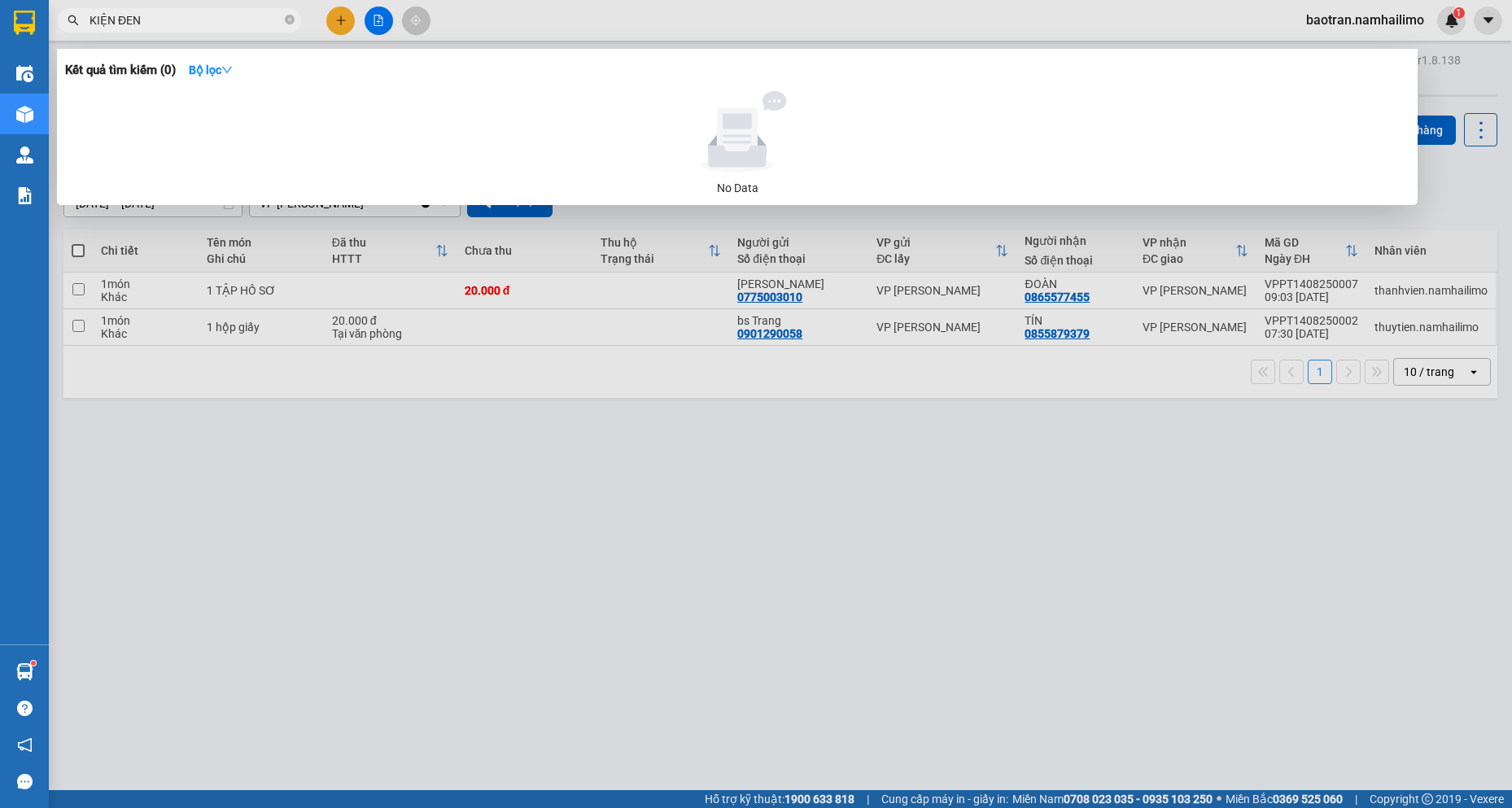
type input "KIỆN ĐEN"
click at [343, 17] on div at bounding box center [756, 404] width 1512 height 808
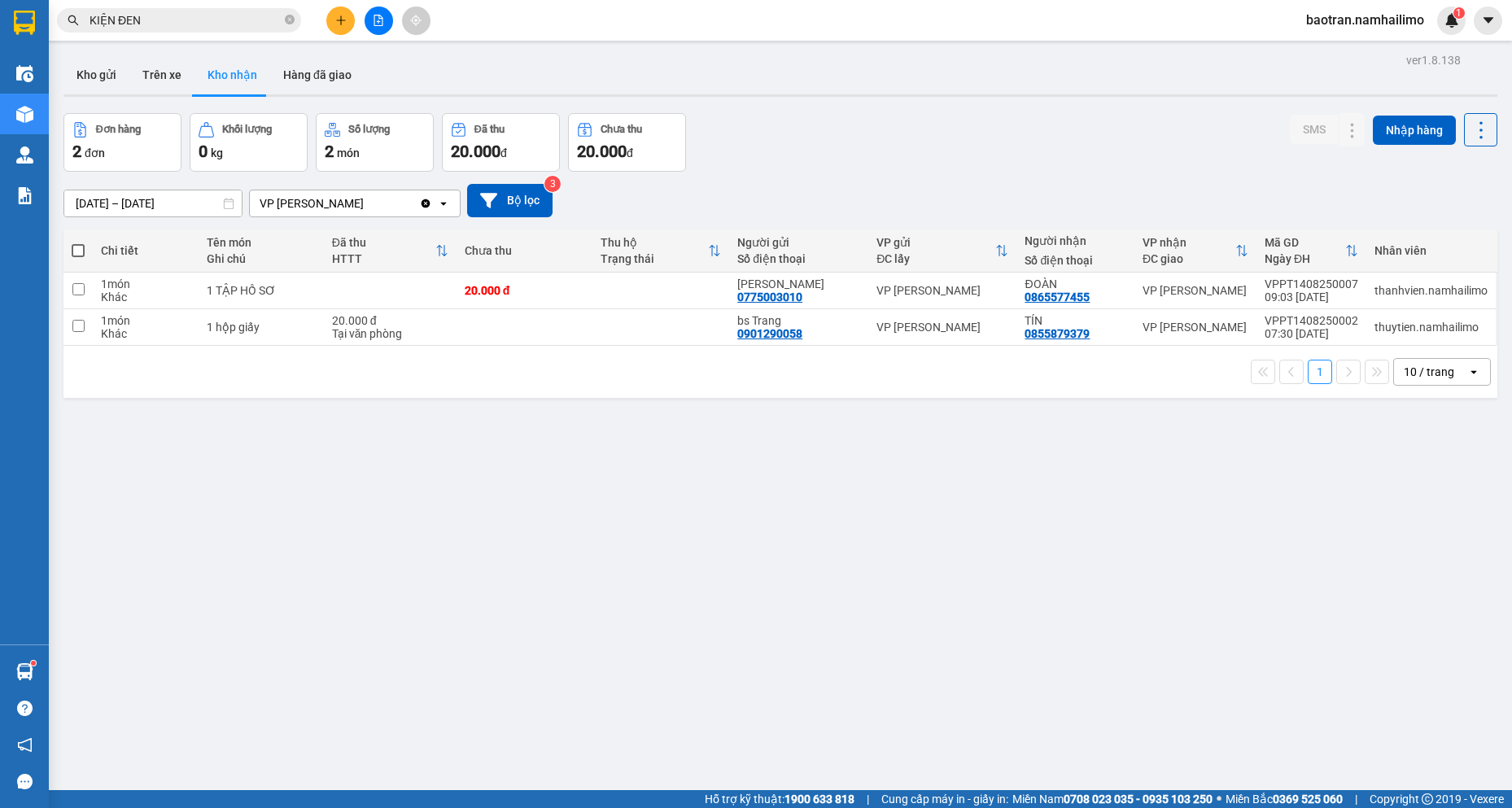
click at [342, 16] on icon "plus" at bounding box center [341, 21] width 11 height 11
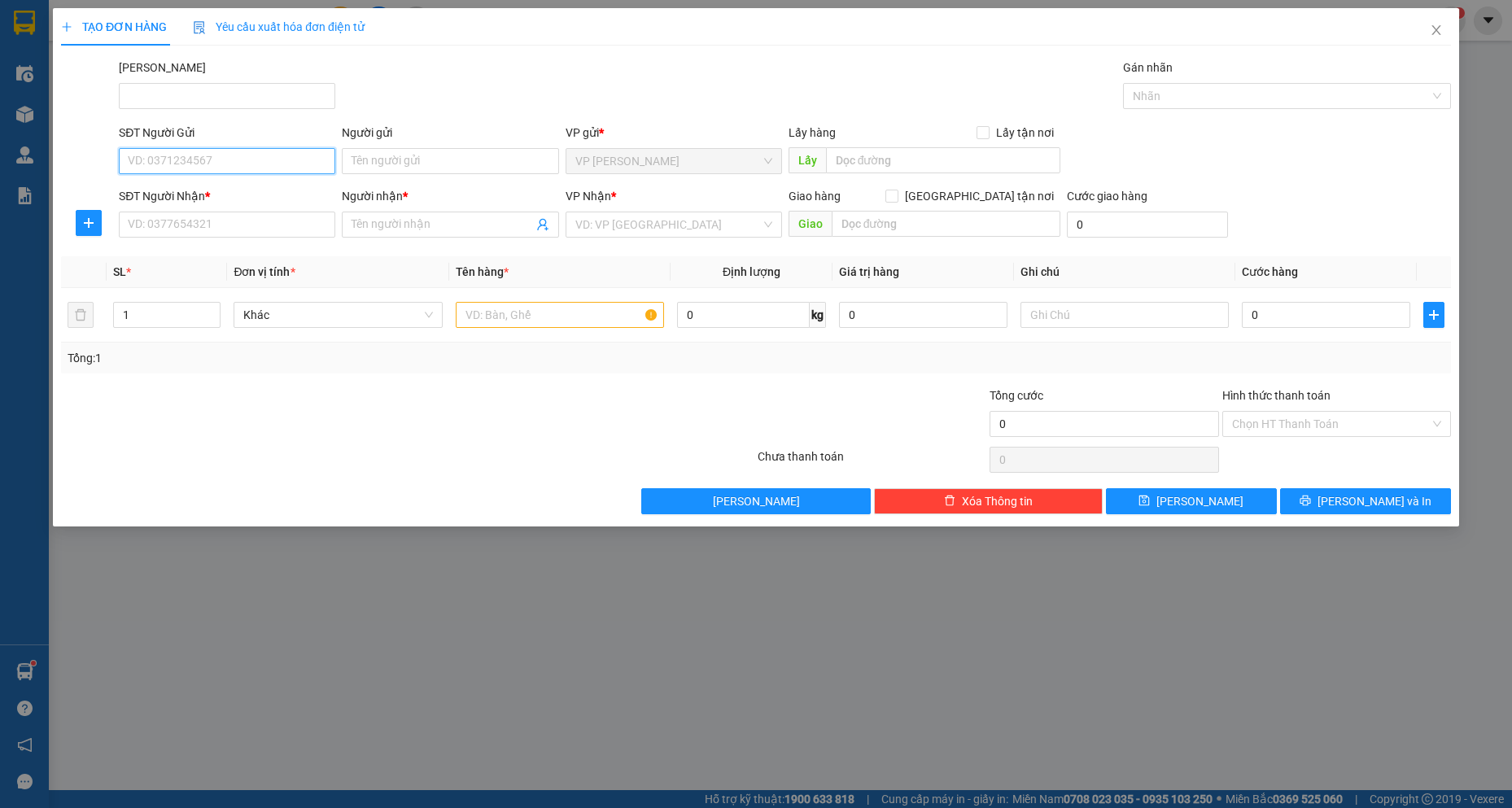
click at [240, 157] on input "SĐT Người Gửi" at bounding box center [227, 161] width 217 height 26
click at [236, 196] on div "0921989678 - [PERSON_NAME]" at bounding box center [227, 193] width 197 height 18
type input "0921989678"
type input "dũng"
type input "0562596888"
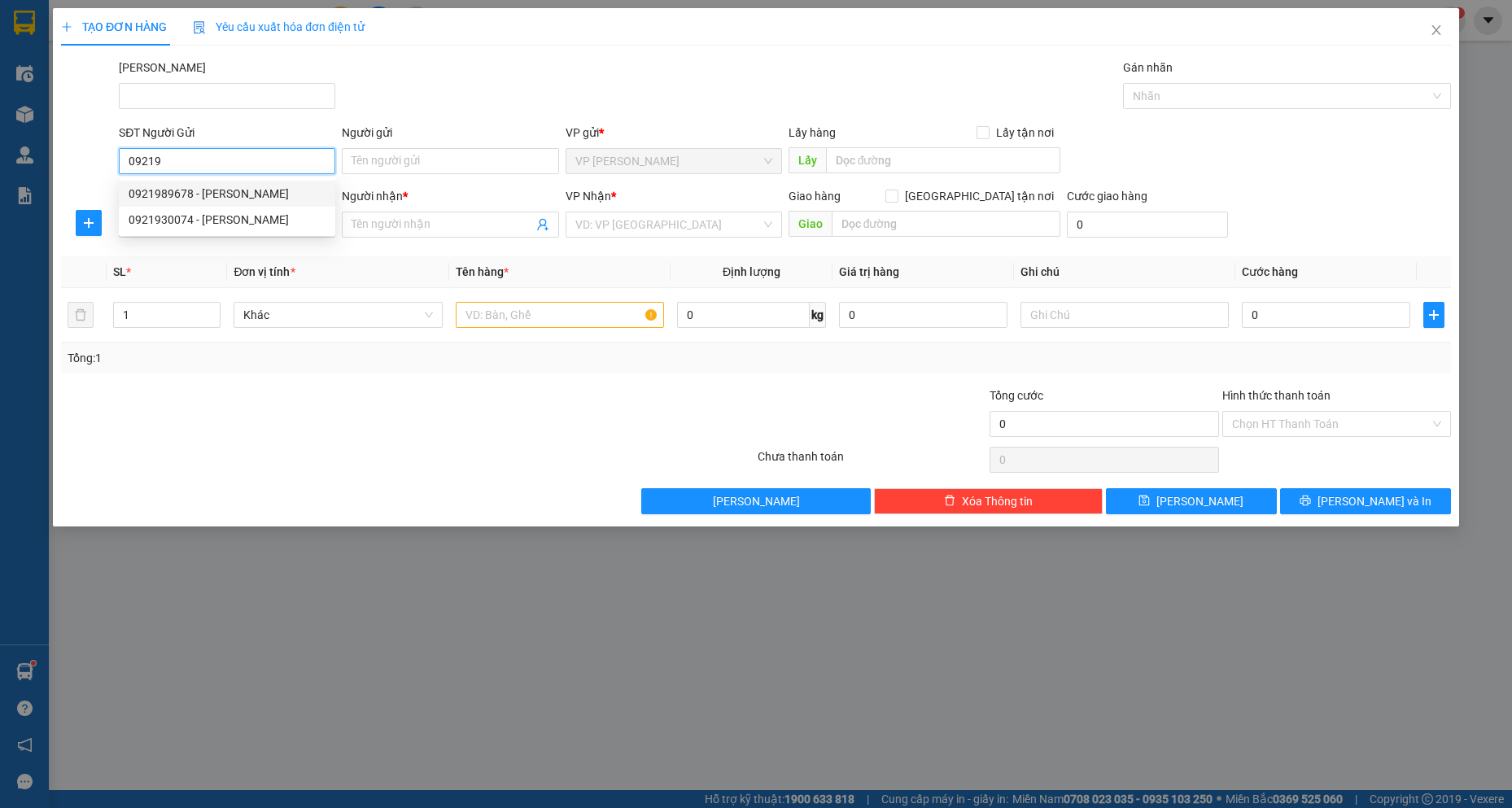
type input "Hiếu Bùi"
type input "28/27 [PERSON_NAME]"
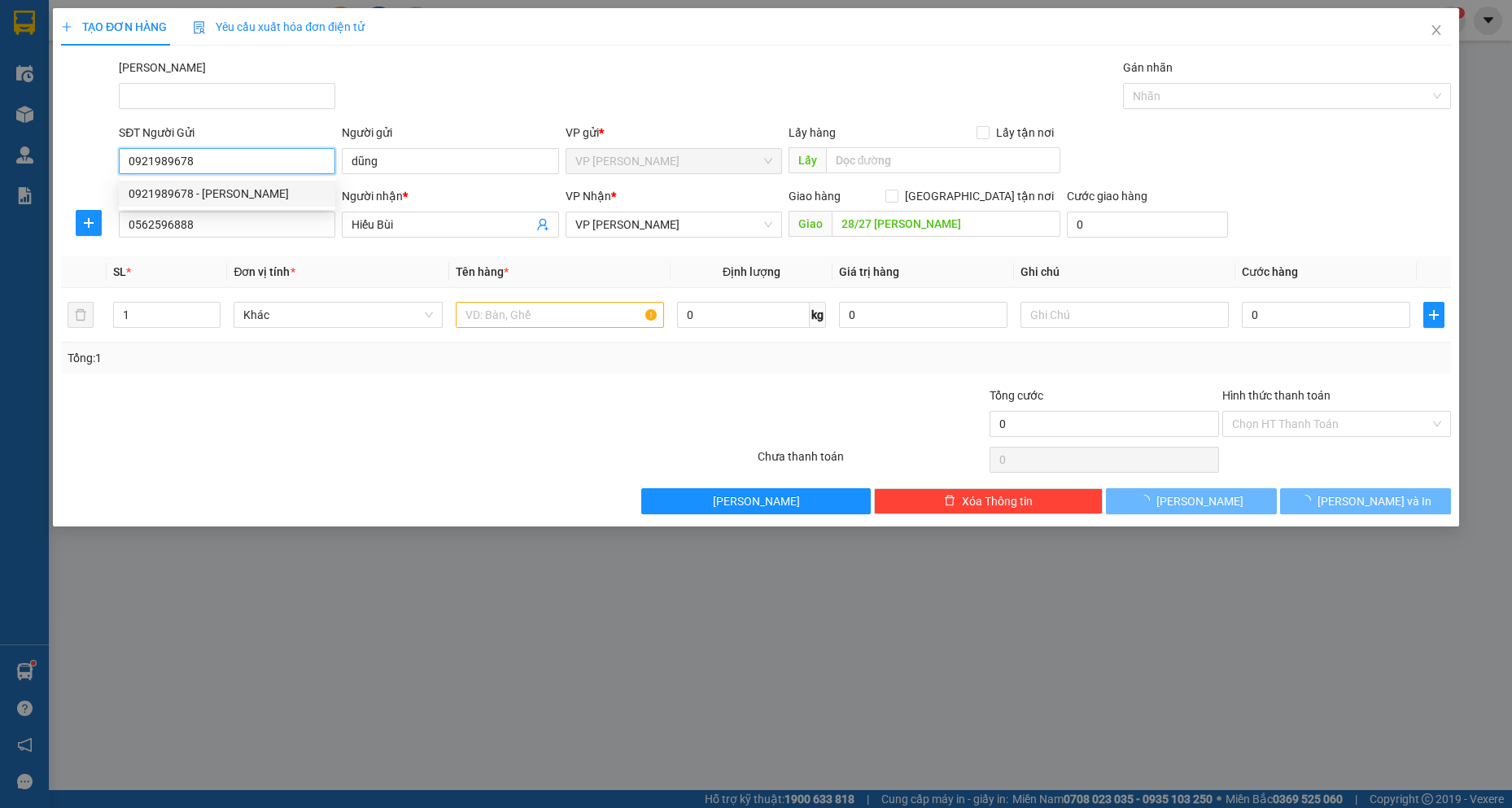
type input "40.000"
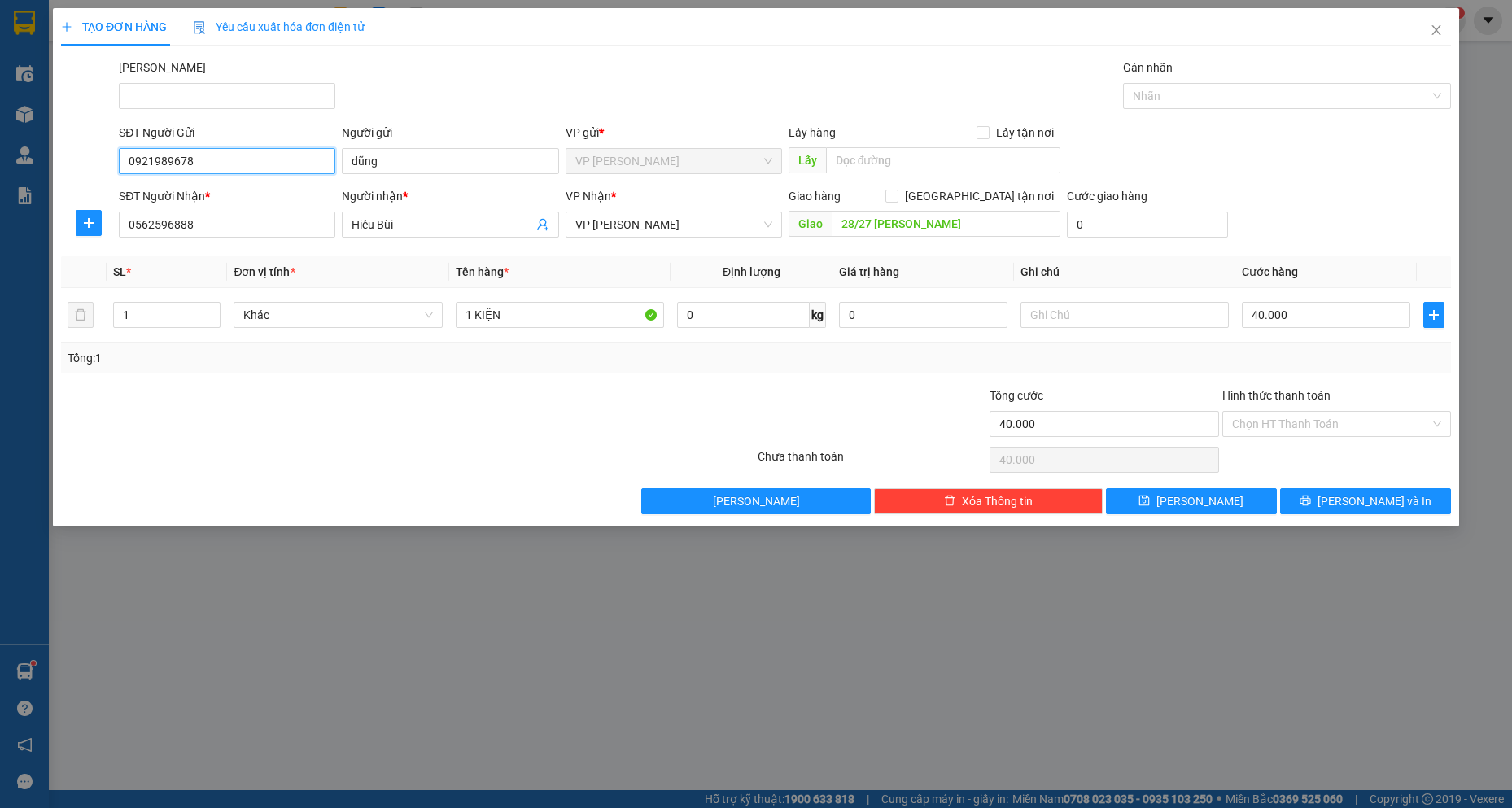
type input "0921989678"
drag, startPoint x: 451, startPoint y: 176, endPoint x: 432, endPoint y: 171, distance: 19.6
click at [432, 171] on div "Người gửi dũng" at bounding box center [450, 152] width 217 height 57
click at [431, 159] on input "dũng" at bounding box center [450, 161] width 217 height 26
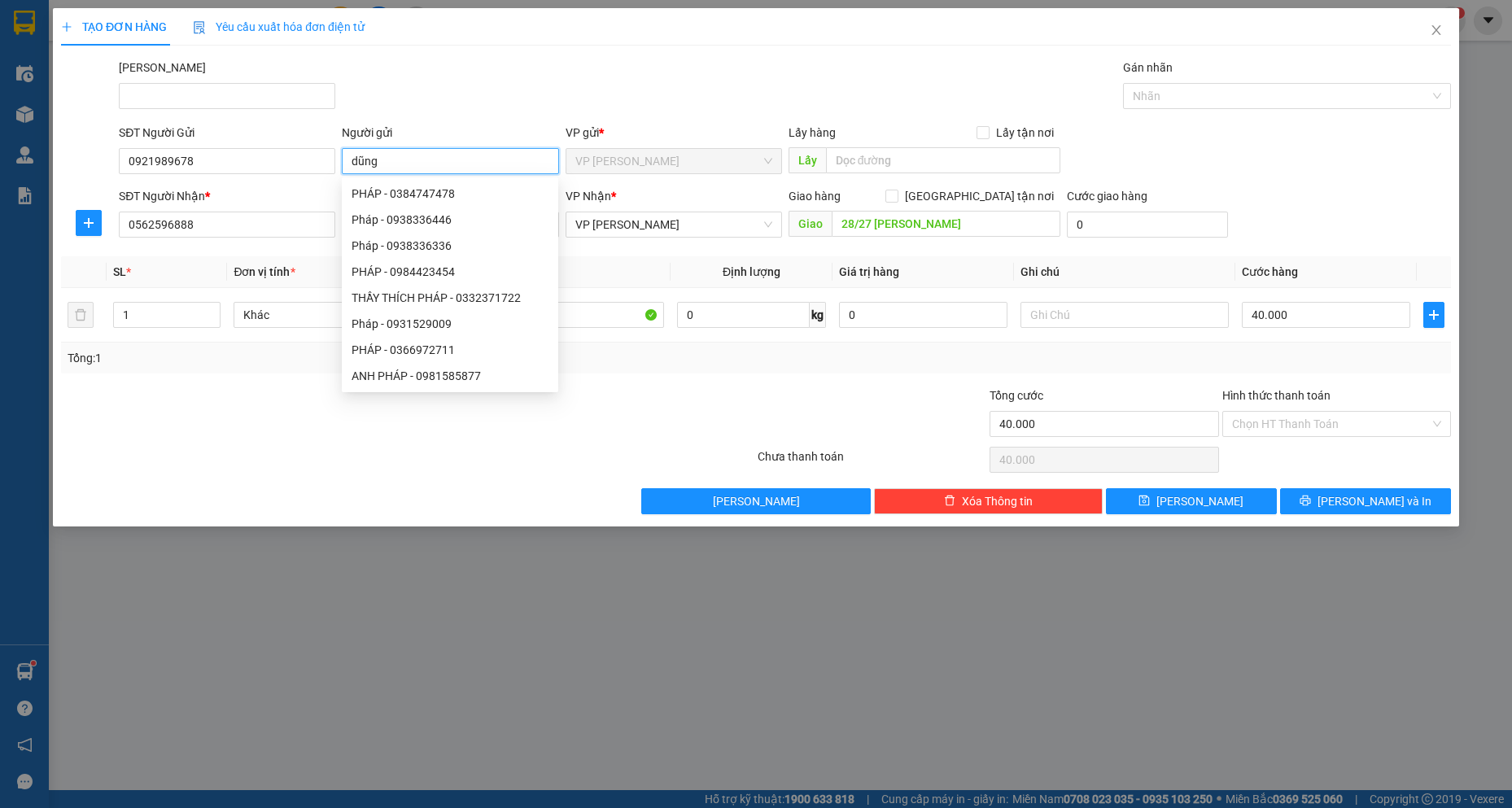
click at [431, 159] on input "dũng" at bounding box center [450, 161] width 217 height 26
type input "ANH DŨNG"
click at [970, 451] on div "Chưa thanh toán" at bounding box center [872, 462] width 232 height 29
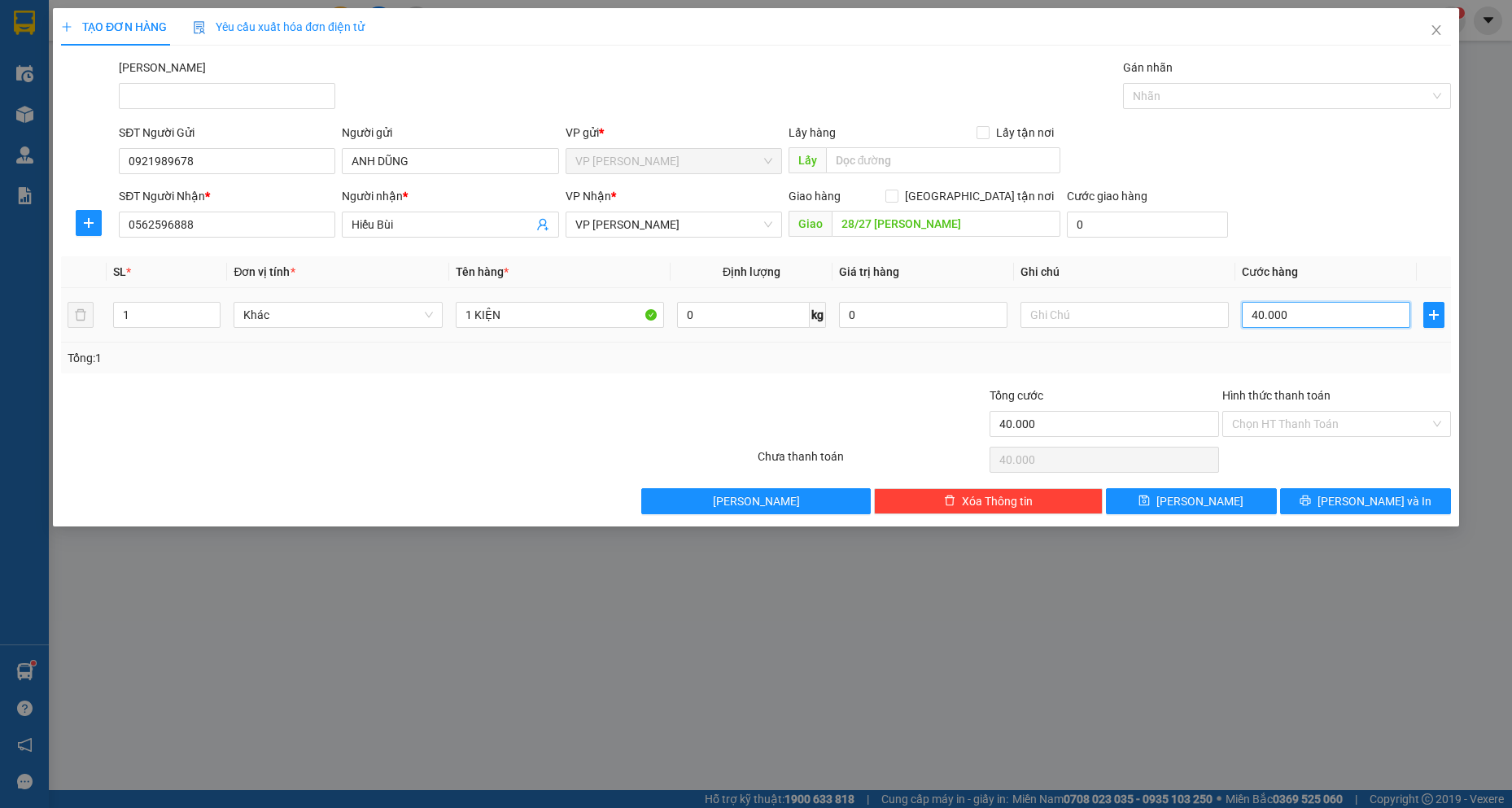
click at [1299, 315] on input "40.000" at bounding box center [1326, 315] width 169 height 26
click at [1366, 499] on span "[PERSON_NAME] và In" at bounding box center [1375, 501] width 114 height 18
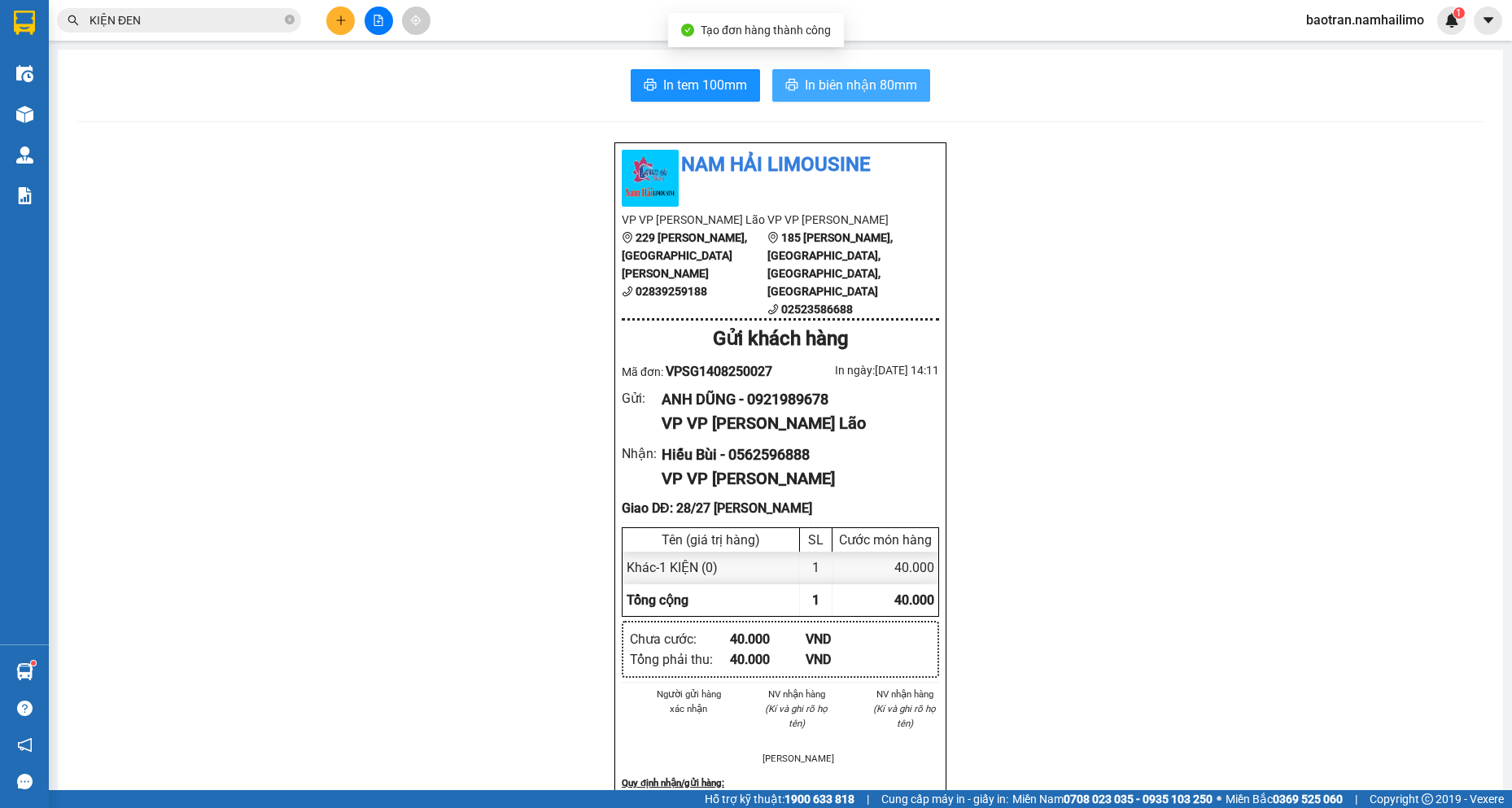
click at [825, 77] on span "In biên nhận 80mm" at bounding box center [861, 85] width 112 height 21
